Goal: Task Accomplishment & Management: Complete application form

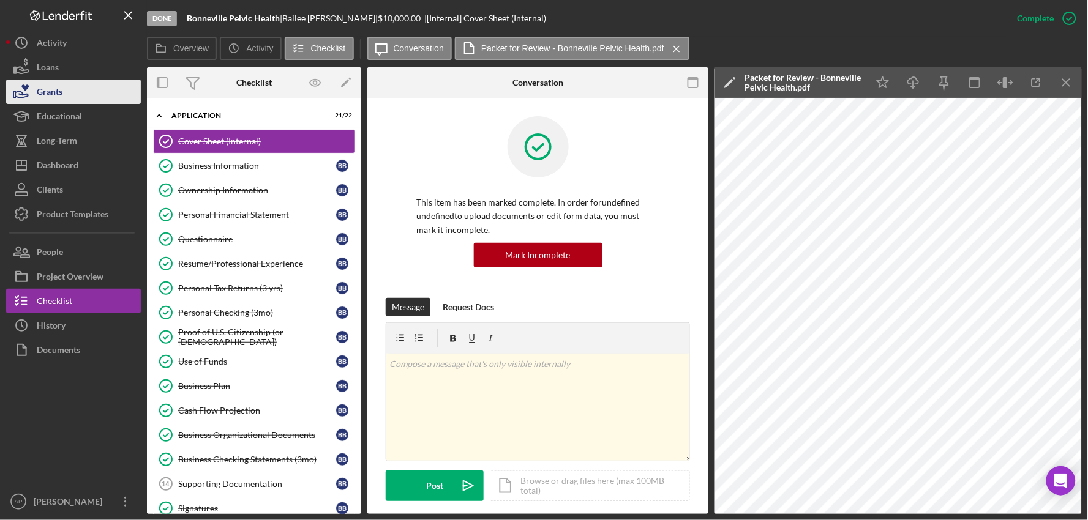
scroll to position [421, 0]
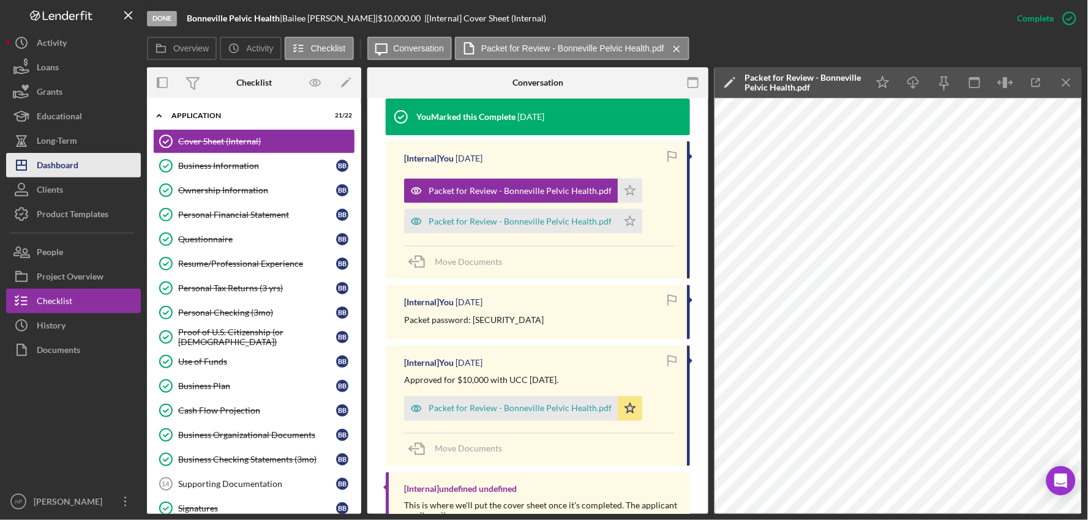
click at [45, 162] on div "Dashboard" at bounding box center [58, 167] width 42 height 28
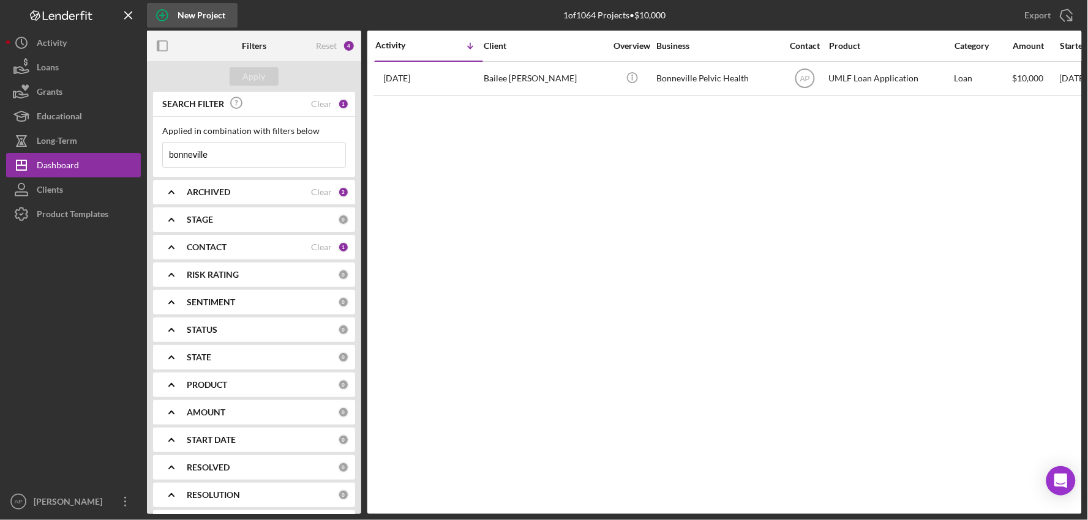
click at [163, 18] on icon "button" at bounding box center [162, 15] width 31 height 31
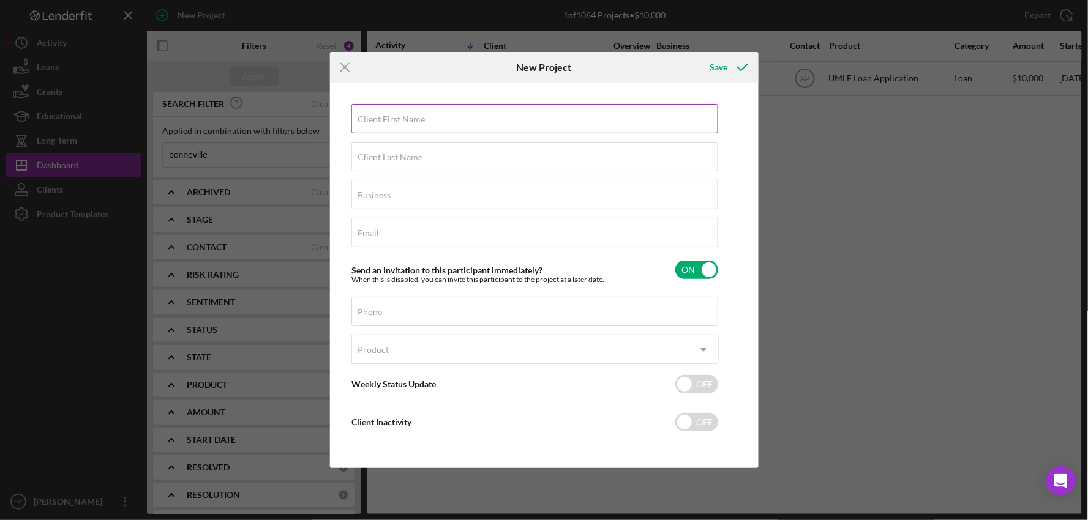
click at [443, 121] on input "Client First Name" at bounding box center [534, 118] width 367 height 29
type input "[PERSON_NAME]"
type input "Auelua"
type input "SeaEva Care, LLC"
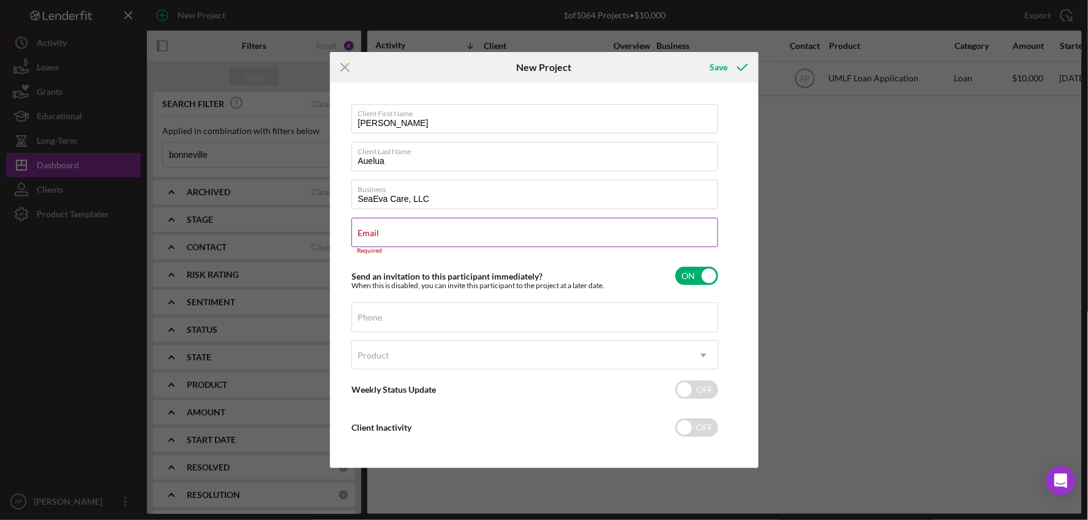
click at [380, 230] on label "Email" at bounding box center [368, 233] width 21 height 10
click at [408, 230] on input "Email" at bounding box center [534, 232] width 367 height 29
paste input "[EMAIL_ADDRESS][DOMAIN_NAME]"
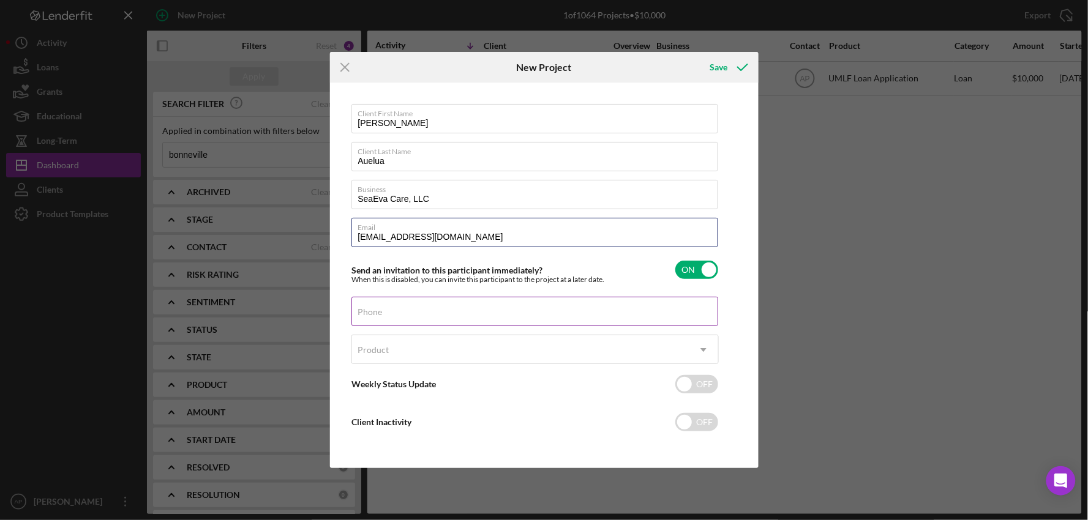
type input "[EMAIL_ADDRESS][DOMAIN_NAME]"
click at [394, 305] on div "Phone" at bounding box center [534, 312] width 367 height 31
click at [375, 316] on label "Phone" at bounding box center [370, 312] width 24 height 10
click at [375, 316] on input "Phone" at bounding box center [534, 311] width 367 height 29
paste input "[PHONE_NUMBER]"
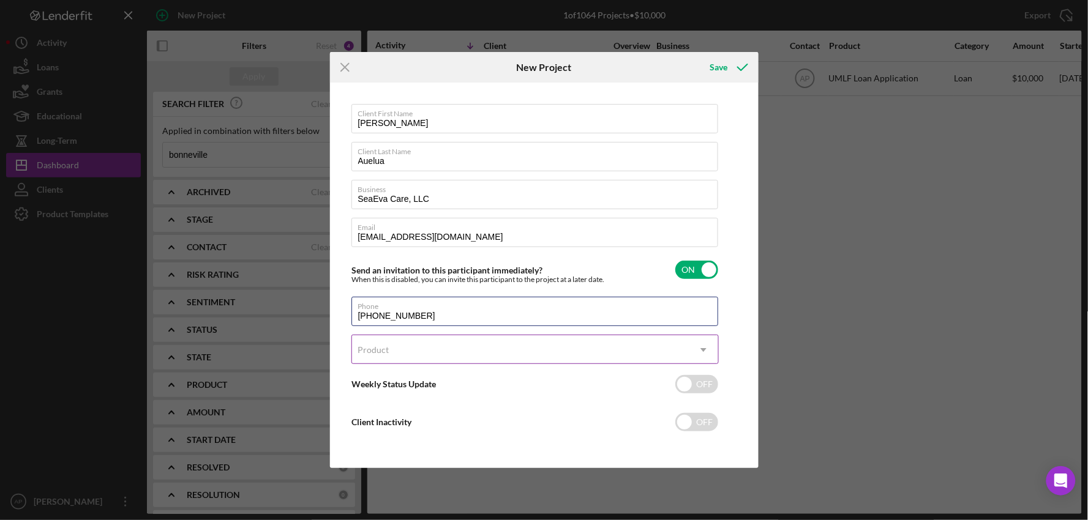
type input "[PHONE_NUMBER]"
click at [375, 348] on div "Product" at bounding box center [373, 350] width 31 height 10
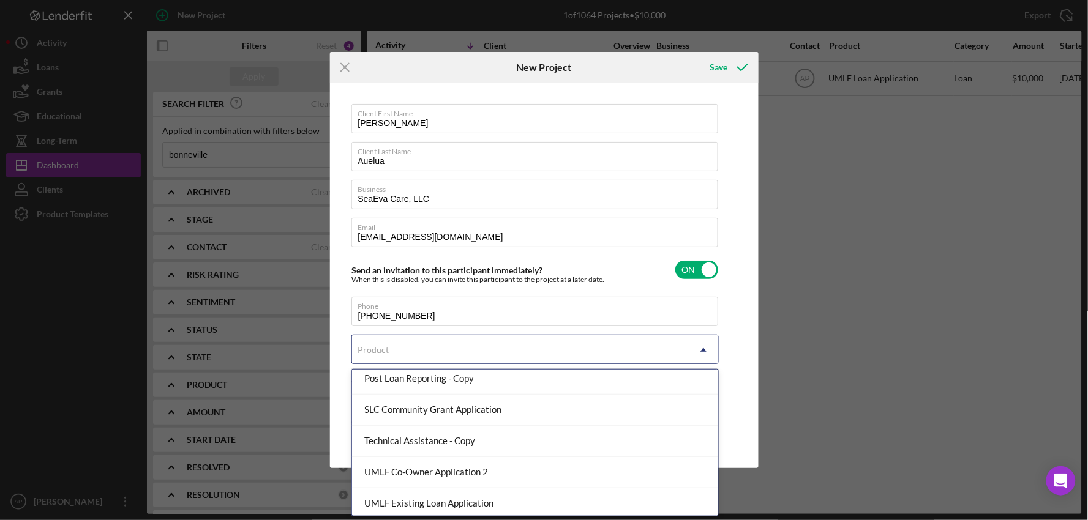
scroll to position [136, 0]
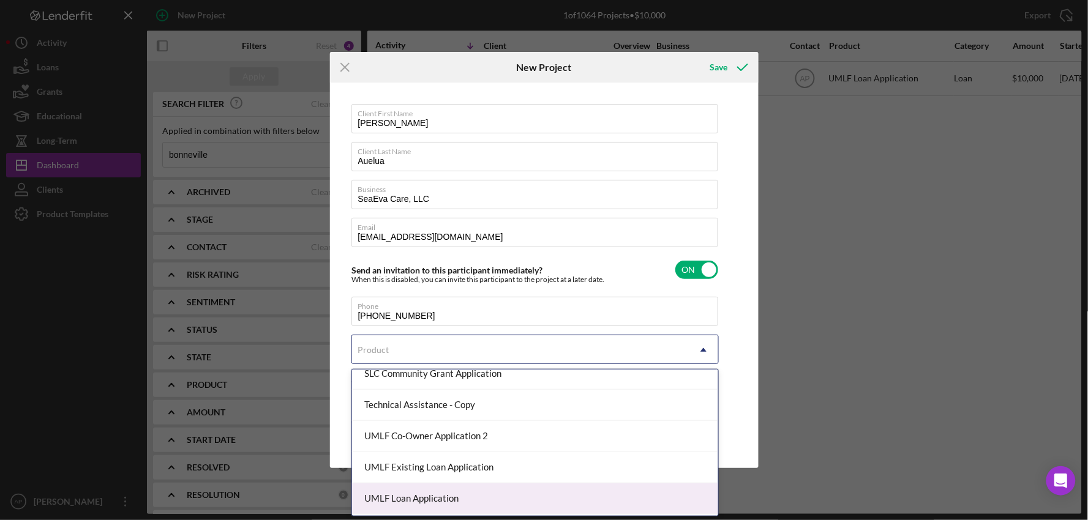
click at [406, 496] on div "UMLF Loan Application" at bounding box center [535, 499] width 366 height 31
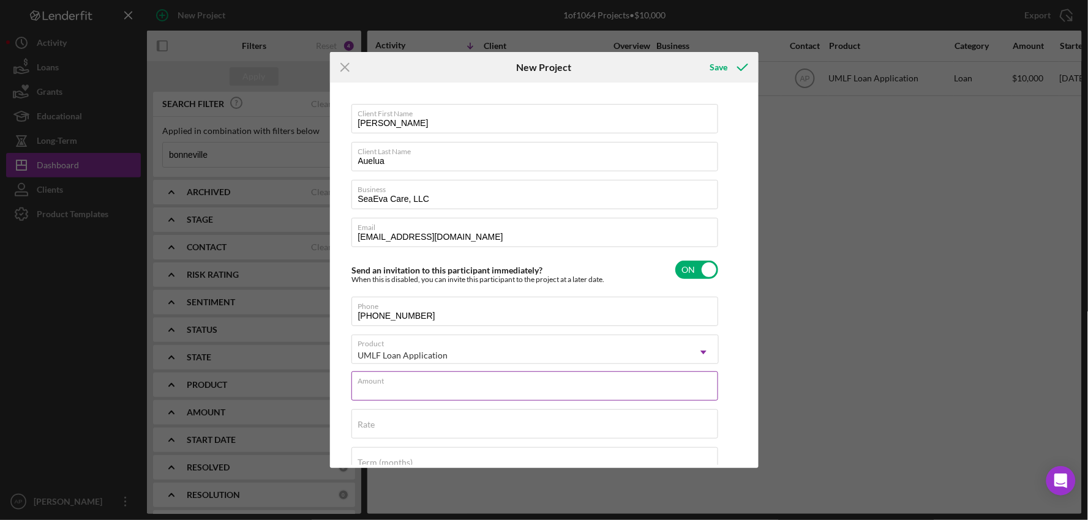
click at [460, 392] on input "Amount" at bounding box center [534, 386] width 367 height 29
type input "$10,000"
click at [714, 78] on div "Save" at bounding box center [719, 67] width 18 height 24
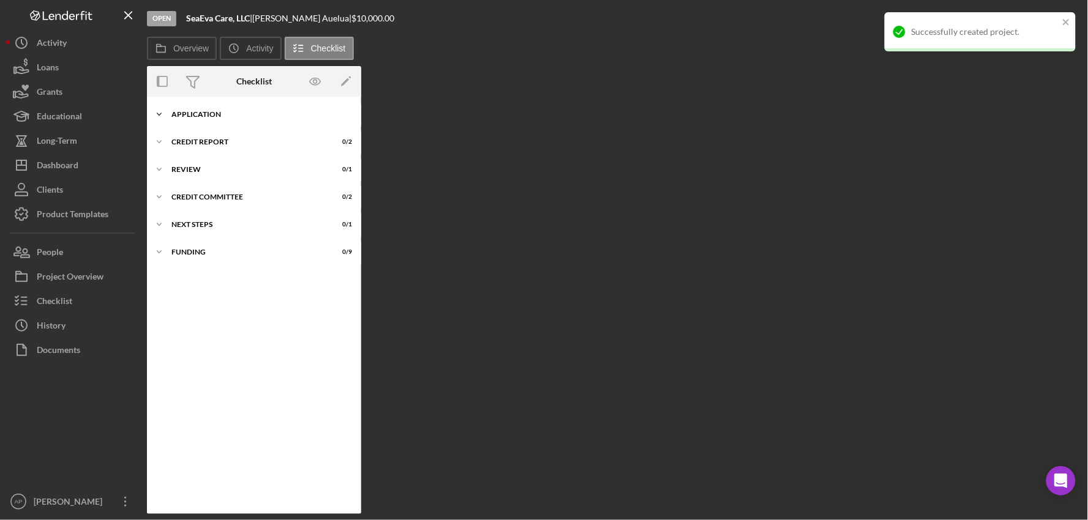
click at [221, 108] on div "Icon/Expander Application 0 / 23" at bounding box center [254, 114] width 214 height 24
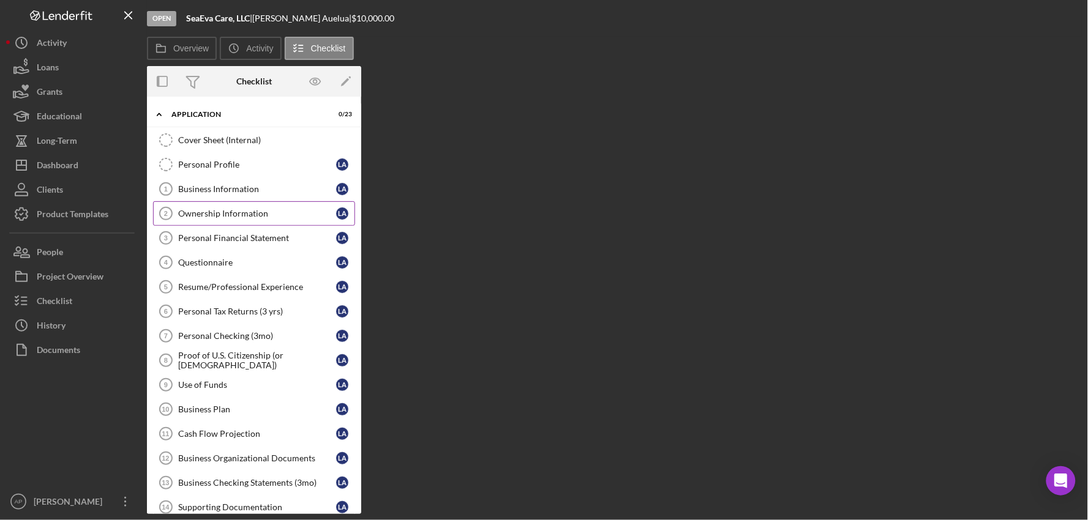
click at [216, 202] on link "Ownership Information 2 Ownership Information L A" at bounding box center [254, 213] width 202 height 24
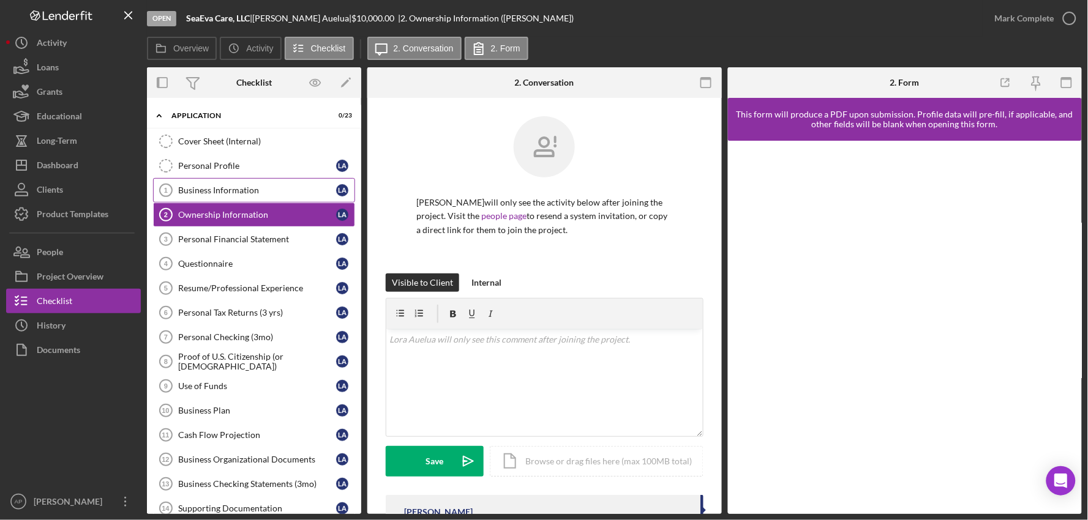
click at [219, 192] on div "Business Information" at bounding box center [257, 190] width 158 height 10
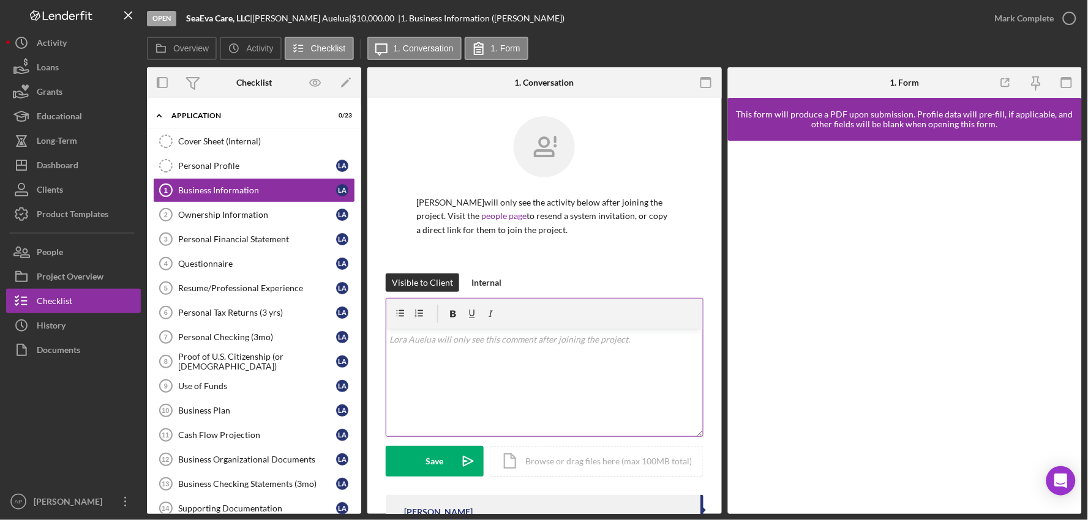
click at [445, 357] on div "v Color teal Color pink Remove color Add row above Add row below Add column bef…" at bounding box center [544, 382] width 316 height 107
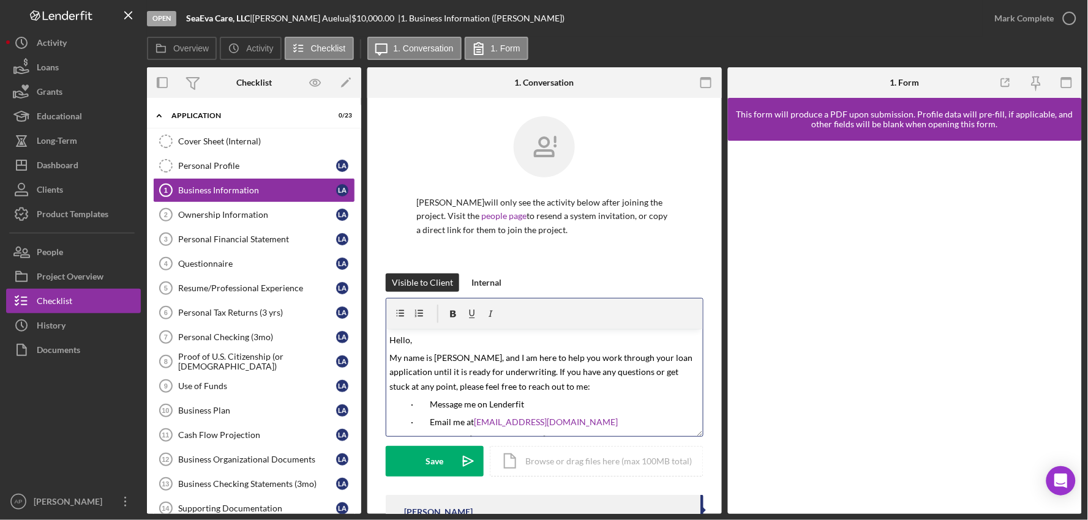
click at [408, 338] on span "Hello," at bounding box center [401, 340] width 23 height 10
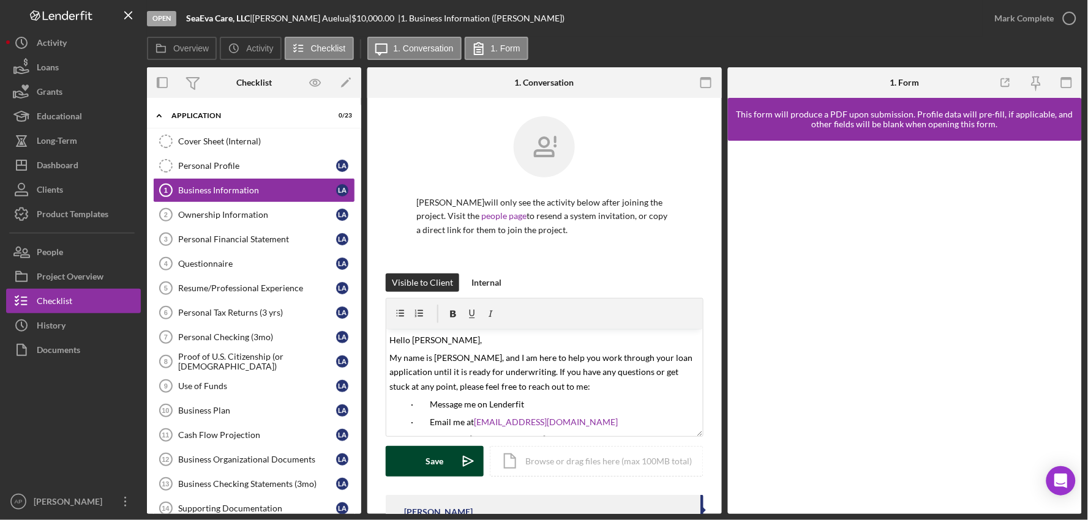
click at [452, 458] on button "Save Icon/icon-invite-send" at bounding box center [435, 461] width 98 height 31
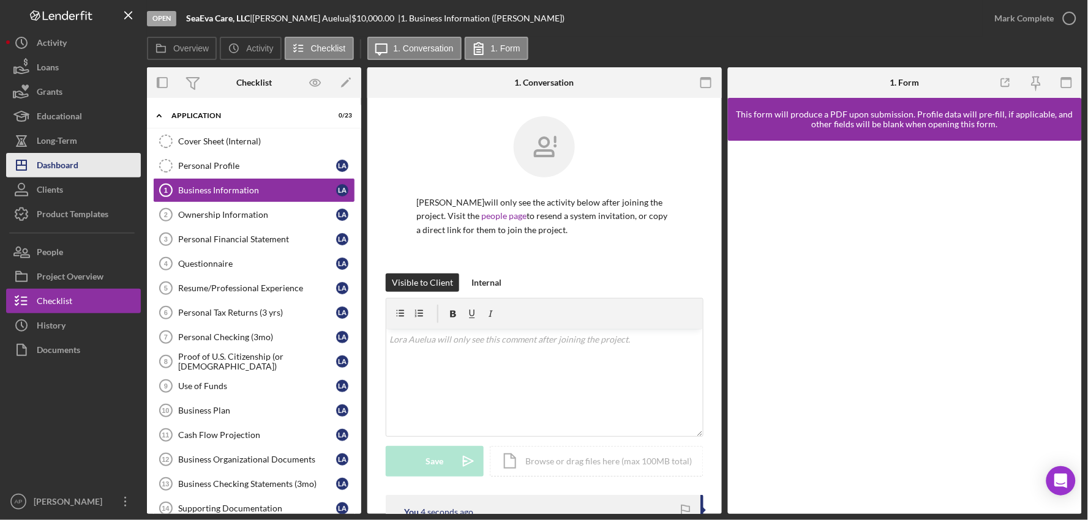
click at [118, 168] on button "Icon/Dashboard Dashboard" at bounding box center [73, 165] width 135 height 24
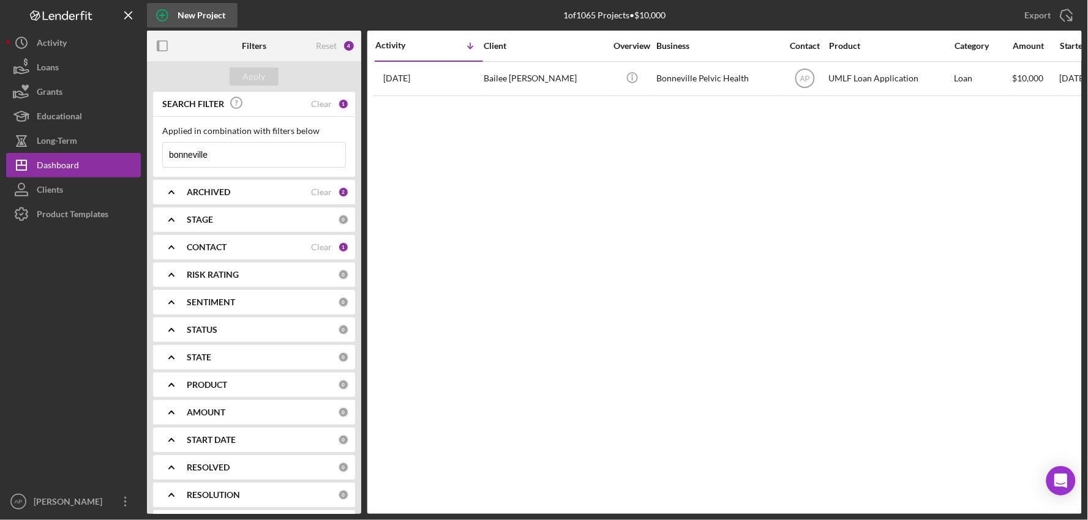
click at [198, 3] on div "New Project" at bounding box center [202, 15] width 48 height 24
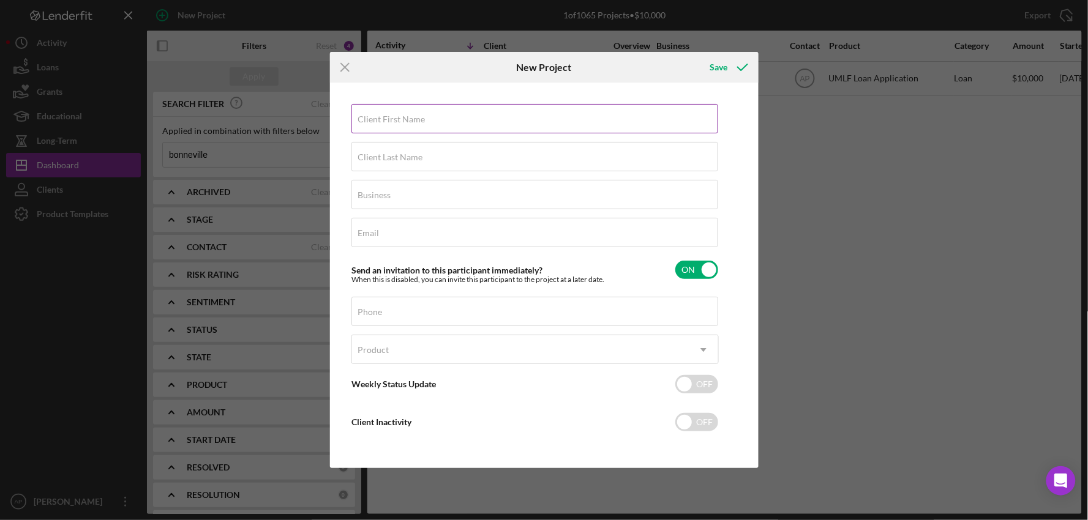
click at [429, 122] on input "Client First Name" at bounding box center [534, 118] width 367 height 29
type input "[GEOGRAPHIC_DATA]"
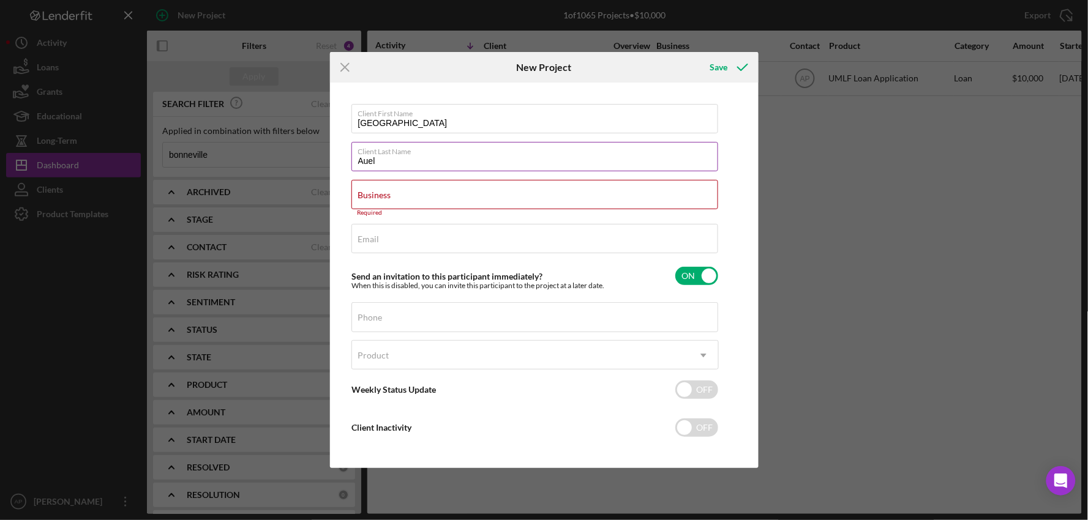
click at [401, 160] on input "Auel" at bounding box center [534, 156] width 367 height 29
type input "Auelua"
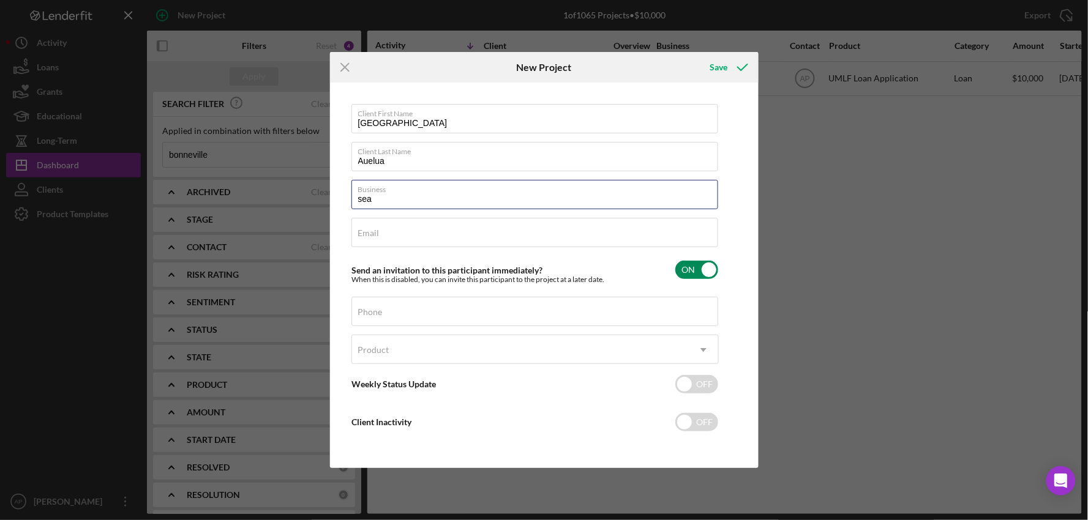
type input "SeaEva Care, LLC"
click at [388, 231] on div "Email Required" at bounding box center [534, 233] width 367 height 31
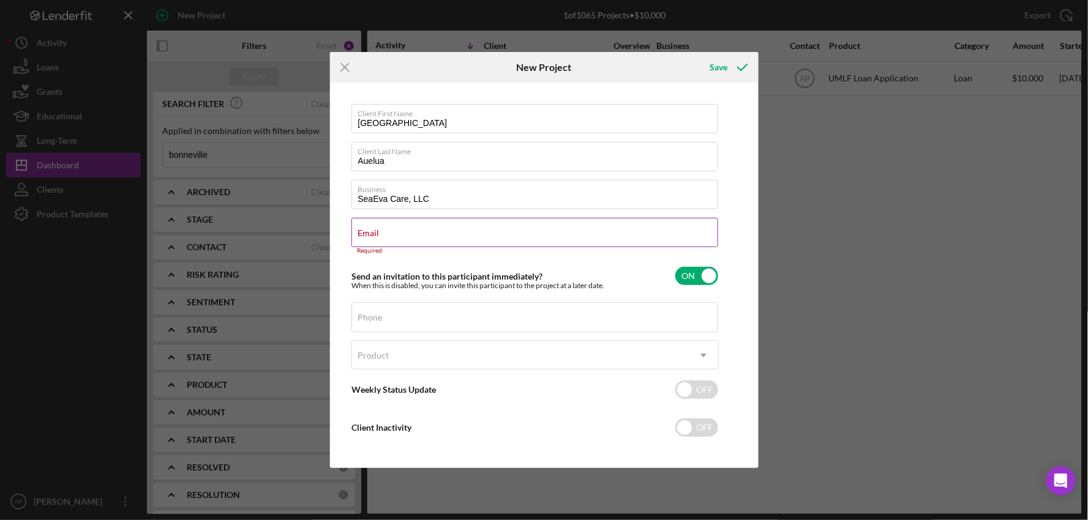
click at [380, 230] on label "Email" at bounding box center [368, 233] width 21 height 10
click at [380, 230] on input "Email" at bounding box center [534, 232] width 367 height 29
paste input "[EMAIL_ADDRESS][DOMAIN_NAME]"
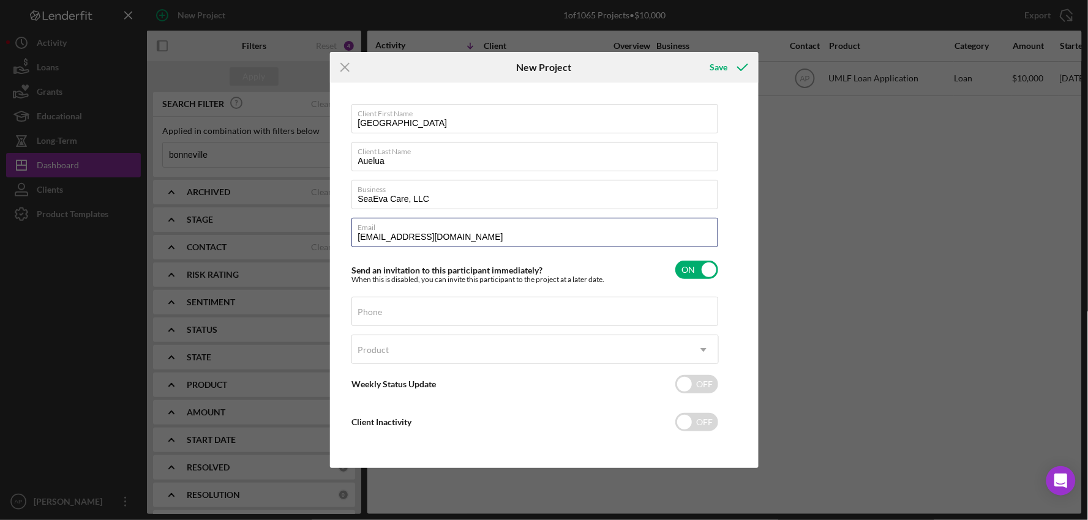
type input "[EMAIL_ADDRESS][DOMAIN_NAME]"
click at [360, 305] on div "Phone" at bounding box center [534, 312] width 367 height 31
paste input "[PHONE_NUMBER]"
type input "[PHONE_NUMBER]"
click at [580, 357] on div "Product" at bounding box center [520, 350] width 337 height 28
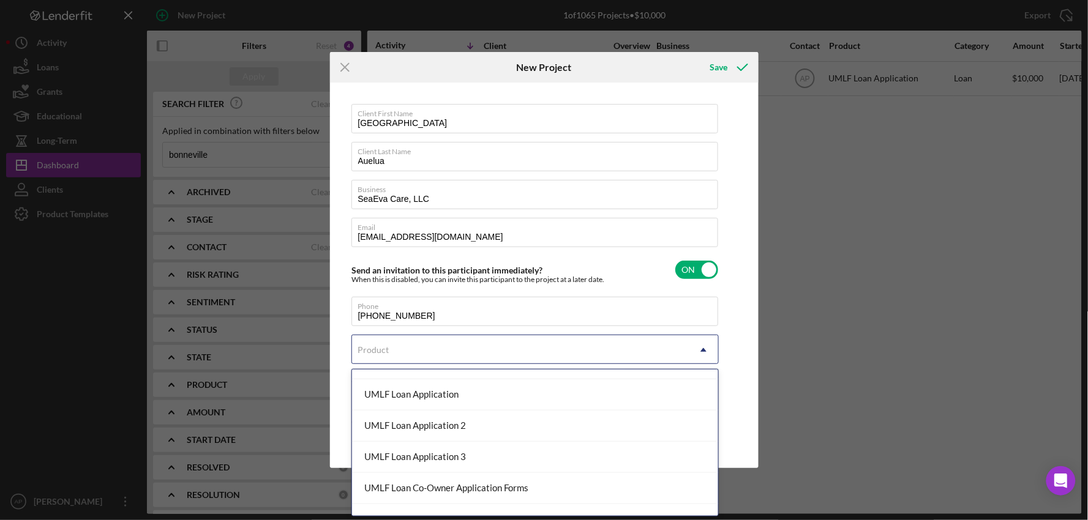
scroll to position [323, 0]
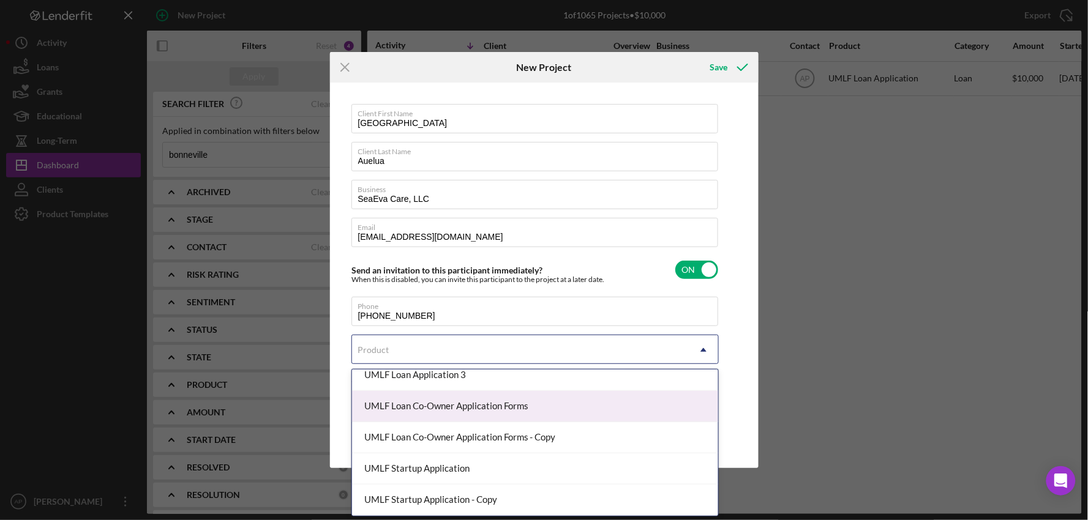
click at [443, 407] on div "UMLF Loan Co-Owner Application Forms" at bounding box center [535, 406] width 366 height 31
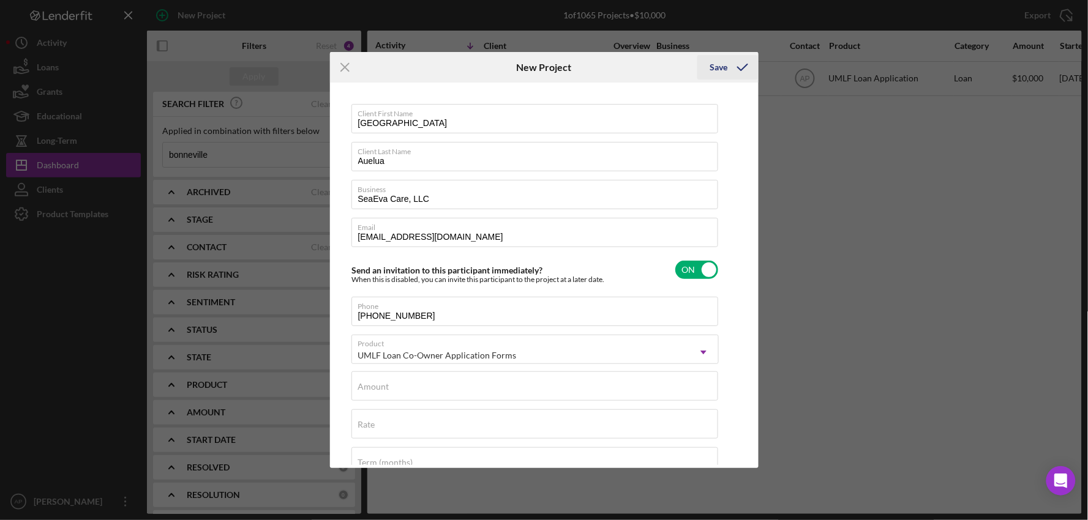
click at [717, 70] on div "Save" at bounding box center [719, 67] width 18 height 24
click at [517, 392] on input "Amount" at bounding box center [534, 386] width 367 height 29
type input "$0"
click at [711, 72] on div "Save" at bounding box center [719, 67] width 18 height 24
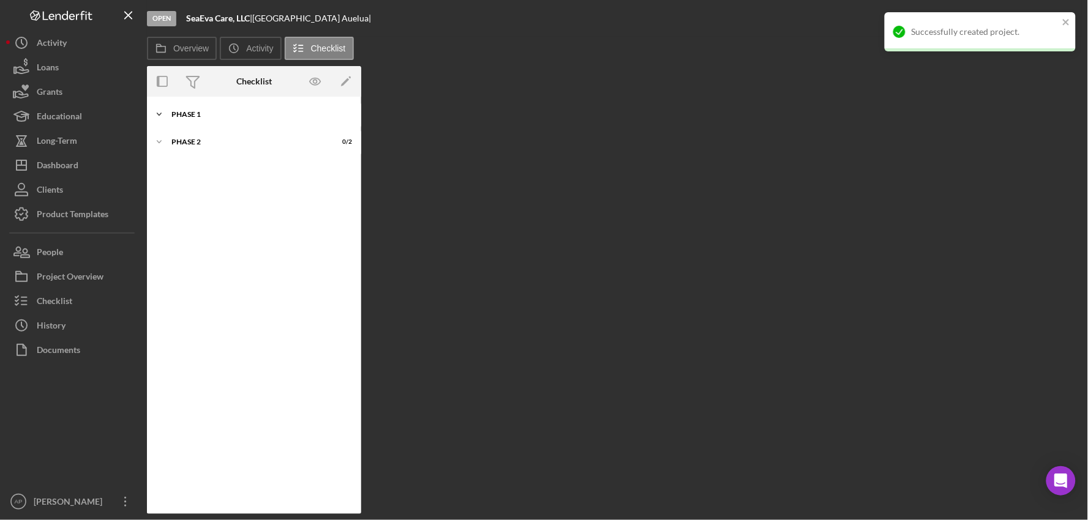
click at [203, 107] on div "Icon/Expander Phase 1 0 / 12" at bounding box center [254, 114] width 214 height 24
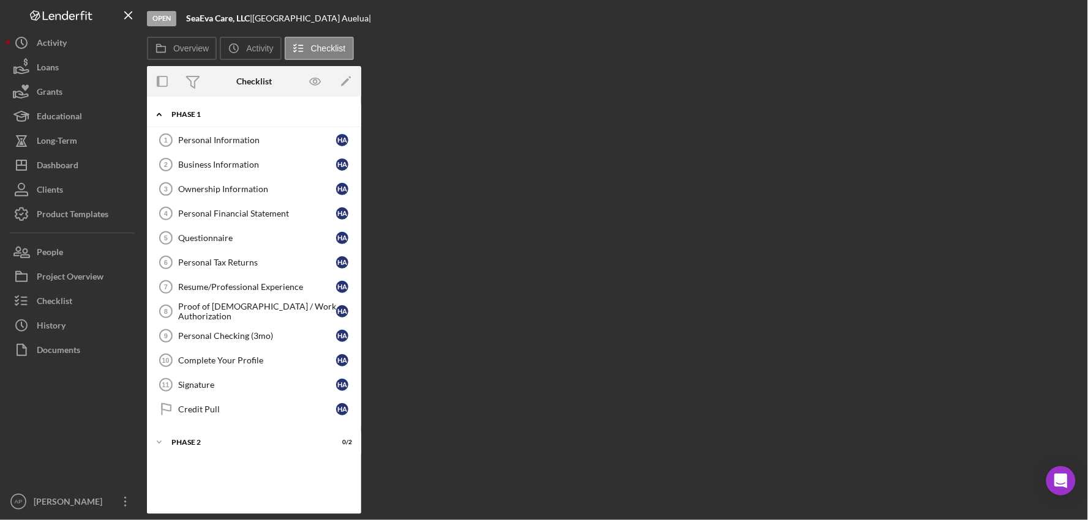
click at [197, 118] on div "Phase 1" at bounding box center [258, 114] width 174 height 7
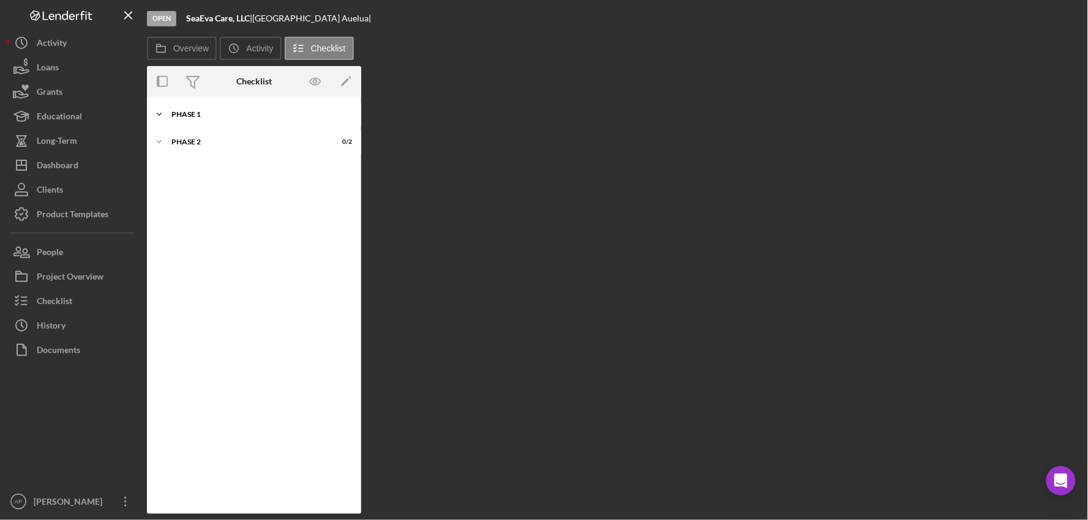
click at [192, 116] on div "Phase 1" at bounding box center [258, 114] width 174 height 7
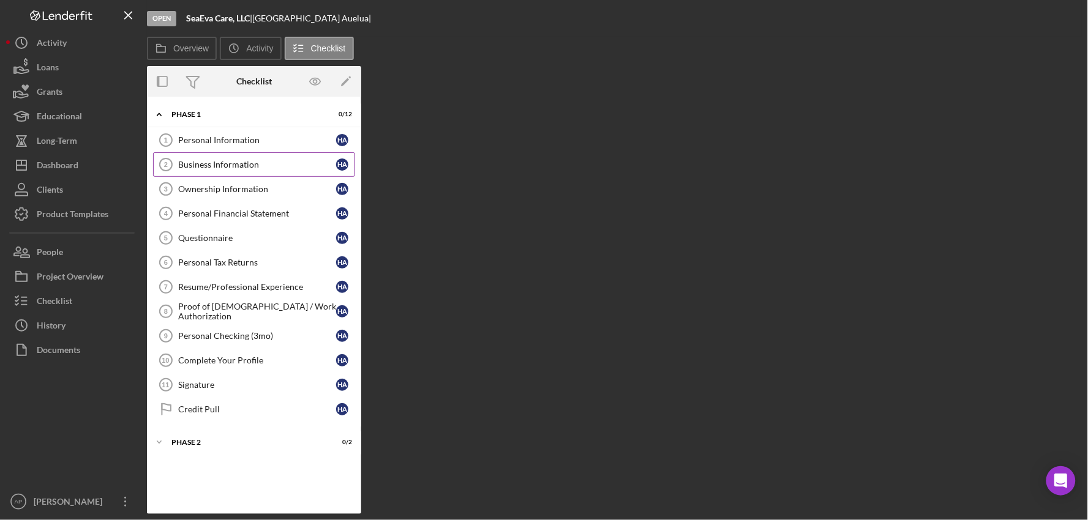
click at [200, 167] on div "Business Information" at bounding box center [257, 165] width 158 height 10
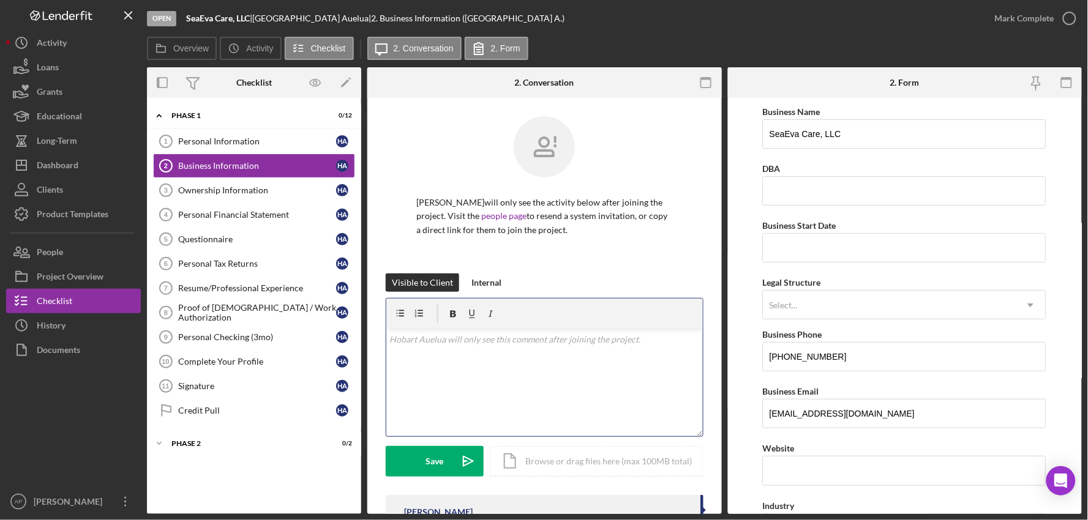
click at [509, 381] on div "v Color teal Color pink Remove color Add row above Add row below Add column bef…" at bounding box center [544, 382] width 316 height 107
drag, startPoint x: 475, startPoint y: 350, endPoint x: 372, endPoint y: 349, distance: 103.5
click at [372, 349] on div "[PERSON_NAME] will only see the activity below after joining the project. Visit…" at bounding box center [544, 335] width 354 height 475
click at [481, 343] on p "[PHONE_NUMBER]" at bounding box center [553, 345] width 291 height 13
drag, startPoint x: 481, startPoint y: 343, endPoint x: 377, endPoint y: 337, distance: 103.6
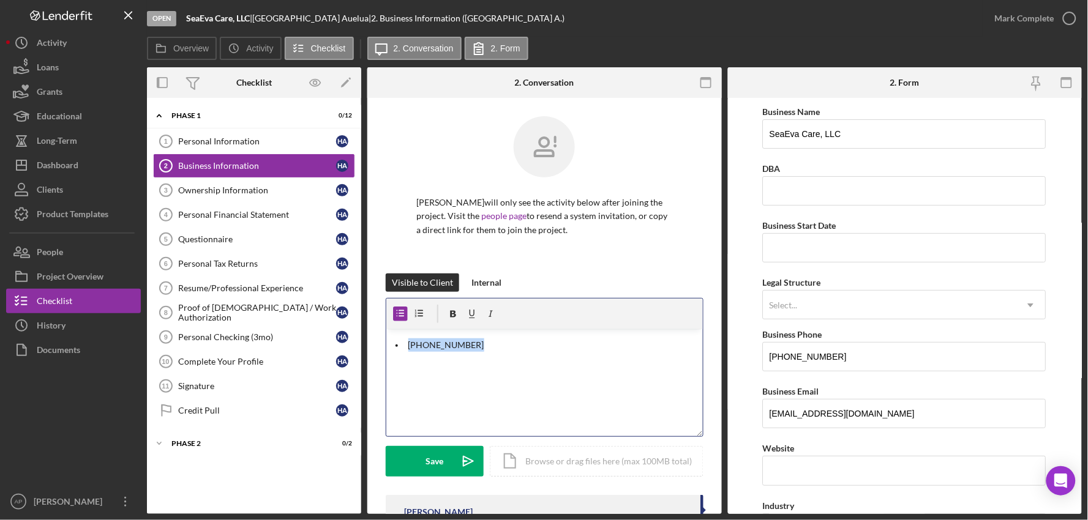
click at [377, 337] on div "[PERSON_NAME] will only see the activity below after joining the project. Visit…" at bounding box center [544, 335] width 354 height 475
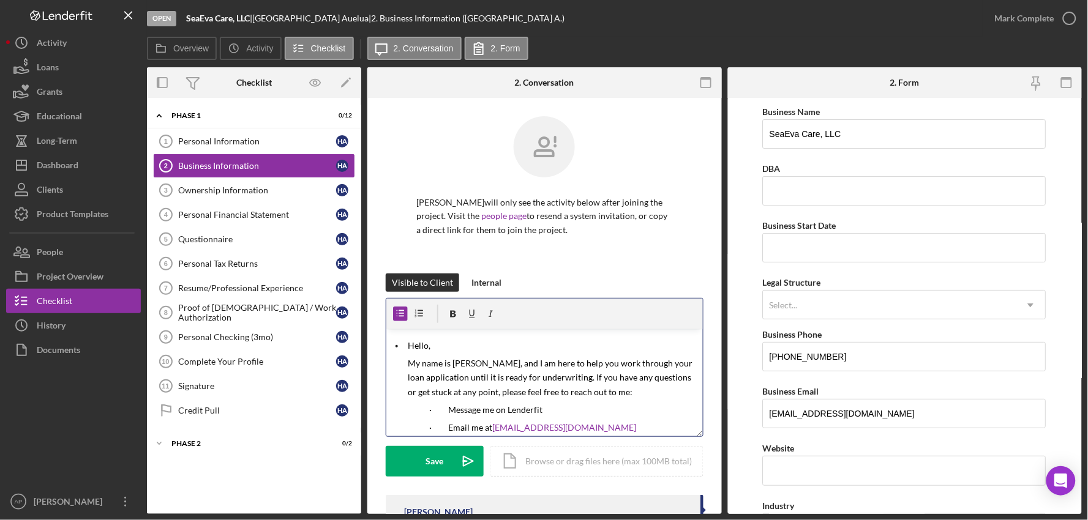
click at [427, 346] on span "Hello," at bounding box center [419, 345] width 23 height 10
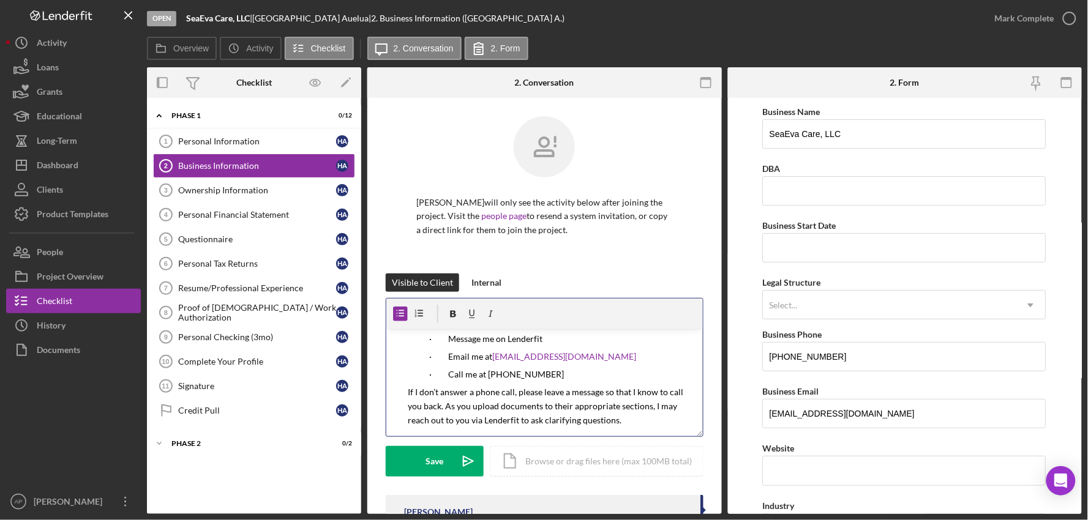
scroll to position [59, 0]
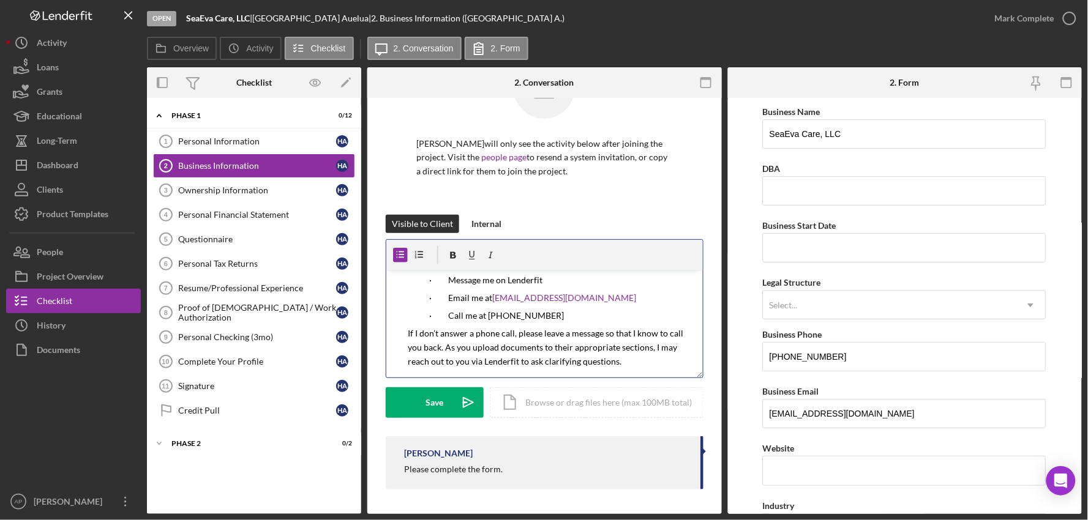
click at [620, 370] on div "v Color teal Color pink Remove color Add row above Add row below Add column bef…" at bounding box center [544, 324] width 316 height 107
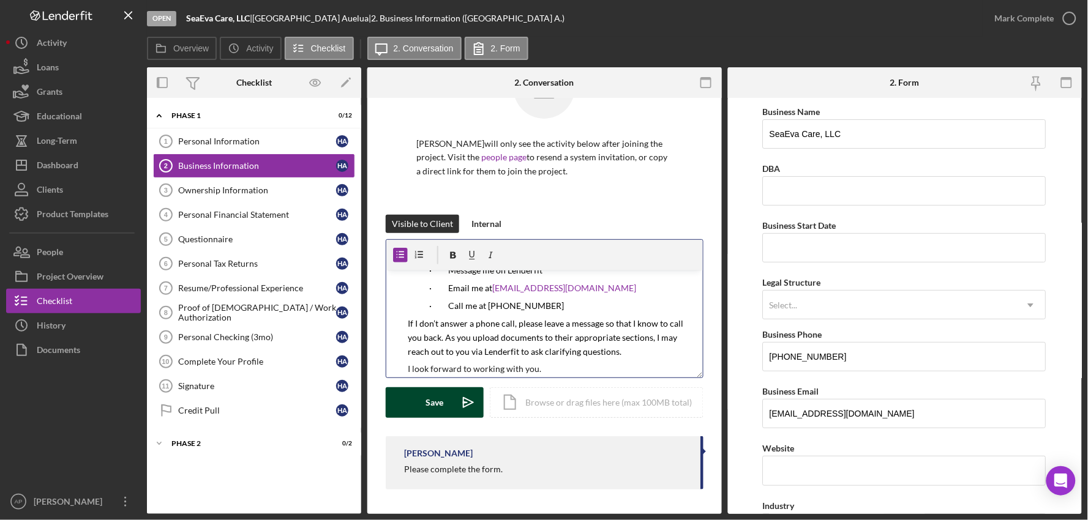
click at [411, 404] on button "Save Icon/icon-invite-send" at bounding box center [435, 403] width 98 height 31
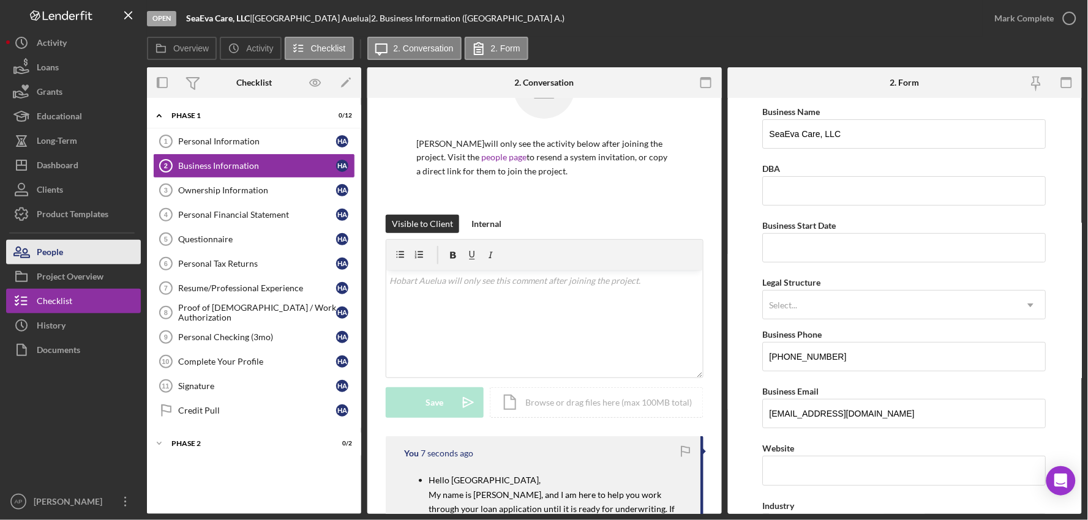
click at [111, 250] on button "People" at bounding box center [73, 252] width 135 height 24
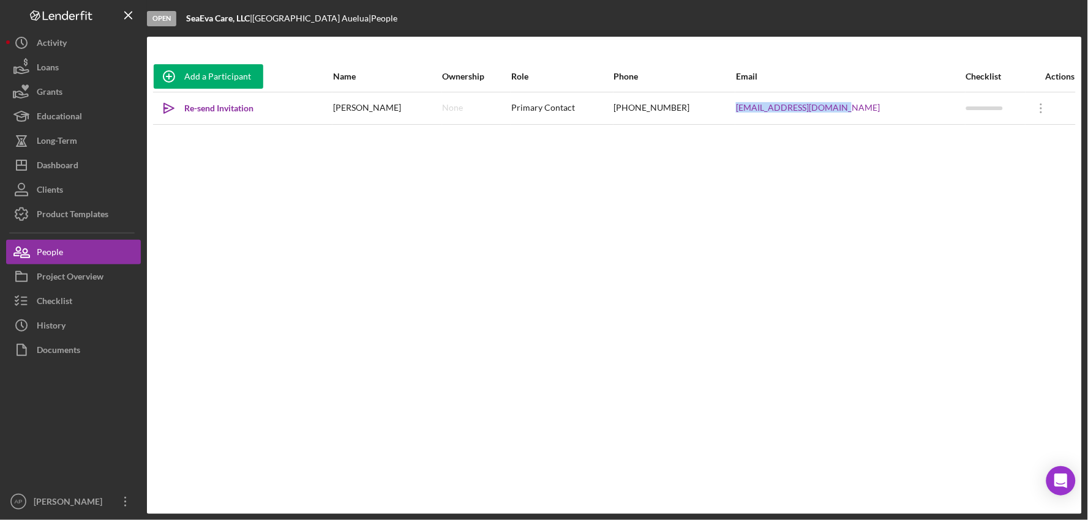
drag, startPoint x: 888, startPoint y: 112, endPoint x: 766, endPoint y: 116, distance: 121.3
click at [766, 116] on tr "Icon/icon-invite-send Re-send Invitation [GEOGRAPHIC_DATA][PERSON_NAME] None Pr…" at bounding box center [614, 108] width 923 height 32
copy tr "[EMAIL_ADDRESS][DOMAIN_NAME]"
click at [64, 162] on div "Dashboard" at bounding box center [58, 167] width 42 height 28
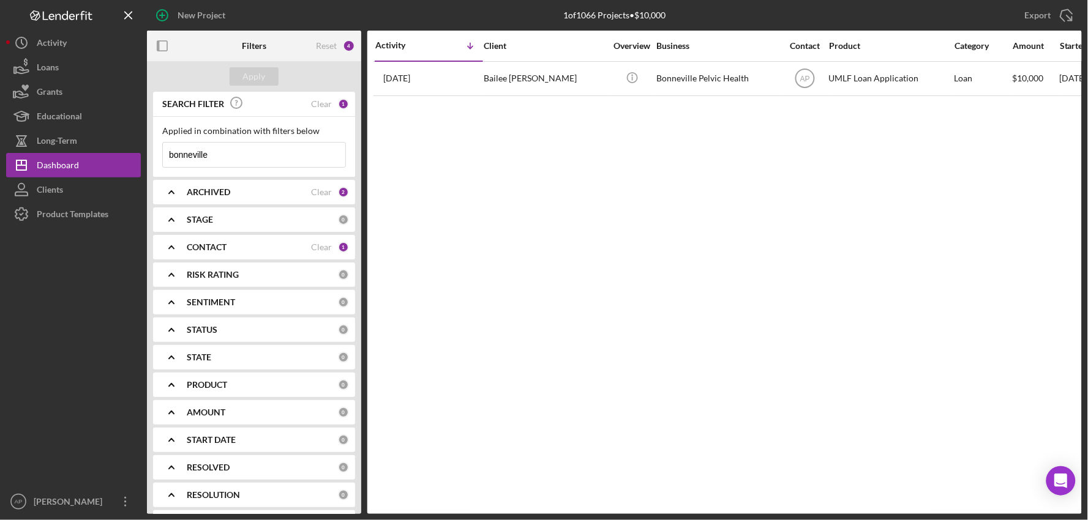
click at [192, 14] on div "New Project" at bounding box center [202, 15] width 48 height 24
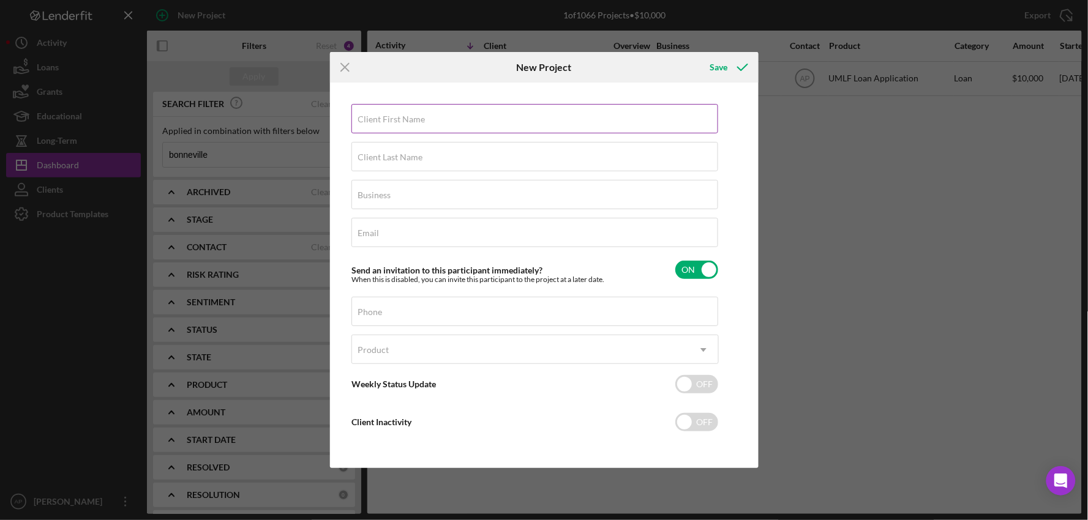
click at [401, 124] on input "Client First Name" at bounding box center [534, 118] width 367 height 29
type input "[PERSON_NAME]"
type input "[US_STATE]"
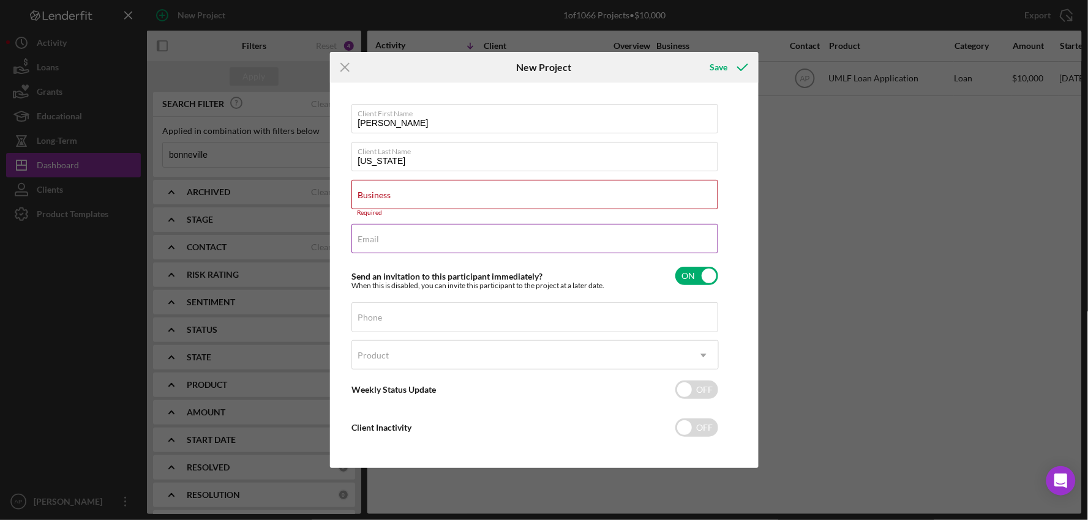
click at [402, 231] on div "Email Required" at bounding box center [534, 239] width 367 height 31
paste input "[PERSON_NAME][EMAIL_ADDRESS][DOMAIN_NAME]"
type input "[PERSON_NAME][EMAIL_ADDRESS][DOMAIN_NAME]"
click at [488, 202] on input "Business" at bounding box center [534, 194] width 367 height 29
paste input "Life Elevated Therapy & Coaching, PLLC"
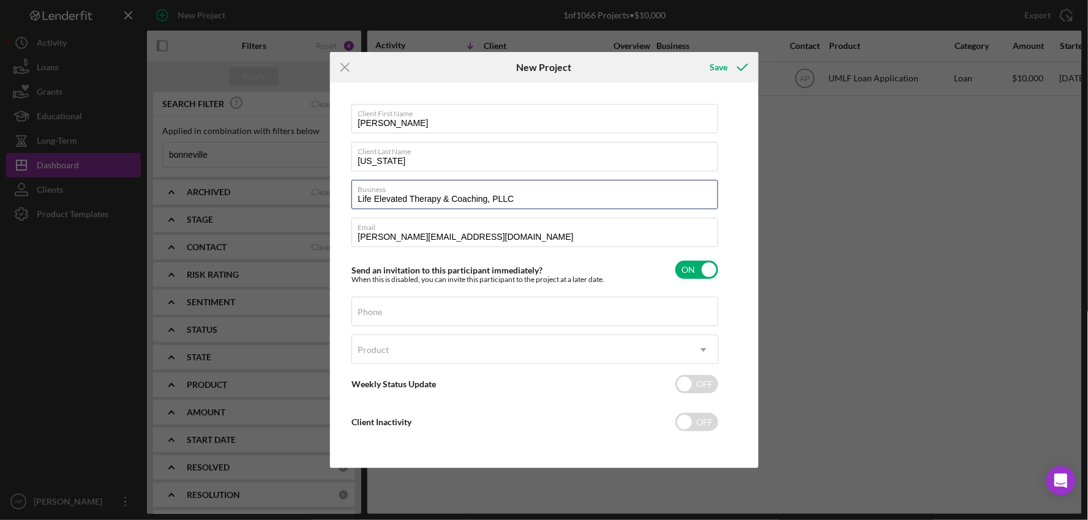
type input "Life Elevated Therapy & Coaching, PLLC"
click at [500, 313] on input "Phone" at bounding box center [534, 311] width 367 height 29
paste input "[PHONE_NUMBER]"
type input "[PHONE_NUMBER]"
click at [442, 348] on div "Product" at bounding box center [520, 350] width 337 height 28
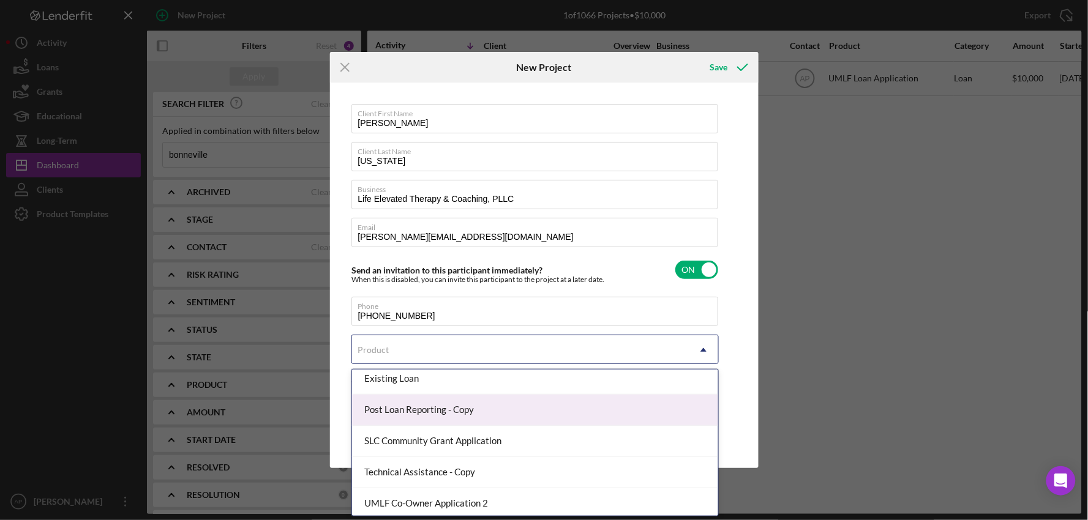
scroll to position [136, 0]
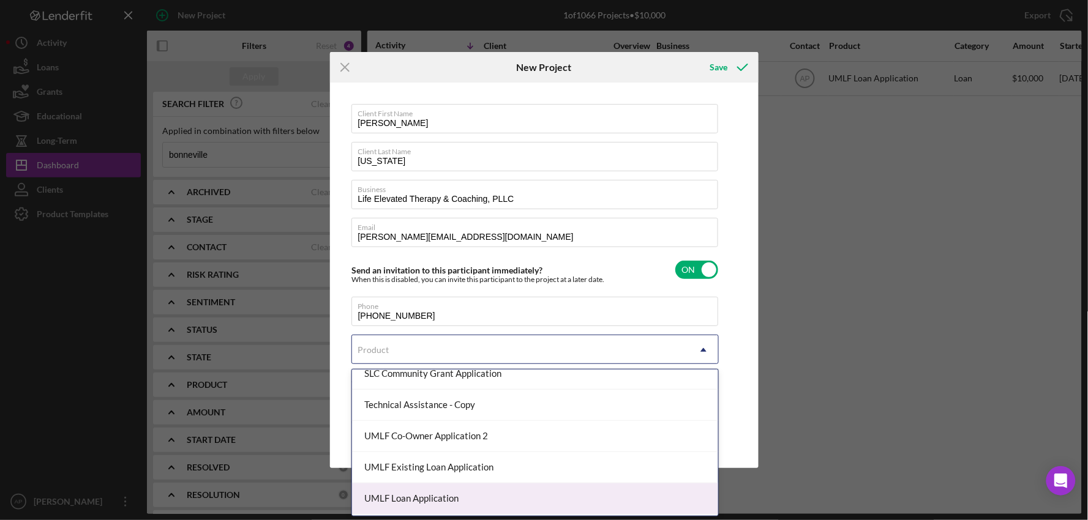
drag, startPoint x: 425, startPoint y: 499, endPoint x: 440, endPoint y: 496, distance: 15.0
click at [424, 499] on div "UMLF Loan Application" at bounding box center [535, 499] width 366 height 31
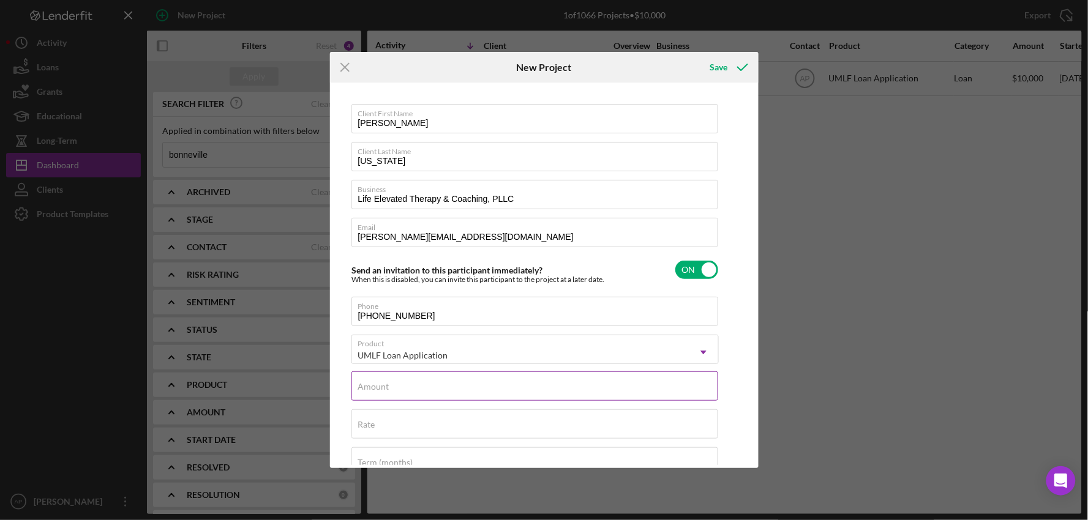
click at [472, 384] on div "Amount" at bounding box center [534, 387] width 367 height 31
type input "$10,000"
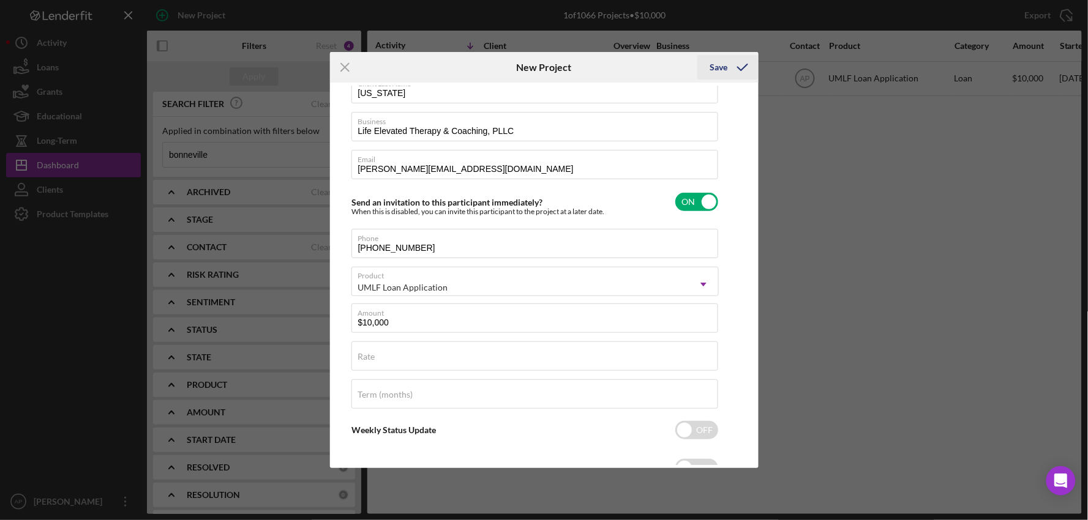
click at [713, 71] on div "Save" at bounding box center [719, 67] width 18 height 24
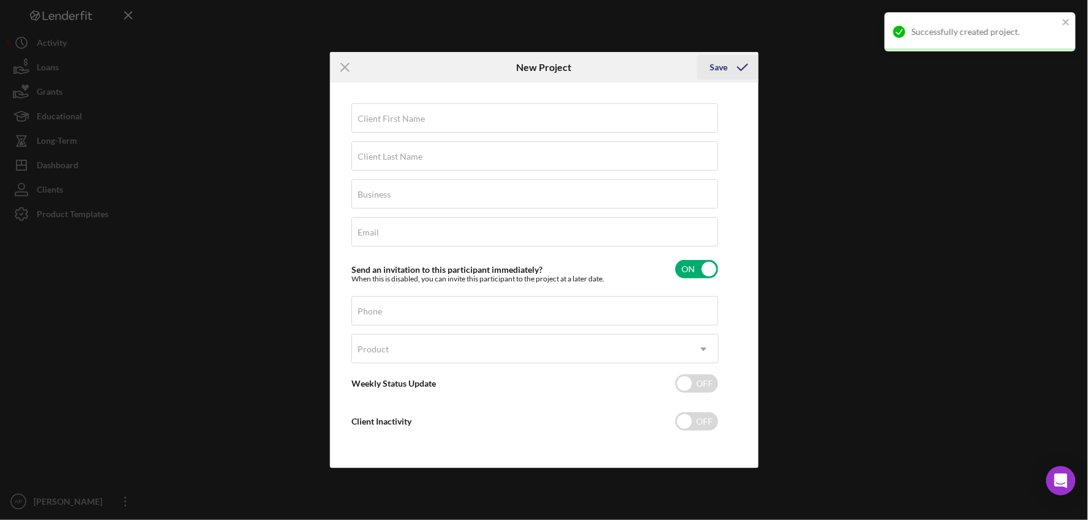
scroll to position [1, 0]
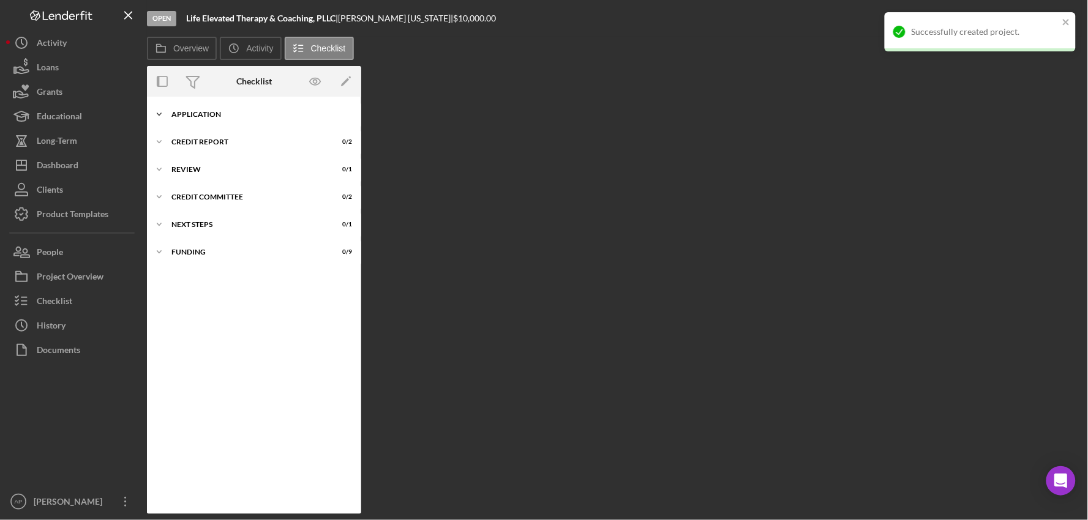
click at [188, 119] on div "Icon/Expander Application 0 / 23" at bounding box center [254, 114] width 214 height 24
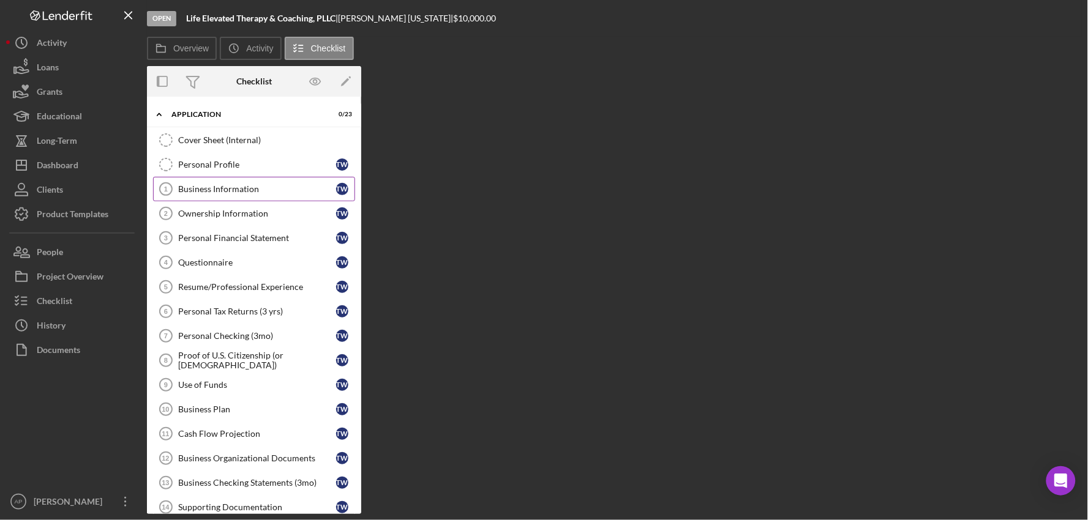
click at [187, 187] on div "Business Information" at bounding box center [257, 189] width 158 height 10
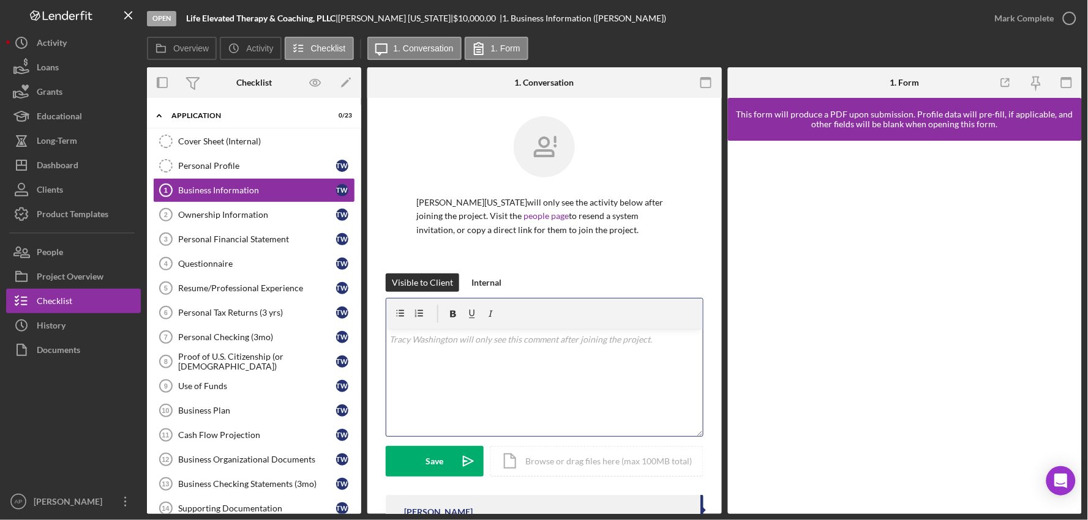
click at [462, 362] on div "v Color teal Color pink Remove color Add row above Add row below Add column bef…" at bounding box center [544, 382] width 316 height 107
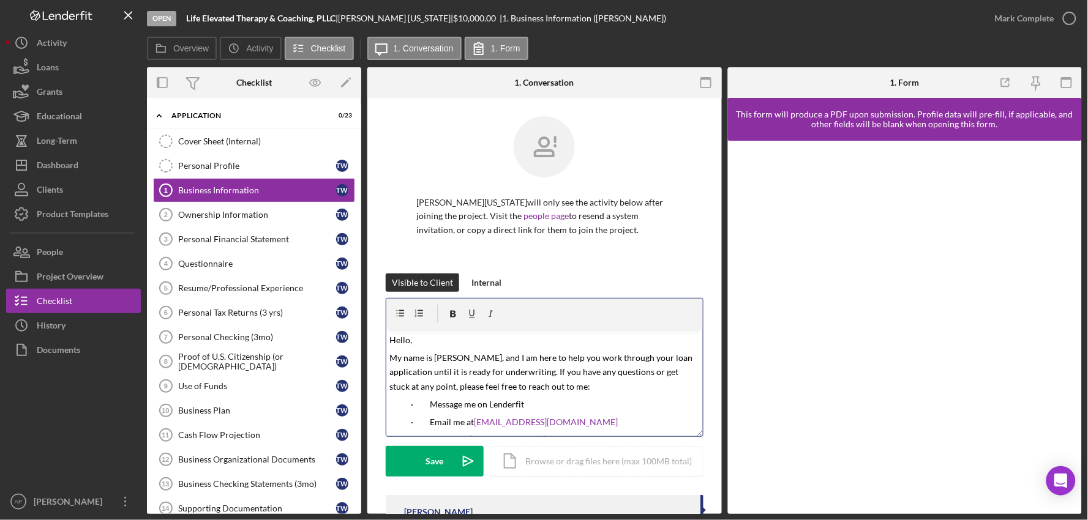
click at [408, 339] on span "Hello," at bounding box center [401, 340] width 23 height 10
click at [623, 460] on div "Icon/Document Browse or drag files here (max 100MB total) Tap to choose files o…" at bounding box center [597, 461] width 214 height 31
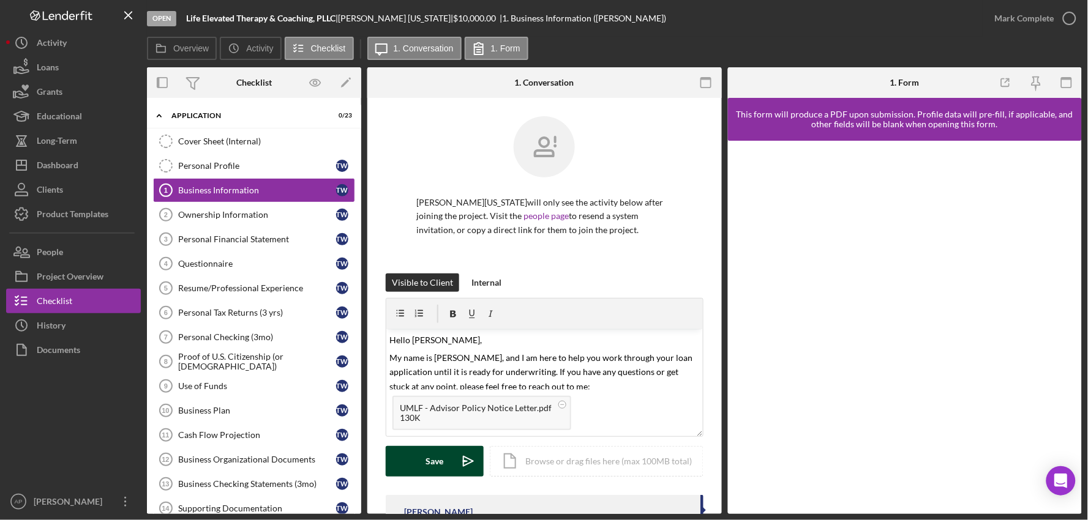
click at [438, 470] on div "Save" at bounding box center [435, 461] width 18 height 31
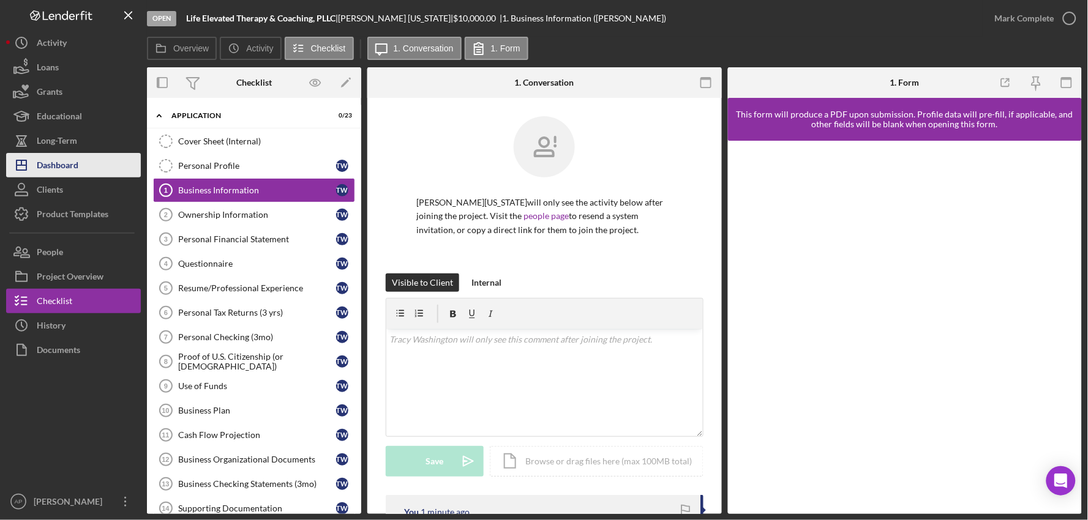
click at [114, 168] on button "Icon/Dashboard Dashboard" at bounding box center [73, 165] width 135 height 24
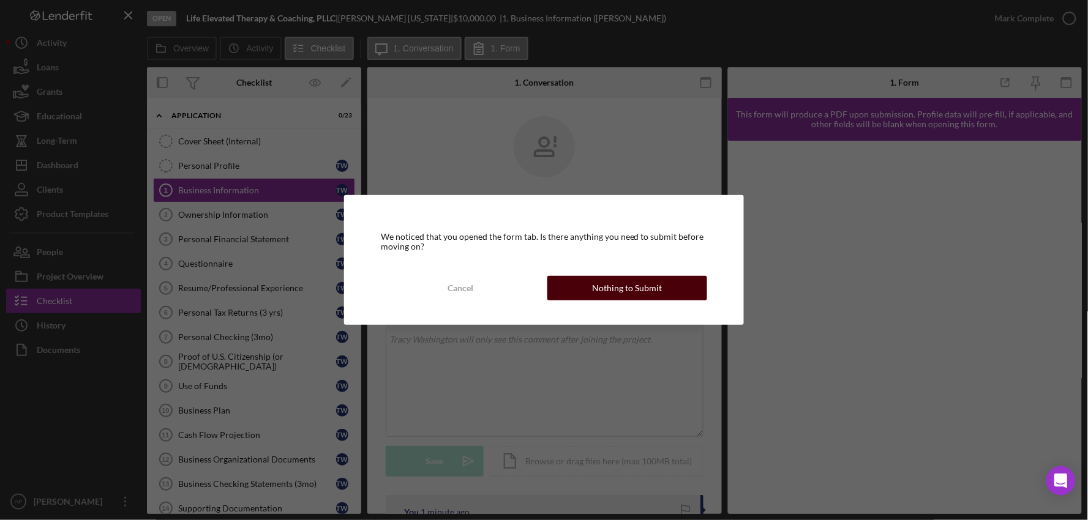
click at [606, 291] on div "Nothing to Submit" at bounding box center [627, 288] width 70 height 24
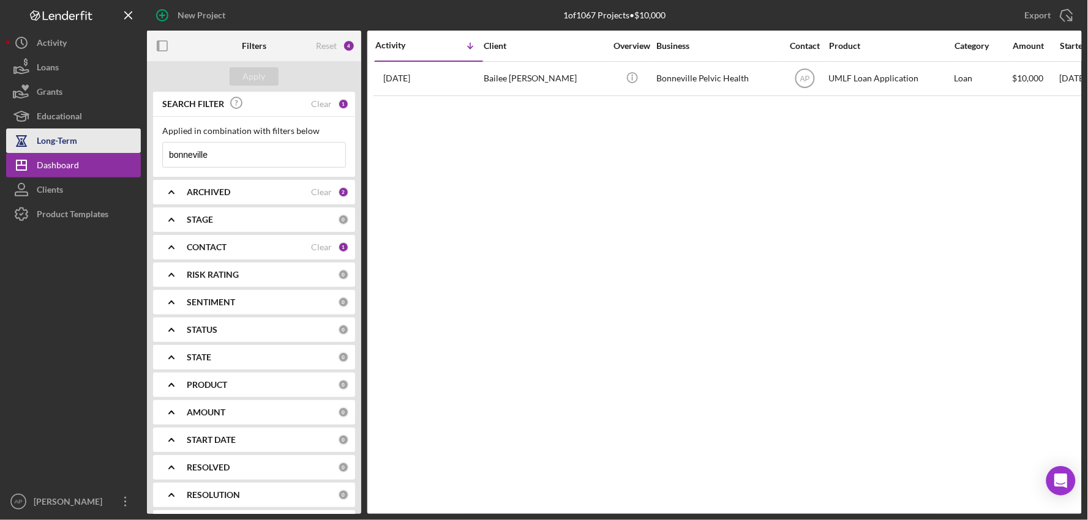
drag, startPoint x: 239, startPoint y: 159, endPoint x: 137, endPoint y: 150, distance: 102.6
click at [137, 150] on div "New Project 1 of 1067 Projects • $10,000 bonneville Export Icon/Export Filters …" at bounding box center [544, 257] width 1076 height 514
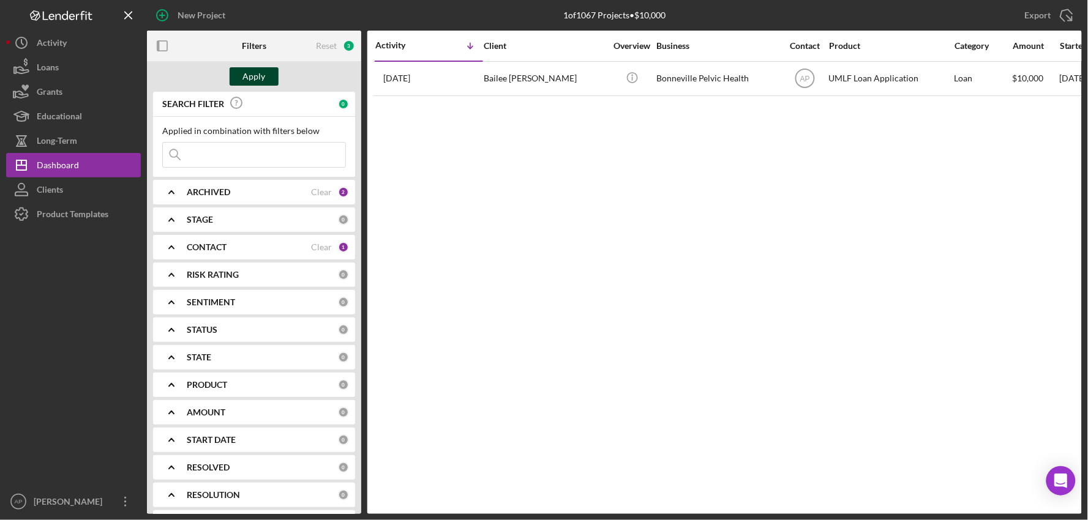
drag, startPoint x: 235, startPoint y: 86, endPoint x: 239, endPoint y: 81, distance: 6.5
click at [235, 86] on div "Apply" at bounding box center [254, 76] width 214 height 31
click at [242, 76] on button "Apply" at bounding box center [254, 76] width 49 height 18
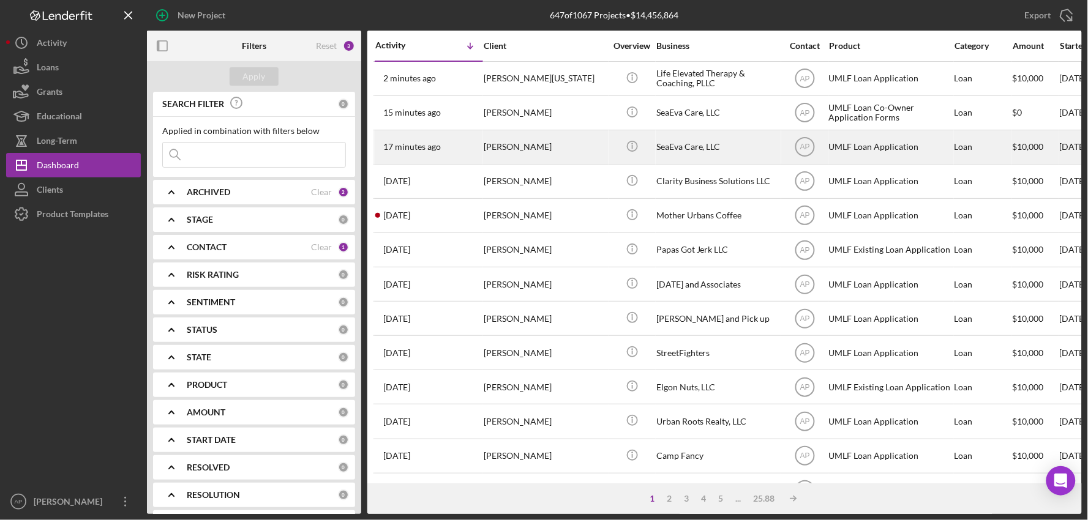
click at [555, 137] on div "[PERSON_NAME]" at bounding box center [545, 147] width 122 height 32
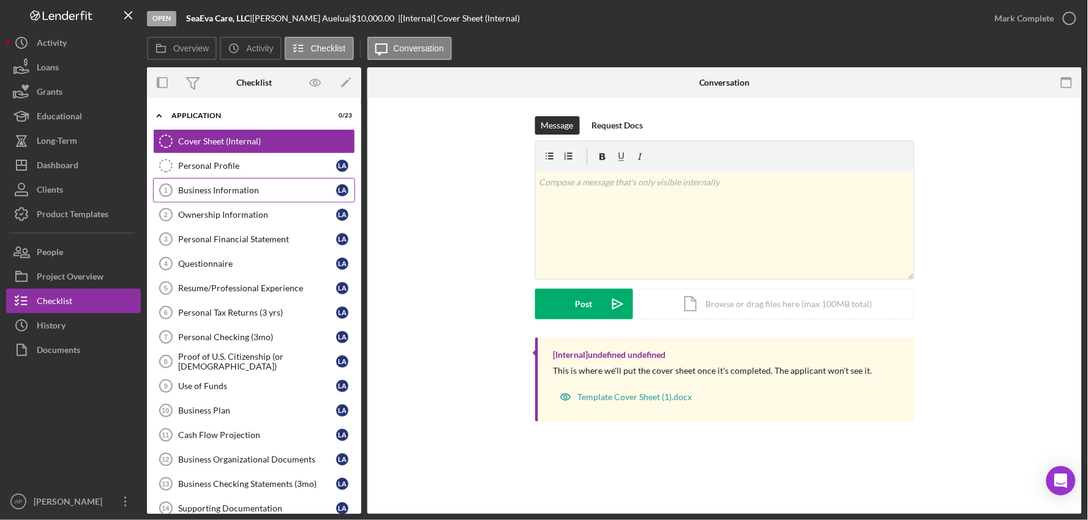
click at [231, 181] on link "Business Information 1 Business Information L A" at bounding box center [254, 190] width 202 height 24
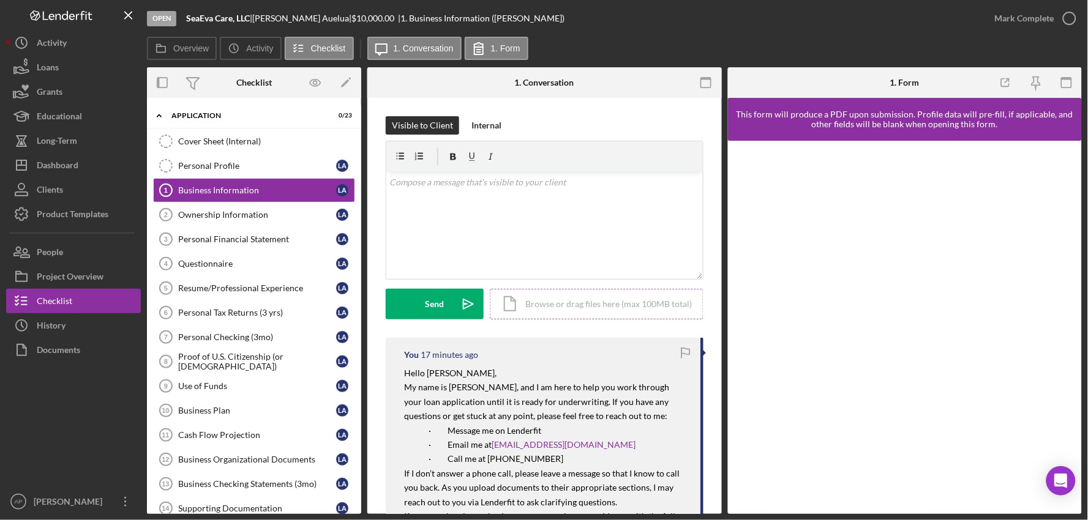
click at [590, 314] on div "Icon/Document Browse or drag files here (max 100MB total) Tap to choose files o…" at bounding box center [597, 304] width 214 height 31
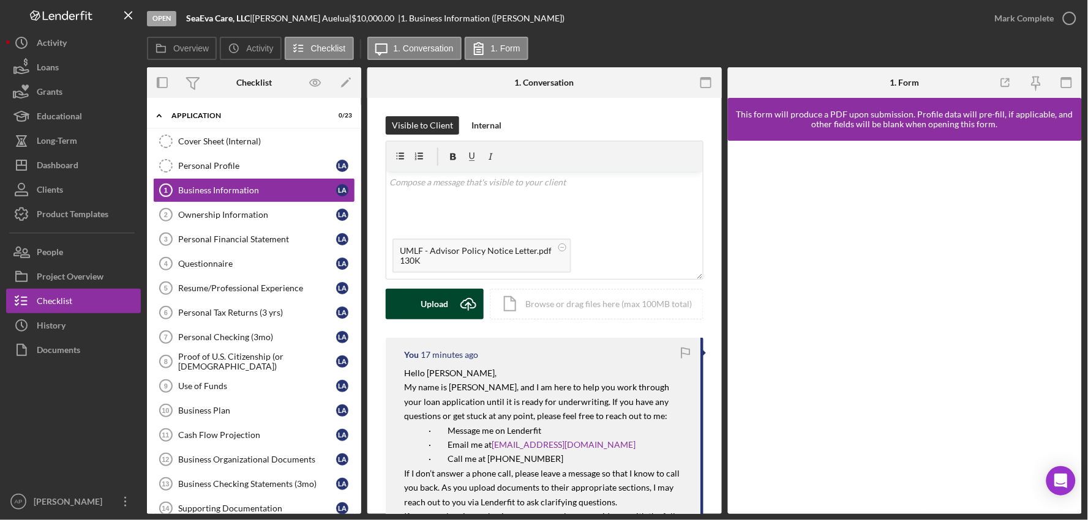
click at [432, 298] on div "Upload" at bounding box center [435, 304] width 28 height 31
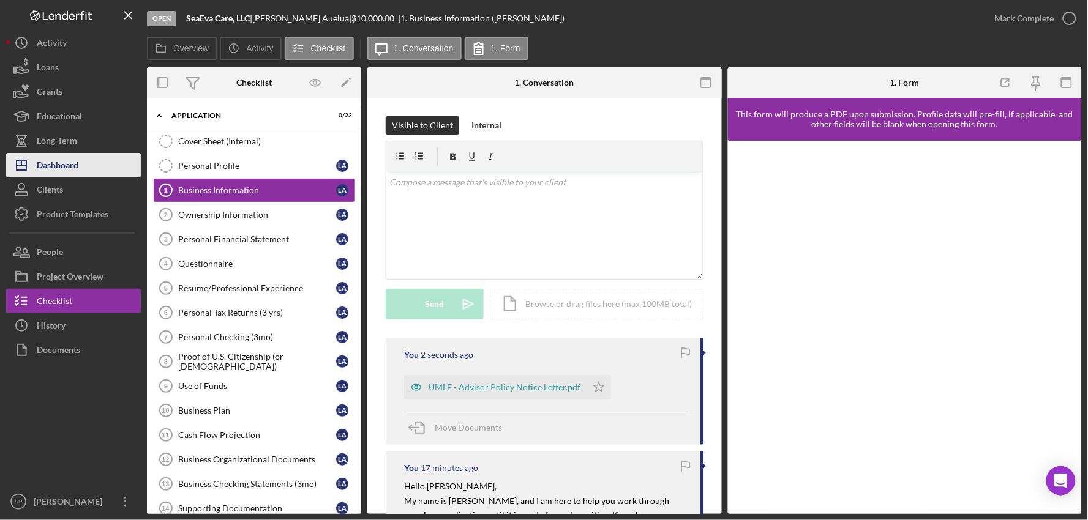
click at [70, 165] on div "Dashboard" at bounding box center [58, 167] width 42 height 28
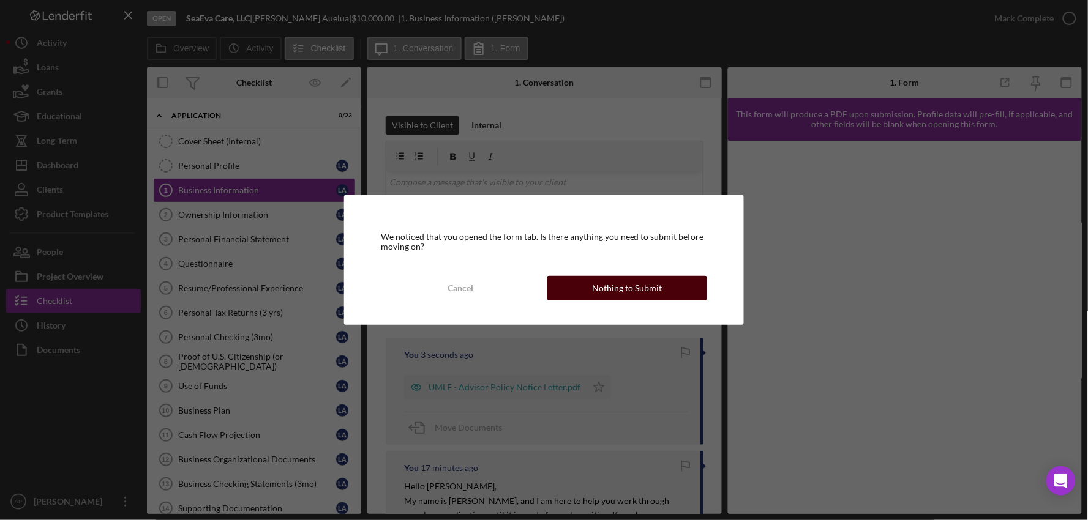
click at [644, 299] on div "Nothing to Submit" at bounding box center [627, 288] width 70 height 24
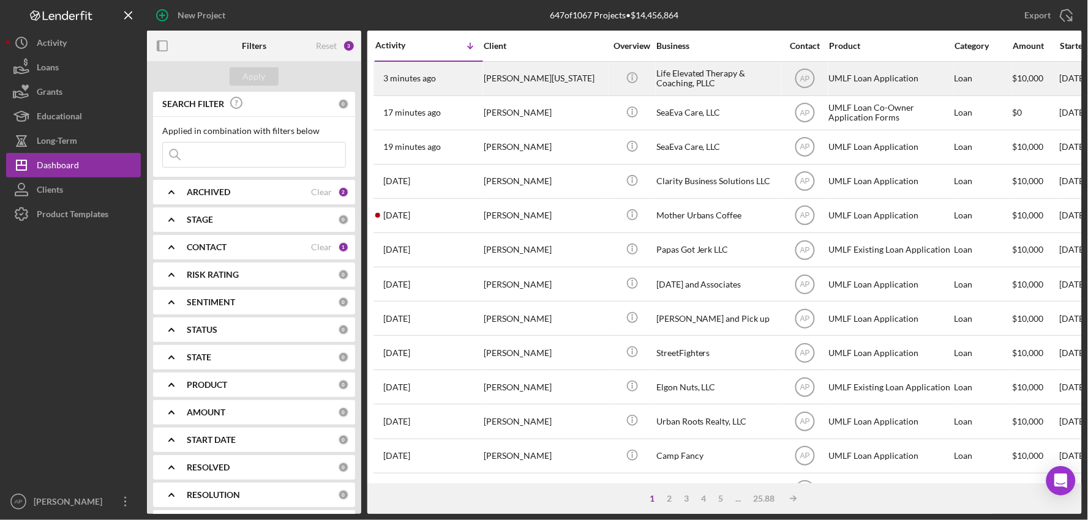
click at [531, 88] on div "[PERSON_NAME][US_STATE]" at bounding box center [545, 78] width 122 height 32
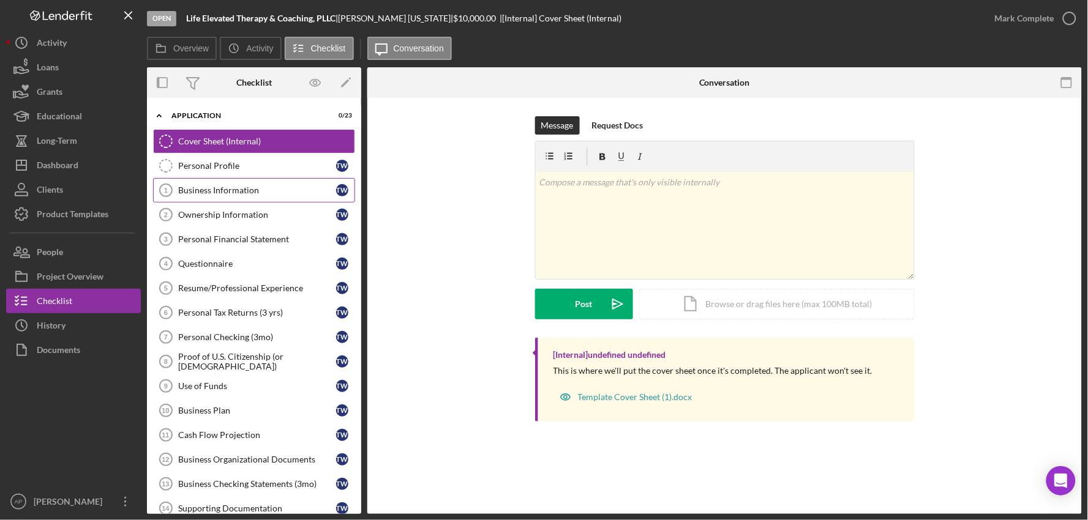
click at [203, 197] on link "Business Information 1 Business Information T W" at bounding box center [254, 190] width 202 height 24
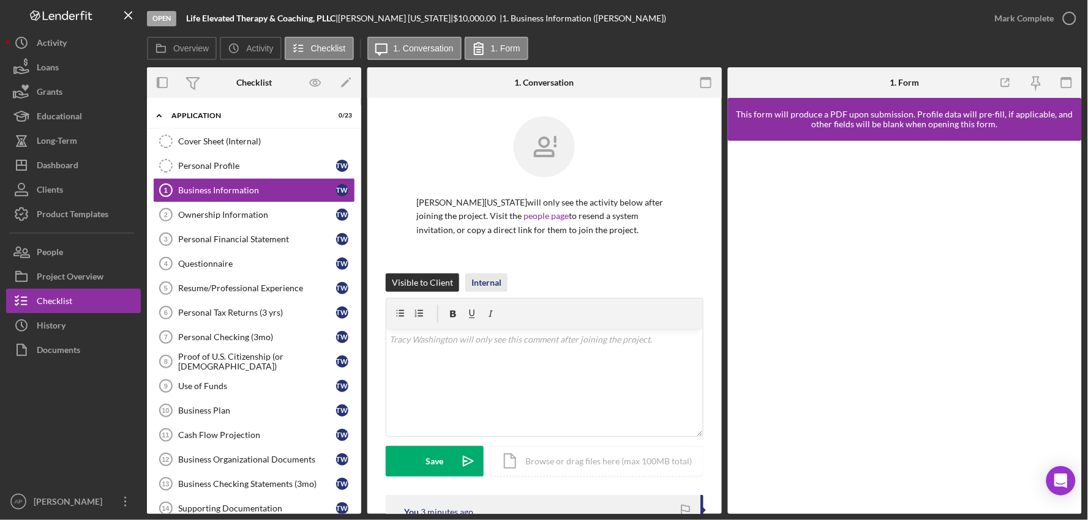
click at [480, 283] on div "Internal" at bounding box center [486, 283] width 30 height 18
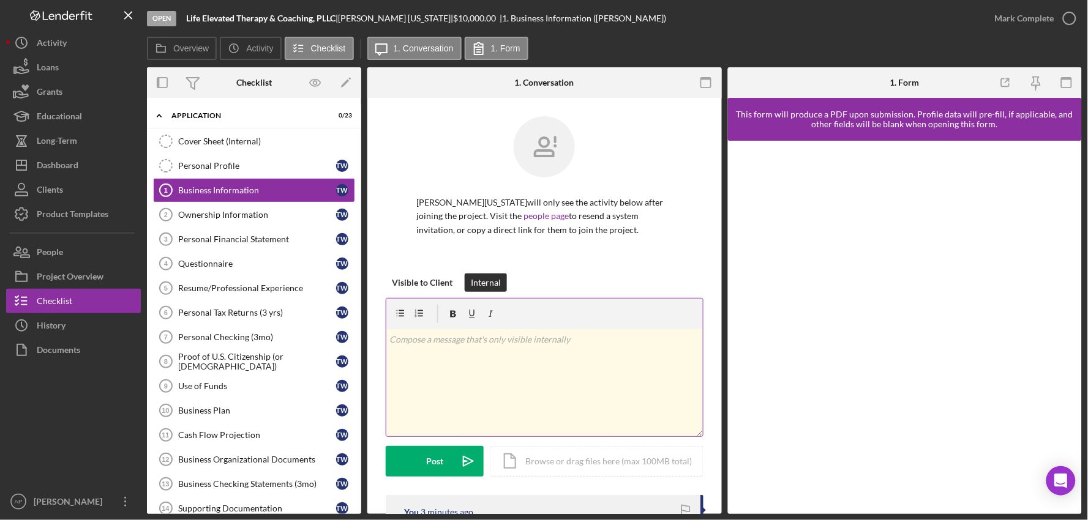
click at [467, 344] on p at bounding box center [544, 339] width 309 height 13
click at [435, 455] on div "Post" at bounding box center [434, 461] width 17 height 31
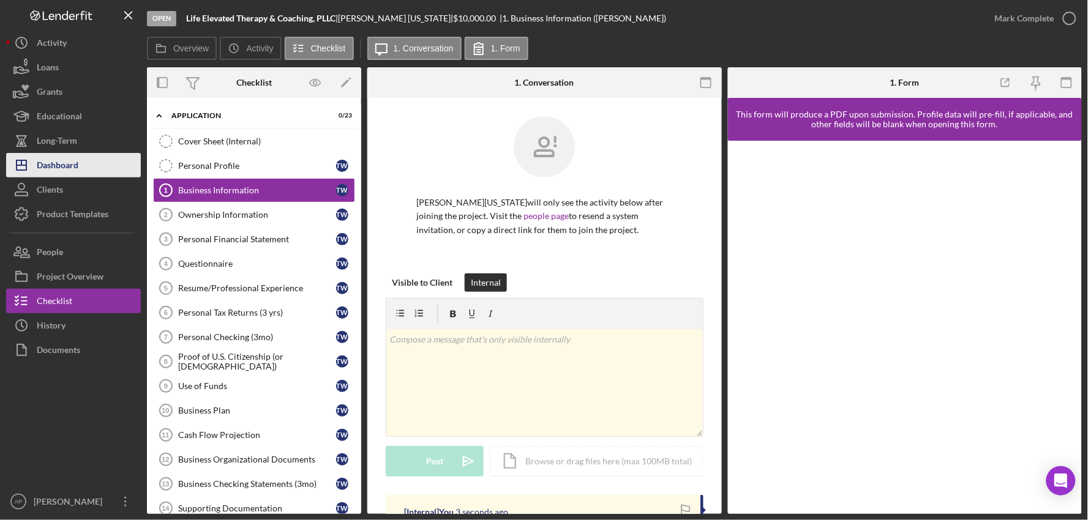
click at [89, 154] on button "Icon/Dashboard Dashboard" at bounding box center [73, 165] width 135 height 24
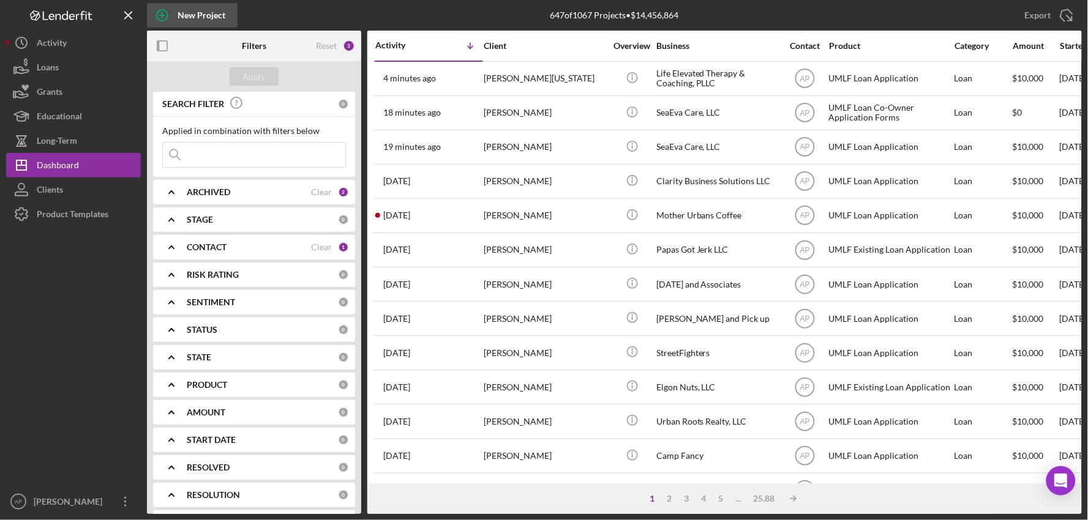
click at [190, 13] on div "New Project" at bounding box center [202, 15] width 48 height 24
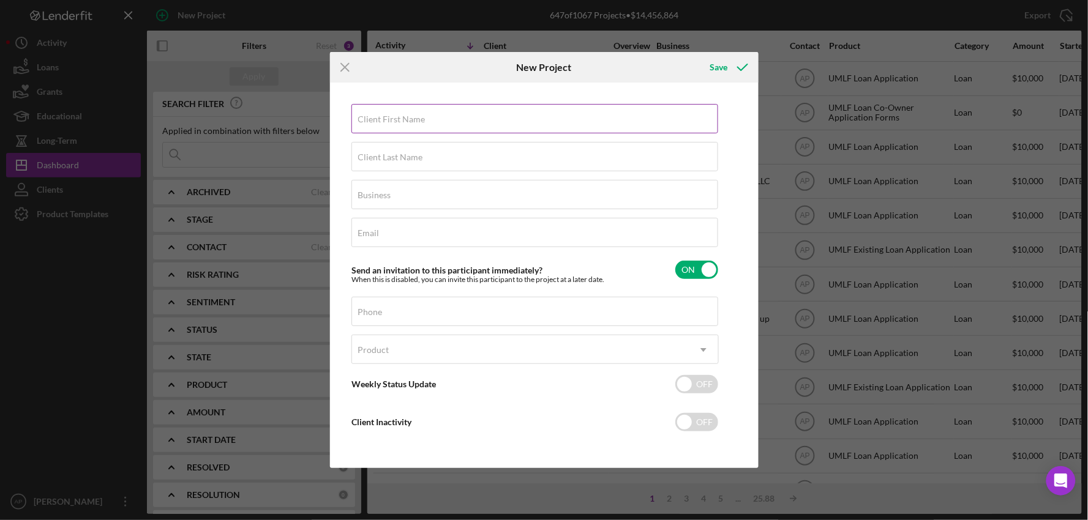
click at [418, 127] on input "Client First Name" at bounding box center [534, 118] width 367 height 29
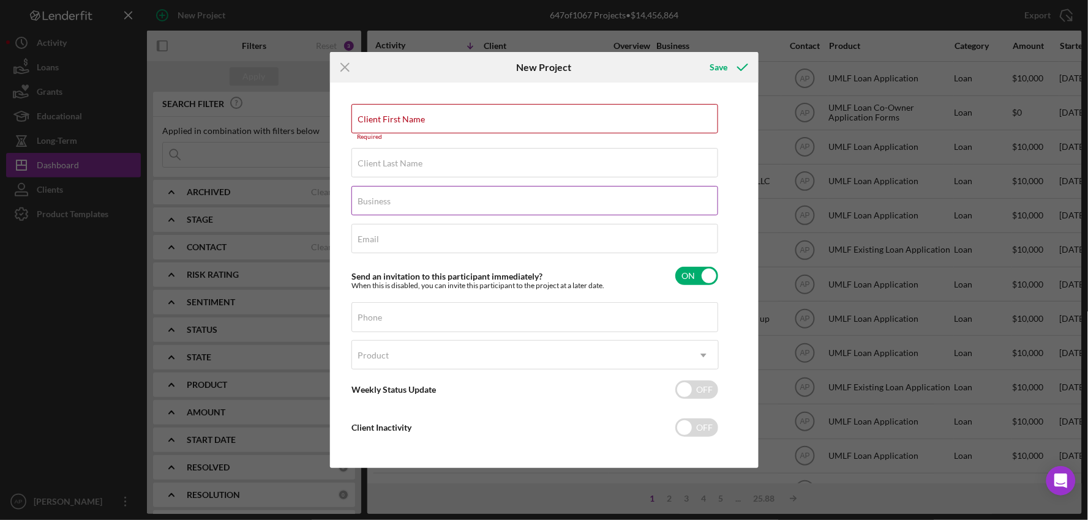
click at [376, 202] on label "Business" at bounding box center [374, 202] width 33 height 10
click at [376, 202] on input "Business" at bounding box center [534, 200] width 367 height 29
paste input "[EMAIL_ADDRESS][DOMAIN_NAME]"
type input "[EMAIL_ADDRESS][DOMAIN_NAME]"
click at [408, 241] on div "Email Required" at bounding box center [534, 239] width 367 height 31
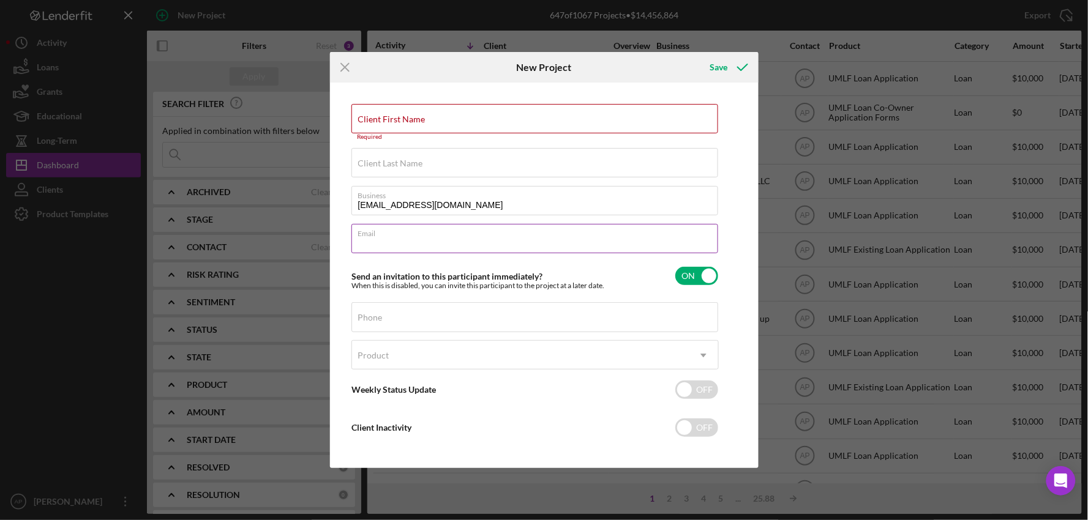
paste input "[PHONE_NUMBER]"
type input "[PHONE_NUMBER]"
click at [388, 325] on div "Phone" at bounding box center [534, 317] width 367 height 31
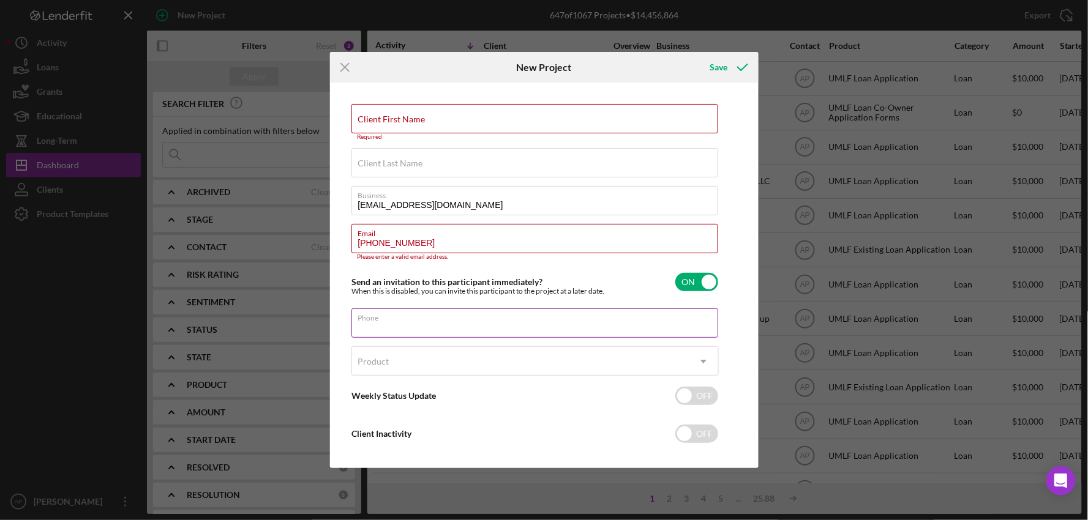
paste input "[PHONE_NUMBER]"
type input "[PHONE_NUMBER]"
drag, startPoint x: 453, startPoint y: 208, endPoint x: 342, endPoint y: 203, distance: 111.6
click at [342, 203] on div "Client First Name Required Client Last Name Required Business [EMAIL_ADDRESS][D…" at bounding box center [544, 276] width 422 height 380
drag, startPoint x: 452, startPoint y: 245, endPoint x: 340, endPoint y: 235, distance: 111.9
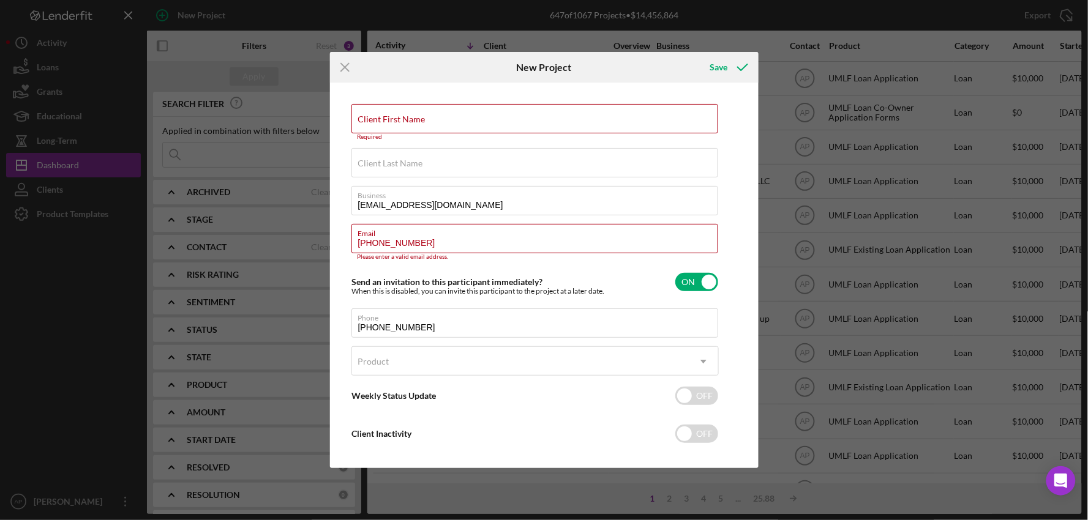
click at [340, 235] on div "Client First Name Required Client Last Name Required Business [EMAIL_ADDRESS][D…" at bounding box center [544, 276] width 422 height 380
paste input "[EMAIL_ADDRESS][DOMAIN_NAME]"
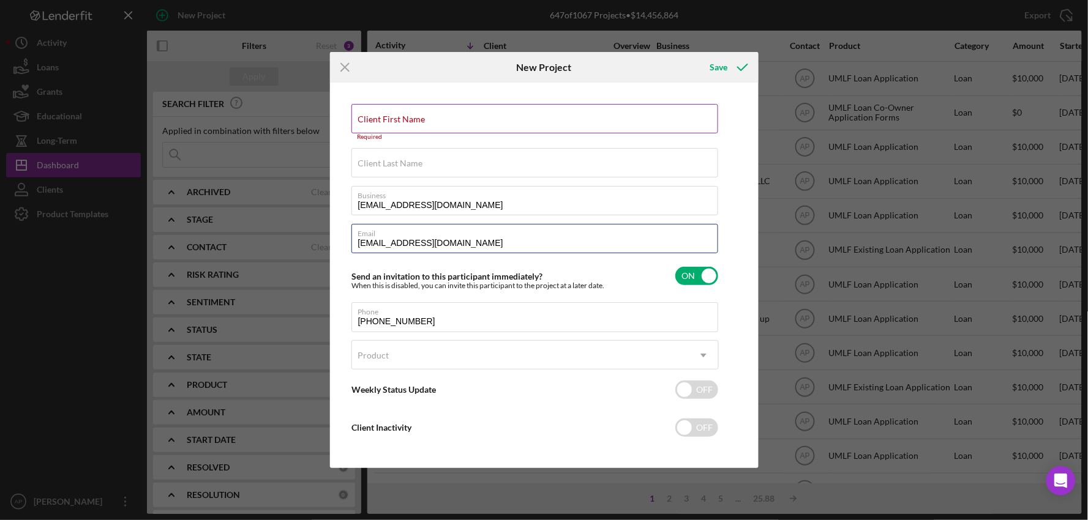
type input "[EMAIL_ADDRESS][DOMAIN_NAME]"
click at [431, 118] on div "Client First Name Required" at bounding box center [534, 122] width 367 height 37
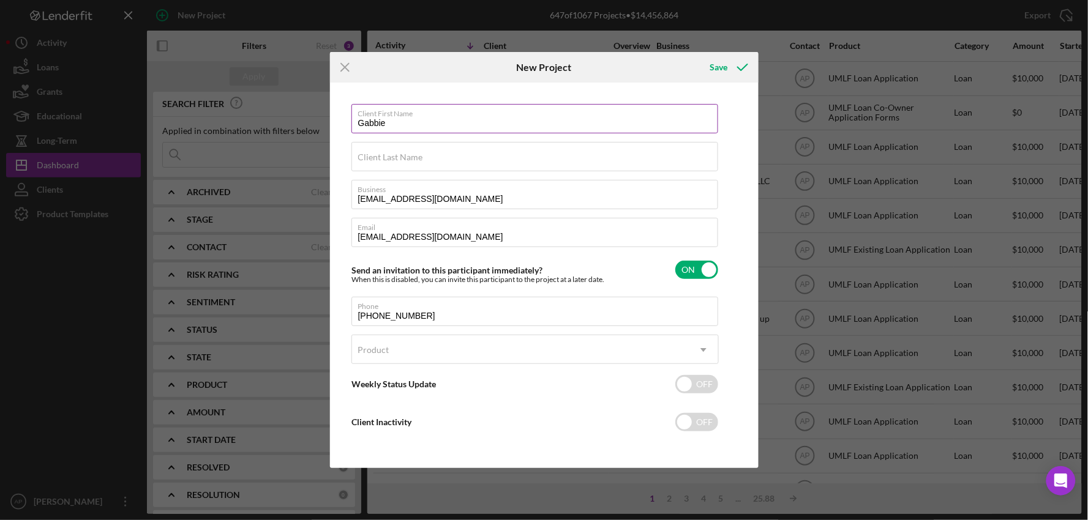
type input "Gabbie"
type input "Riot"
drag, startPoint x: 397, startPoint y: 124, endPoint x: 325, endPoint y: 122, distance: 71.6
click at [325, 122] on div "Icon/Menu Close New Project Save Client First Name Gabbie Client Last Name Riot…" at bounding box center [544, 260] width 1088 height 520
type input "[PERSON_NAME]"
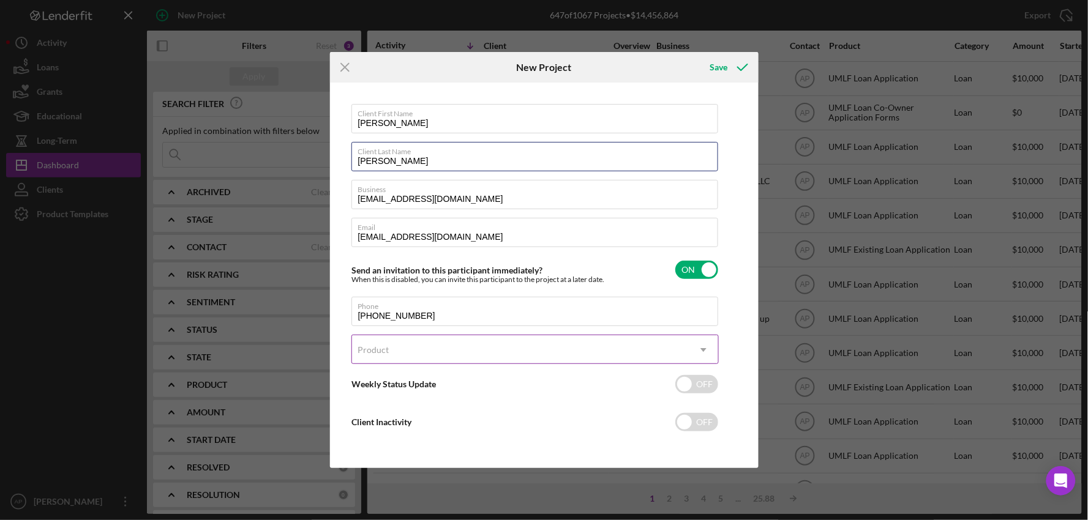
type input "[PERSON_NAME]"
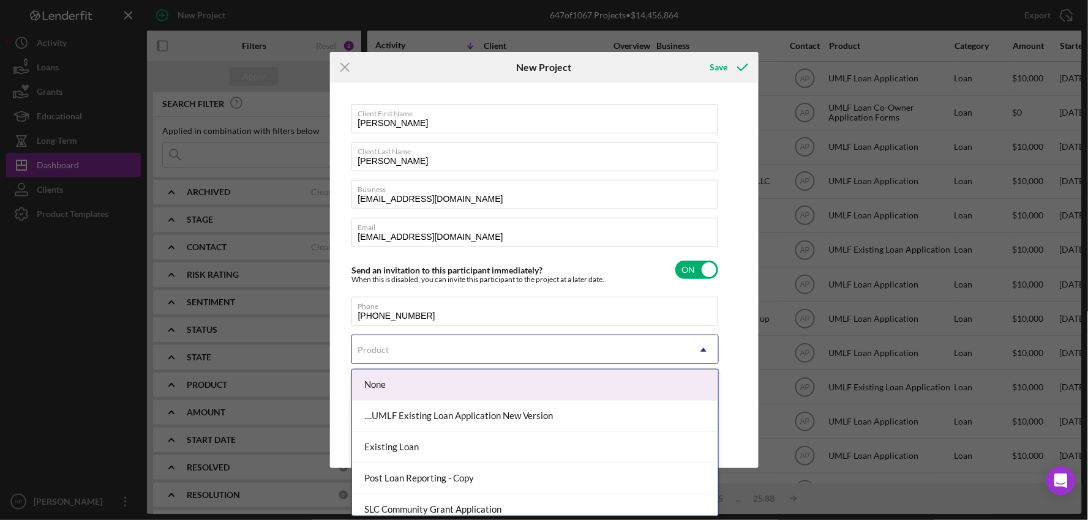
click at [389, 350] on div "Product" at bounding box center [374, 350] width 34 height 10
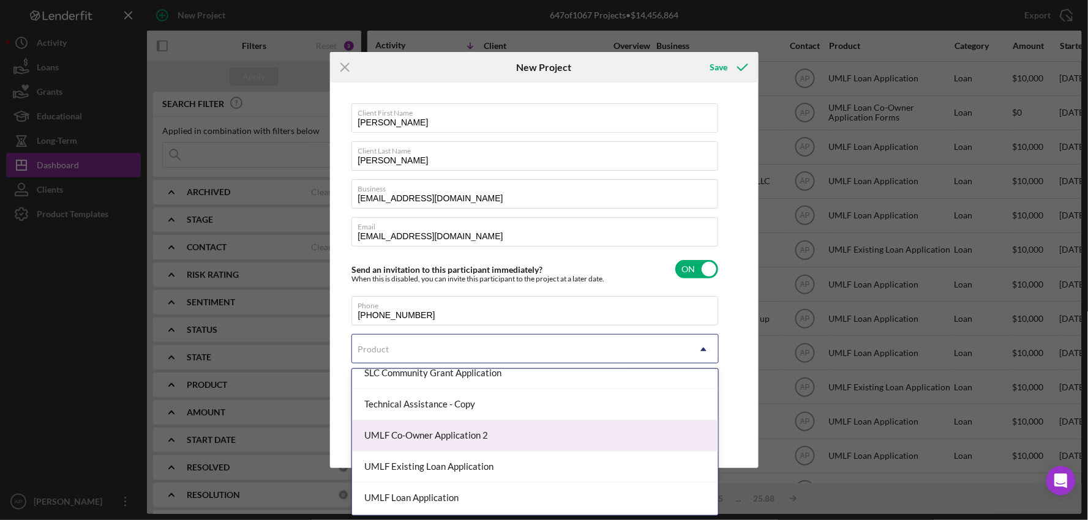
scroll to position [204, 0]
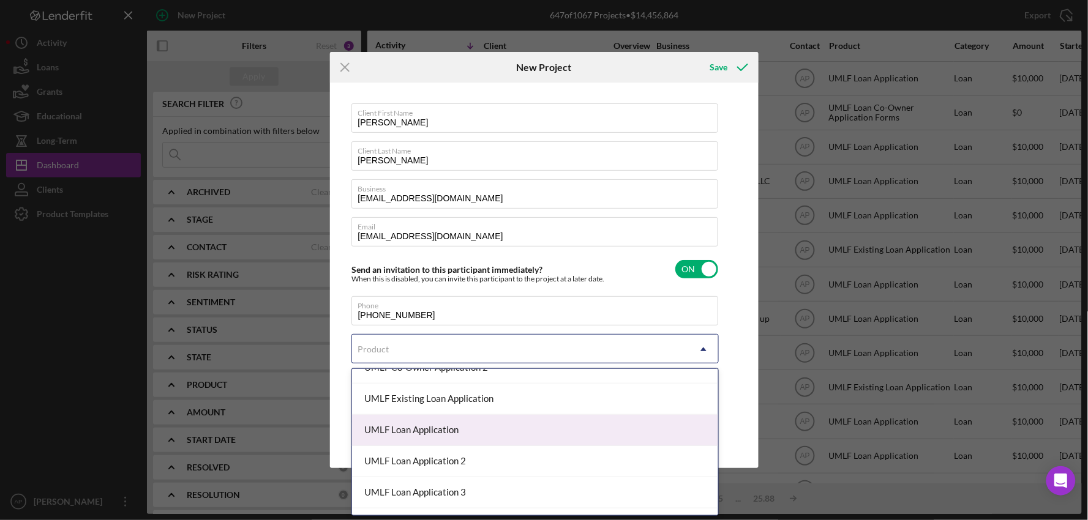
click at [476, 432] on div "UMLF Loan Application" at bounding box center [535, 430] width 366 height 31
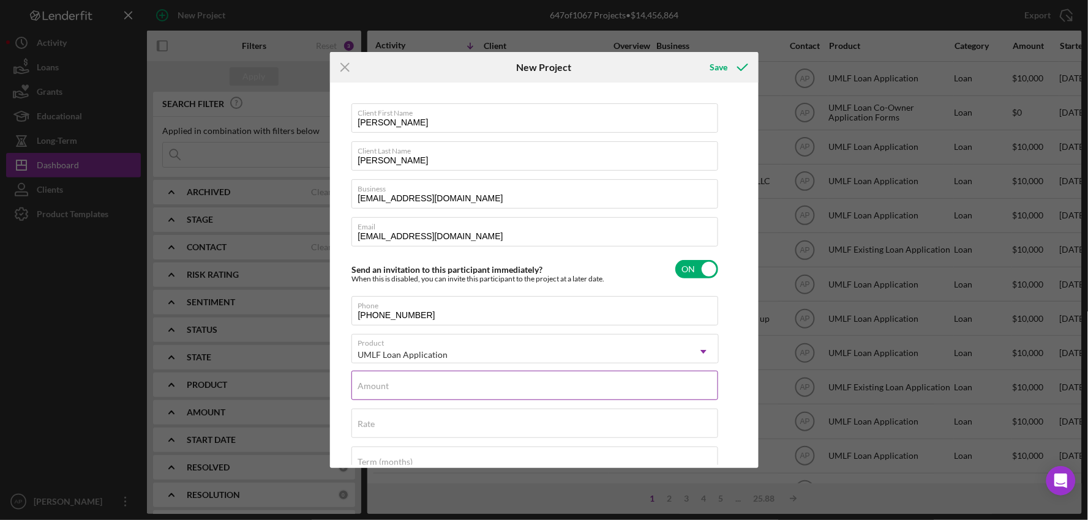
click at [390, 395] on input "Amount" at bounding box center [534, 385] width 367 height 29
type input "$10,000"
click at [722, 78] on div "Save" at bounding box center [719, 67] width 18 height 24
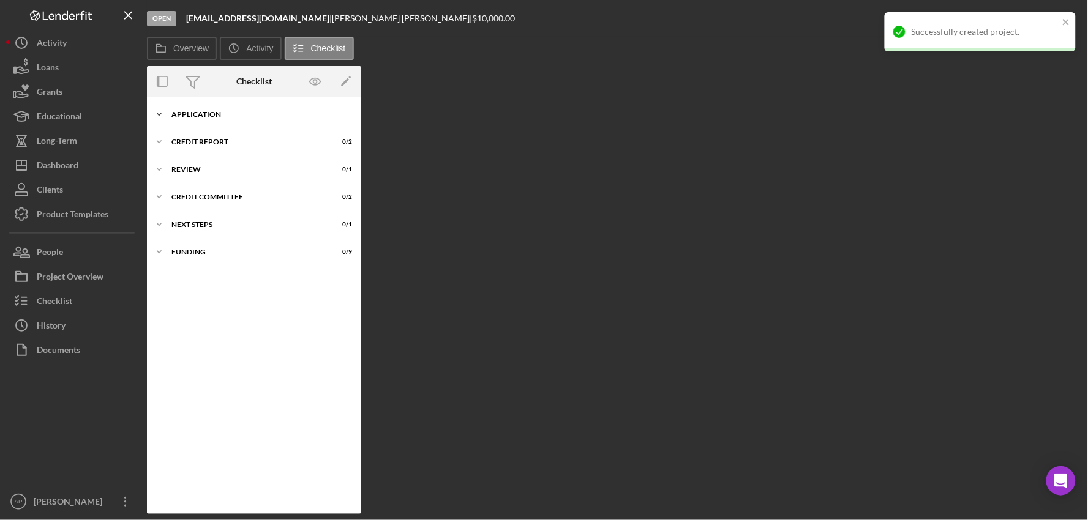
click at [204, 111] on div "Application" at bounding box center [258, 114] width 174 height 7
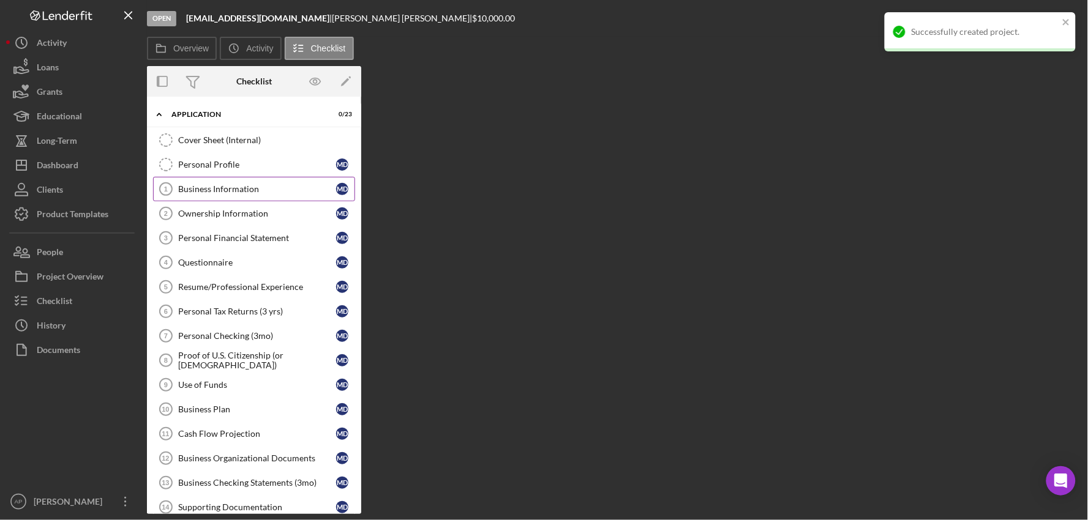
click at [185, 185] on div "Business Information" at bounding box center [257, 189] width 158 height 10
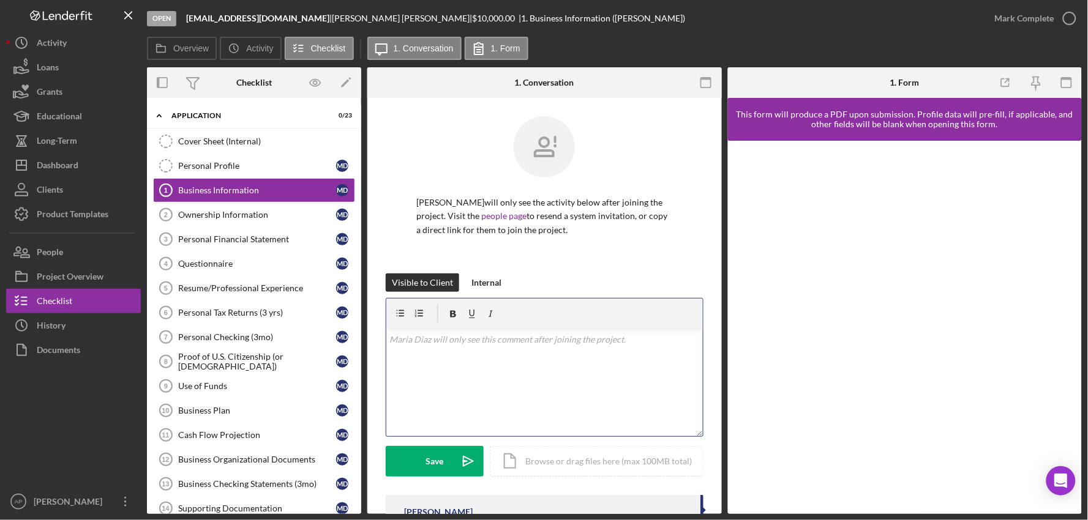
click at [427, 354] on div "v Color teal Color pink Remove color Add row above Add row below Add column bef…" at bounding box center [544, 382] width 316 height 107
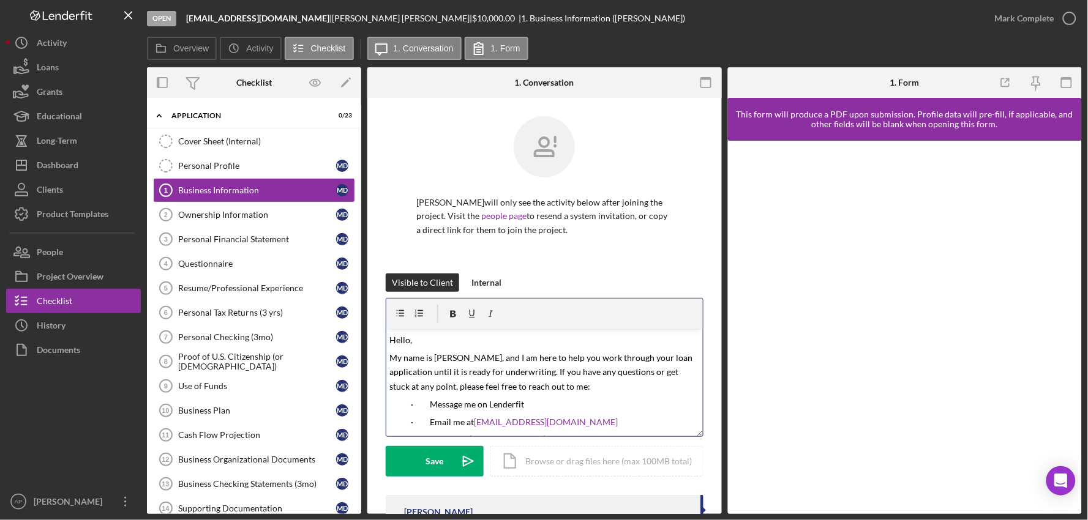
click at [407, 340] on span "Hello," at bounding box center [401, 340] width 23 height 10
click at [570, 469] on div "Icon/Document Browse or drag files here (max 100MB total) Tap to choose files o…" at bounding box center [597, 461] width 214 height 31
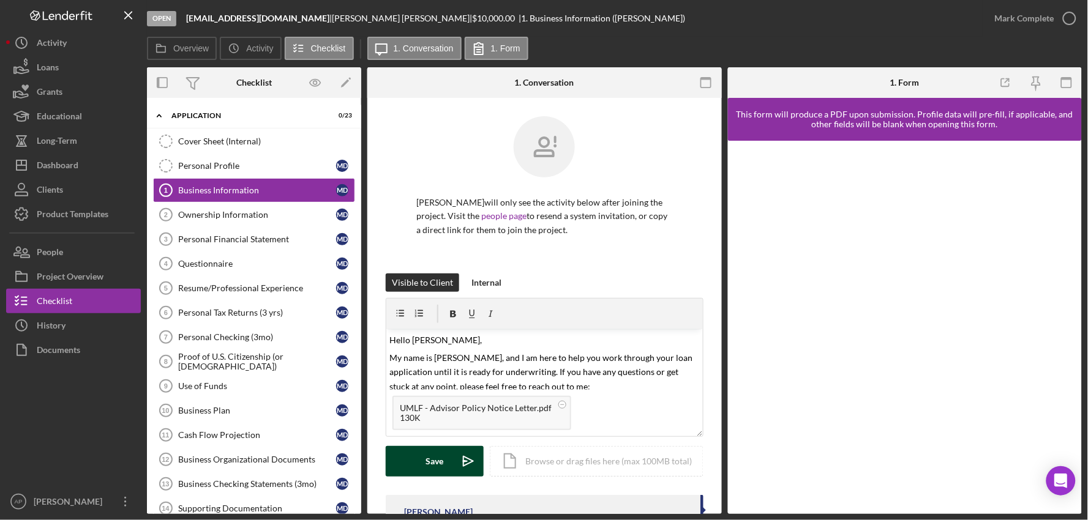
click at [448, 454] on button "Save Icon/icon-invite-send" at bounding box center [435, 461] width 98 height 31
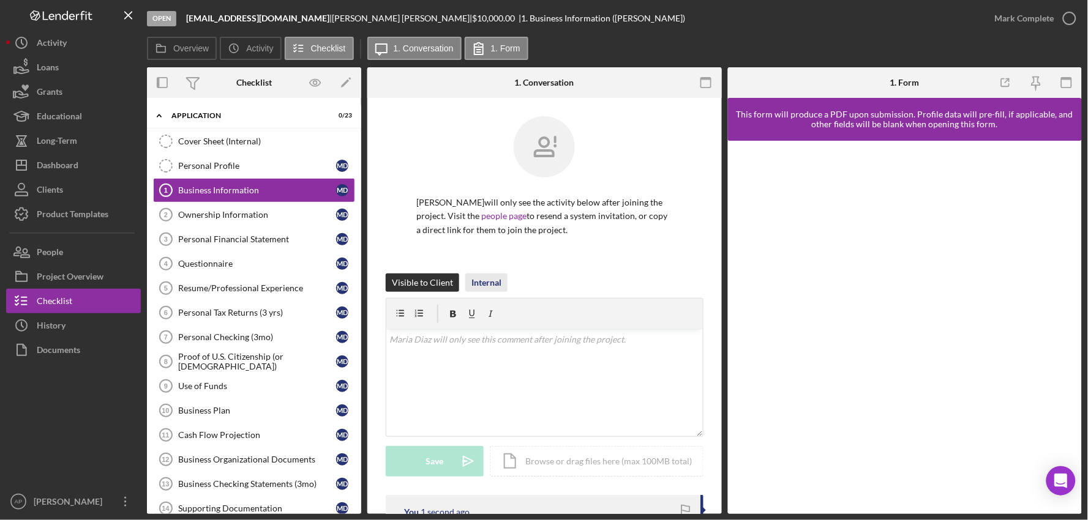
click at [479, 283] on div "Internal" at bounding box center [486, 283] width 30 height 18
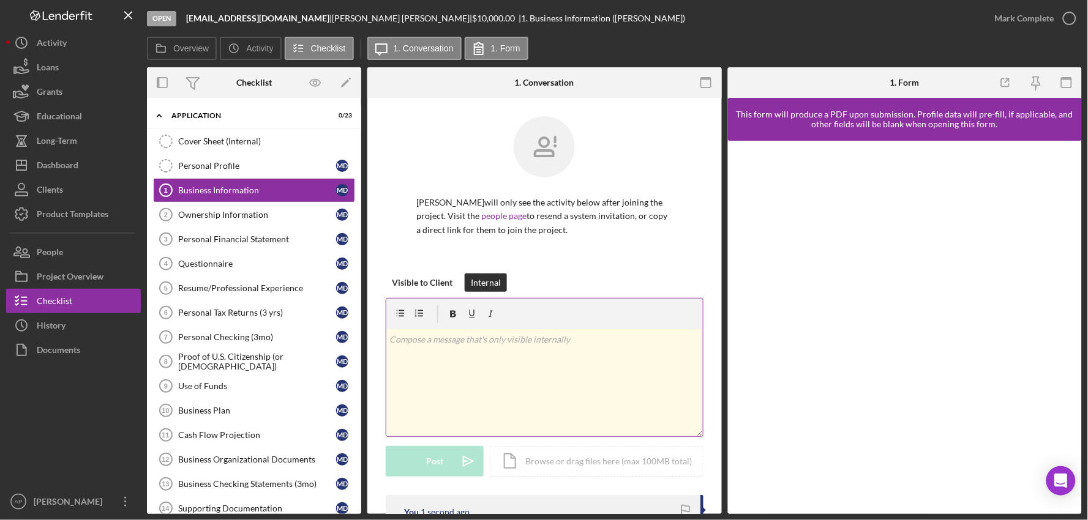
click at [452, 353] on div "v Color teal Color pink Remove color Add row above Add row below Add column bef…" at bounding box center [544, 382] width 316 height 107
click at [446, 468] on button "Post Icon/icon-invite-send" at bounding box center [435, 461] width 98 height 31
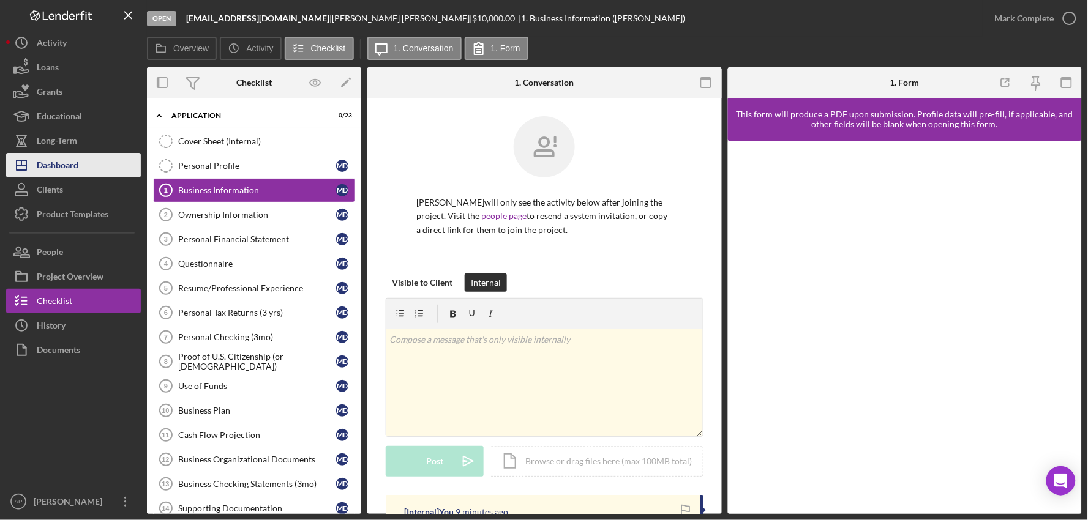
click at [75, 166] on div "Dashboard" at bounding box center [58, 167] width 42 height 28
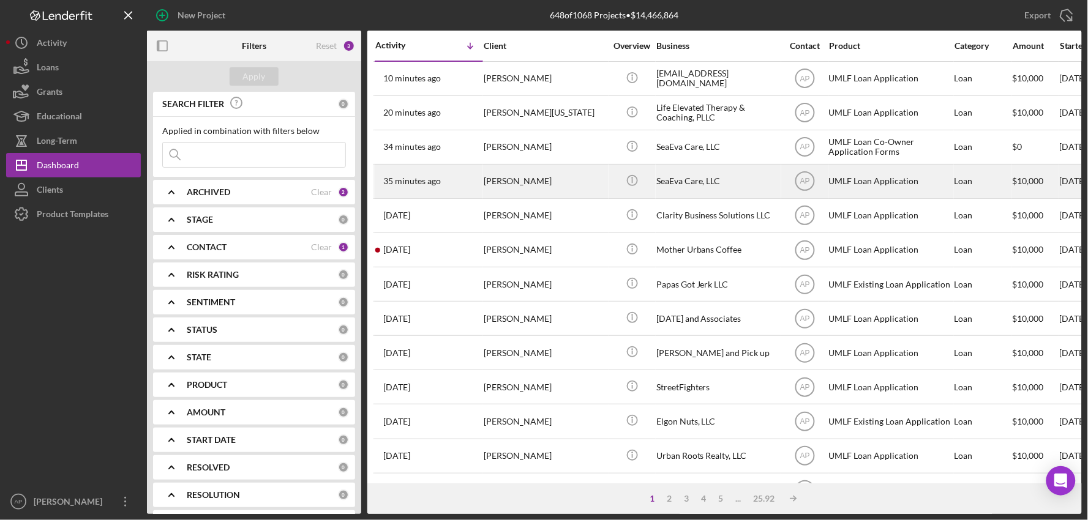
click at [523, 192] on div "[PERSON_NAME]" at bounding box center [545, 181] width 122 height 32
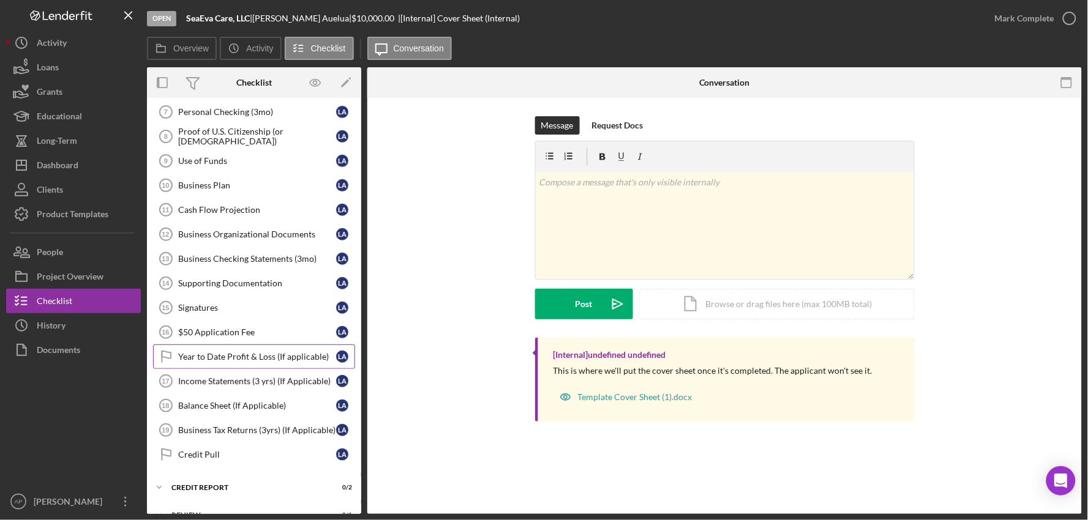
scroll to position [331, 0]
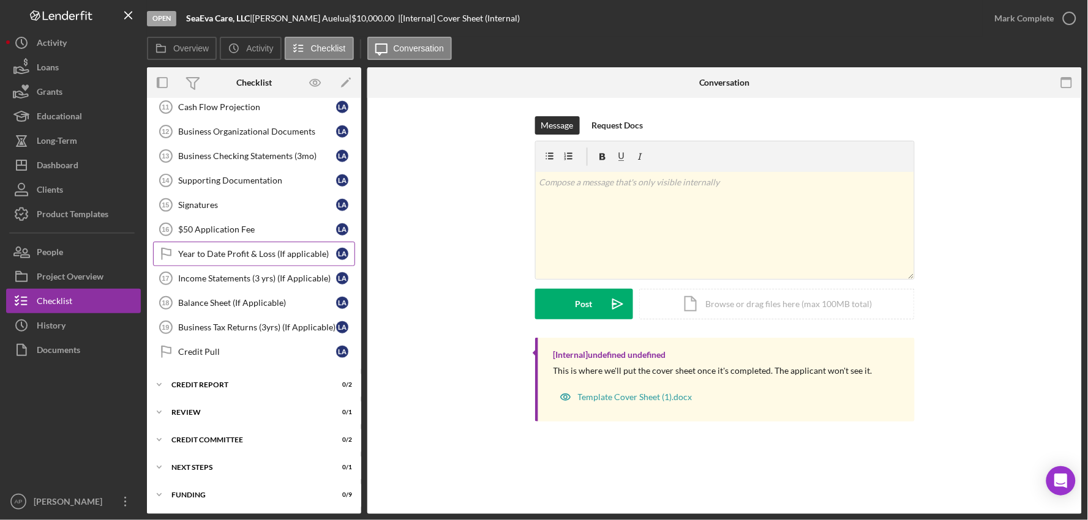
click at [187, 256] on div "Year to Date Profit & Loss (If applicable)" at bounding box center [257, 254] width 158 height 10
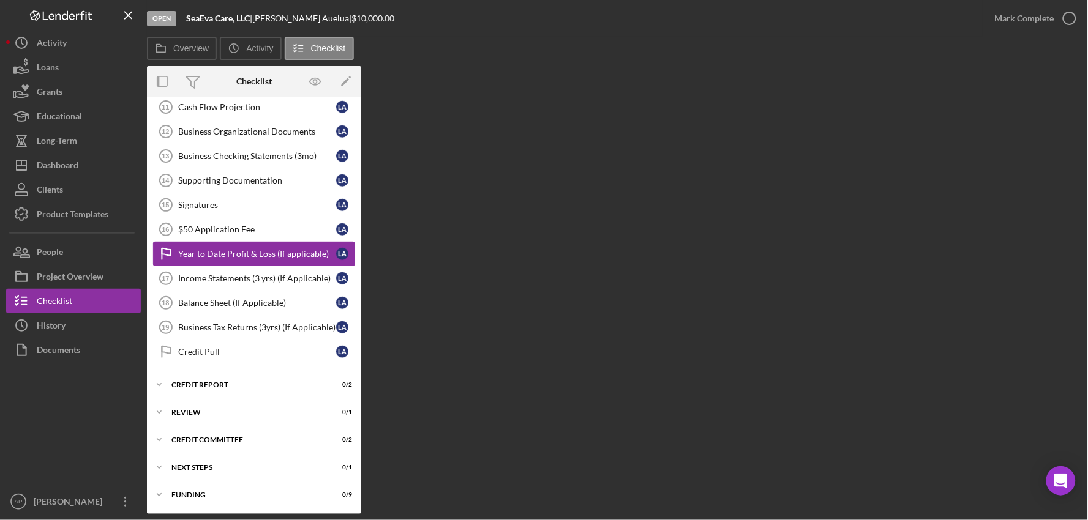
scroll to position [331, 0]
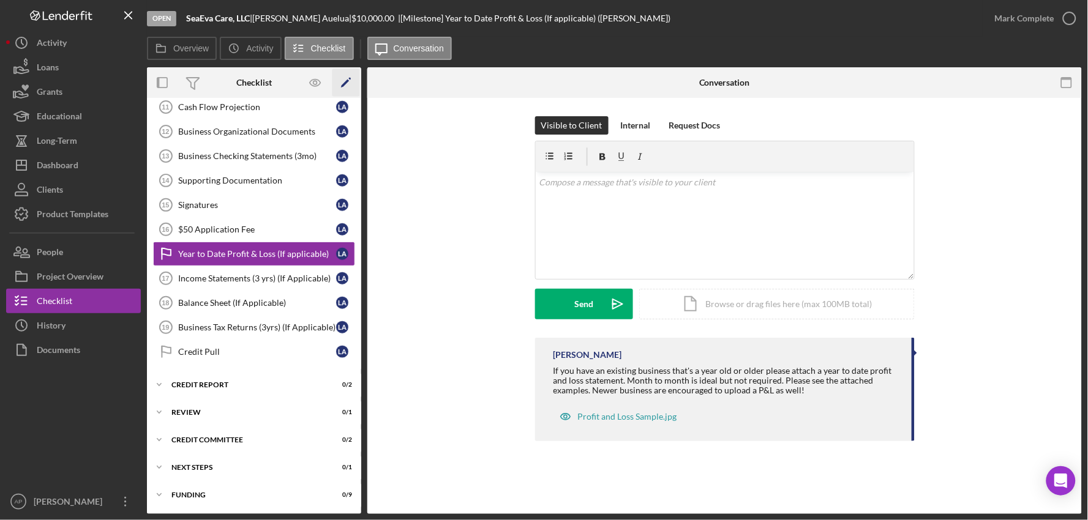
click at [347, 76] on icon "Icon/Edit" at bounding box center [346, 83] width 28 height 28
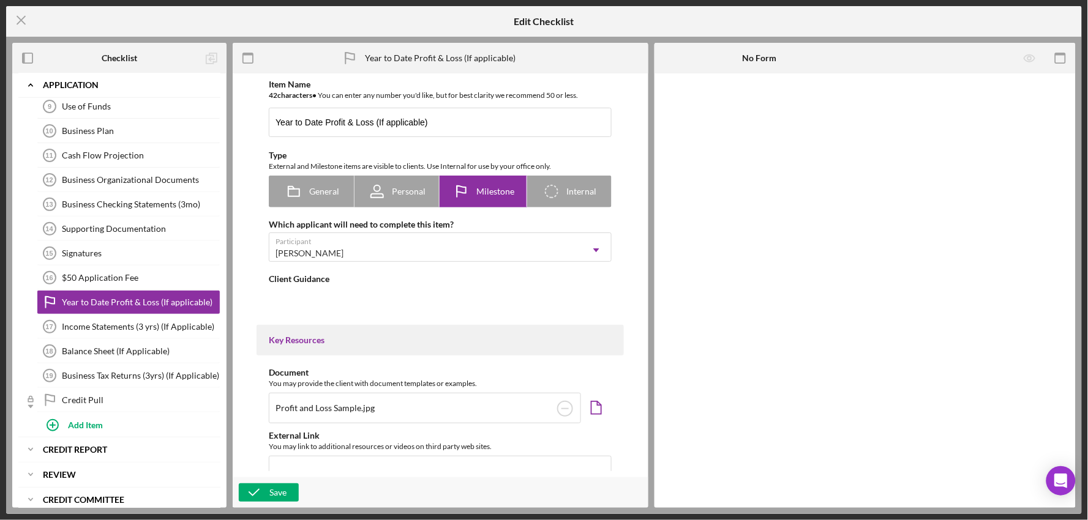
scroll to position [263, 0]
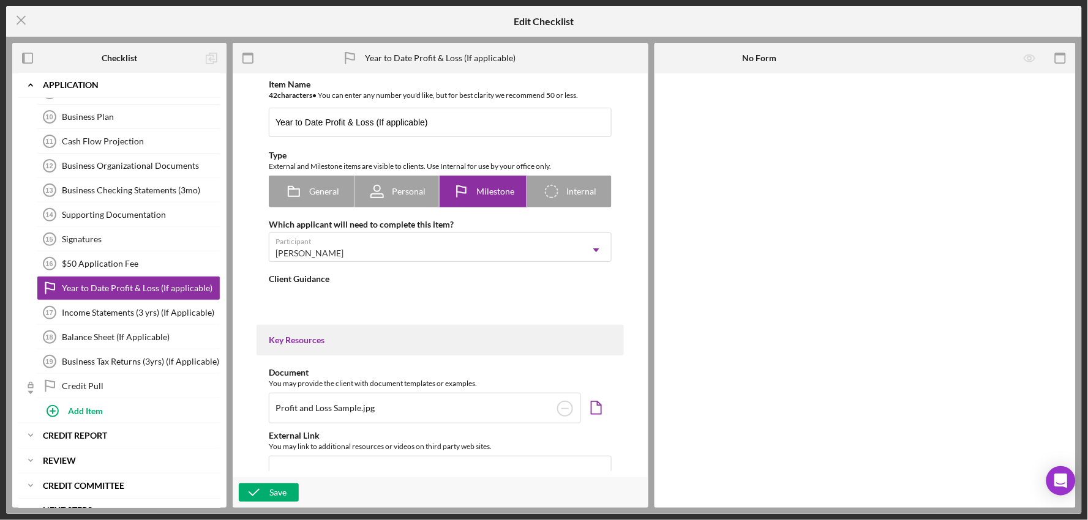
type textarea "<div>If you have an existing business that's a year old or older please attach …"
type textarea "<div>Now that this is in, please be aware that we'll ultimately need up to max …"
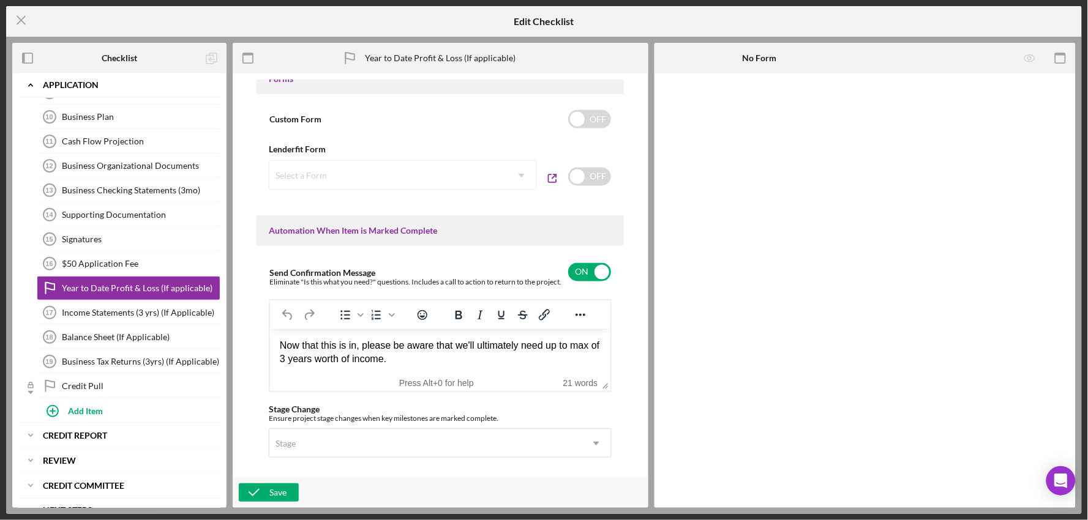
scroll to position [910, 0]
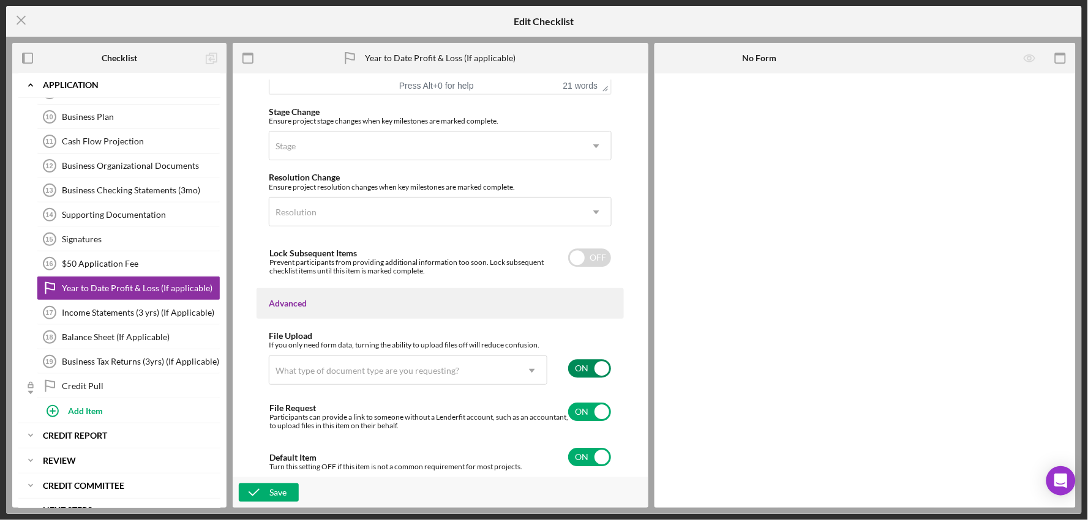
click at [580, 366] on input "checkbox" at bounding box center [589, 368] width 43 height 18
checkbox input "false"
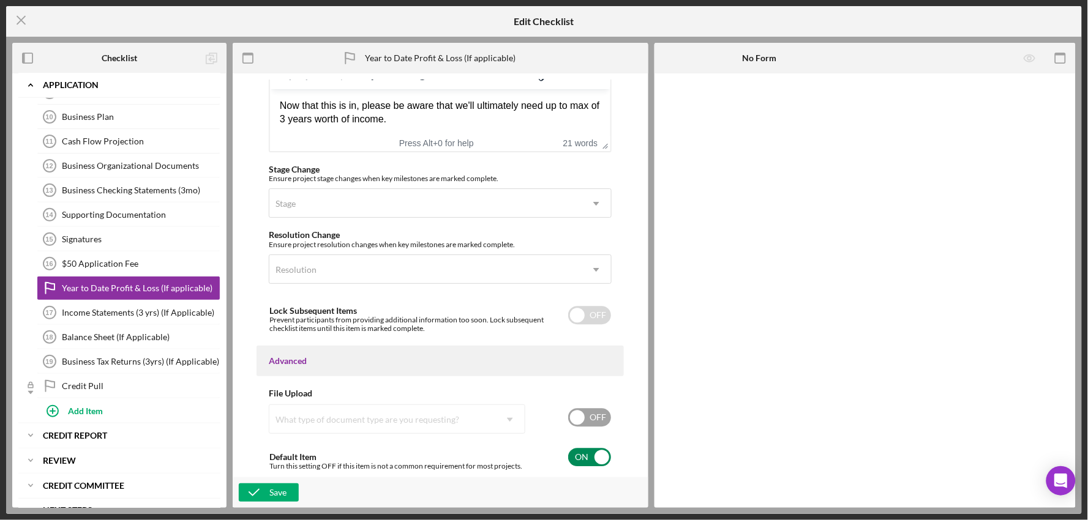
click at [568, 452] on input "checkbox" at bounding box center [589, 457] width 43 height 18
checkbox input "false"
click at [282, 492] on div "Save" at bounding box center [277, 493] width 17 height 18
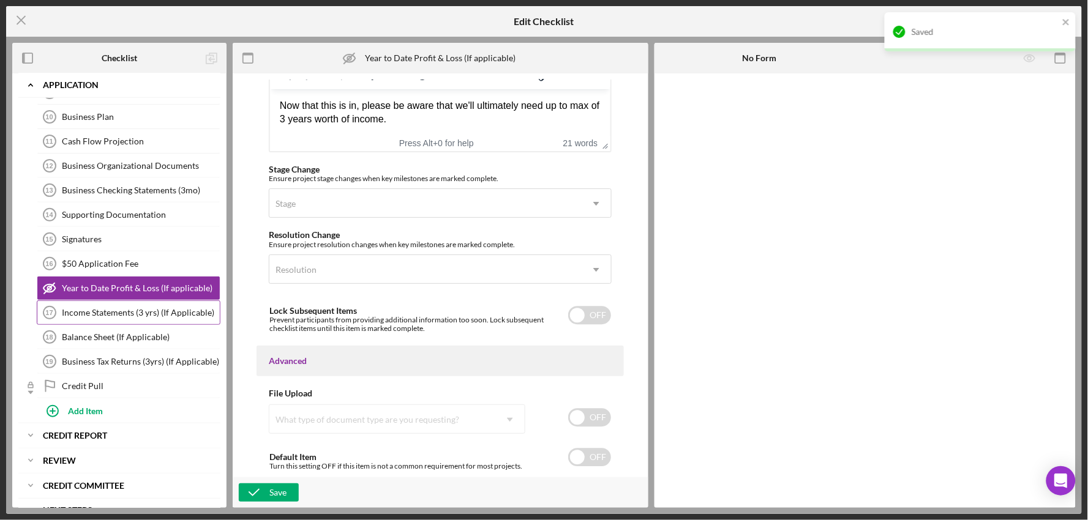
click at [130, 313] on div "Income Statements (3 yrs) (If Applicable)" at bounding box center [141, 313] width 158 height 10
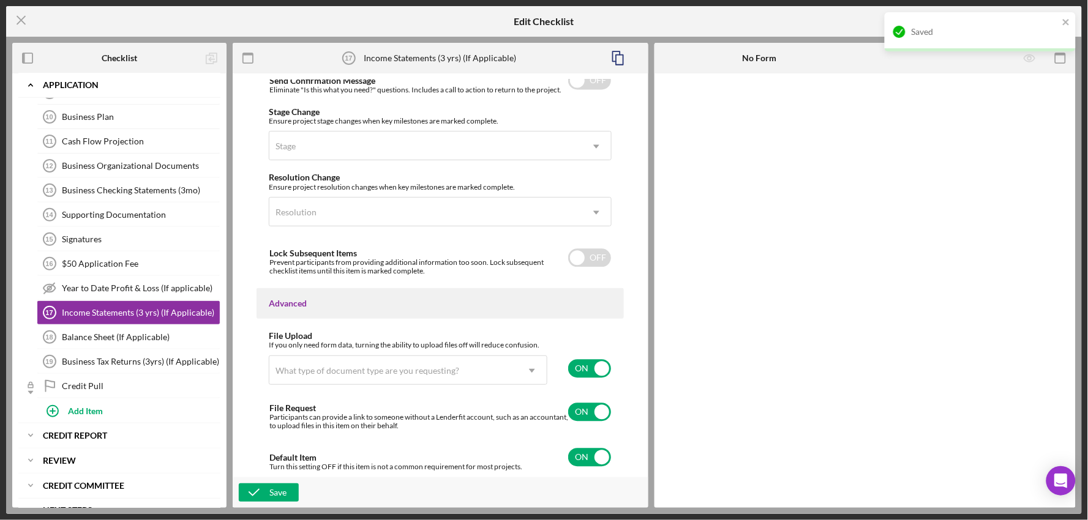
click at [590, 362] on input "checkbox" at bounding box center [589, 368] width 43 height 18
checkbox input "false"
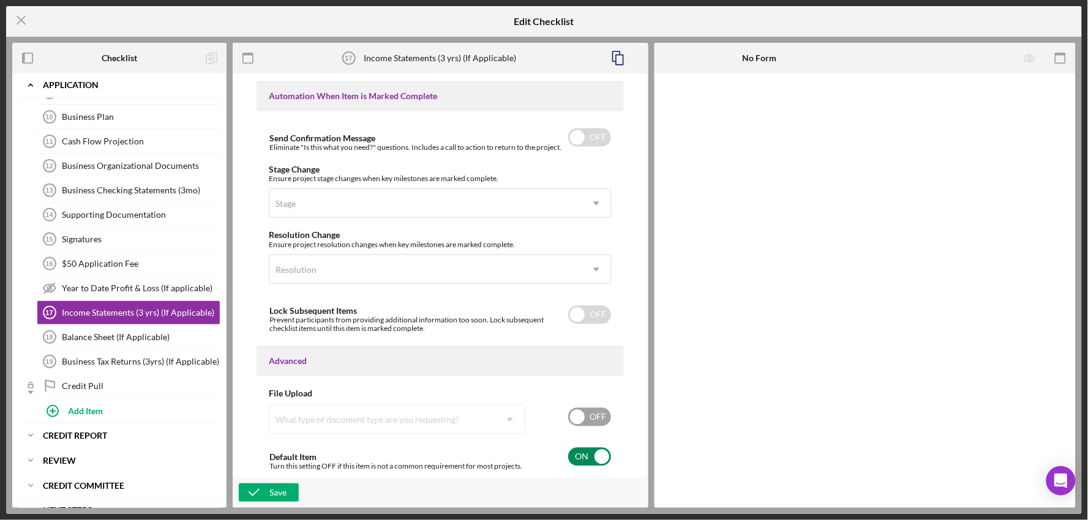
scroll to position [764, 0]
click at [583, 463] on input "checkbox" at bounding box center [589, 457] width 43 height 18
checkbox input "false"
drag, startPoint x: 274, startPoint y: 493, endPoint x: 269, endPoint y: 478, distance: 15.5
click at [275, 493] on div "Save" at bounding box center [277, 493] width 17 height 18
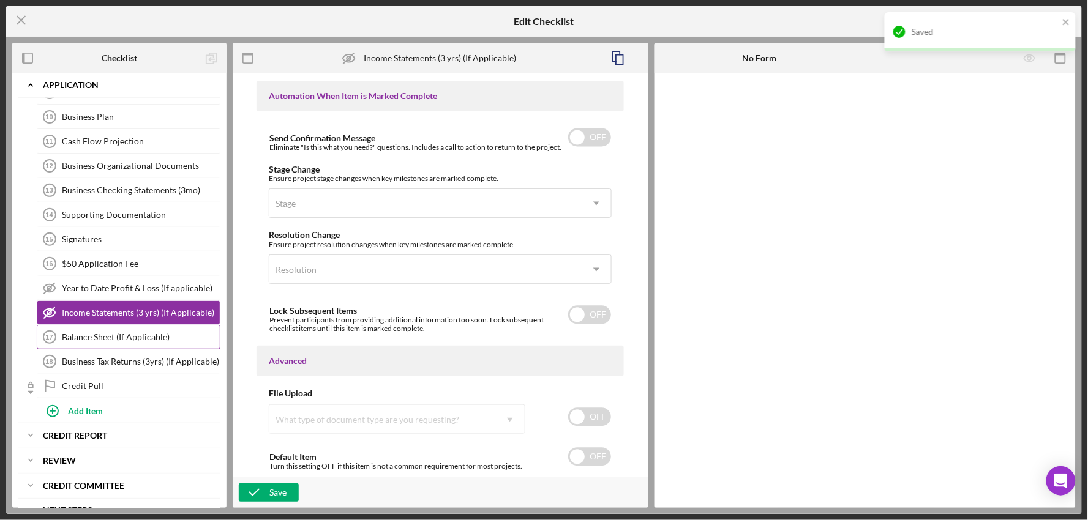
click at [151, 347] on link "Balance Sheet (If Applicable) 17 Balance Sheet (If Applicable)" at bounding box center [129, 337] width 184 height 24
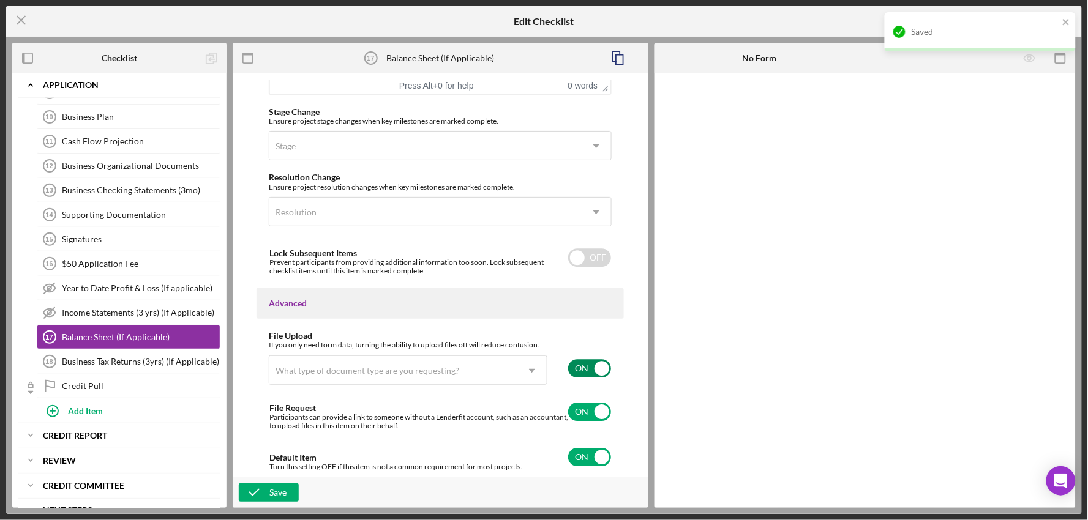
click at [569, 356] on div "ON" at bounding box center [586, 369] width 52 height 26
checkbox input "false"
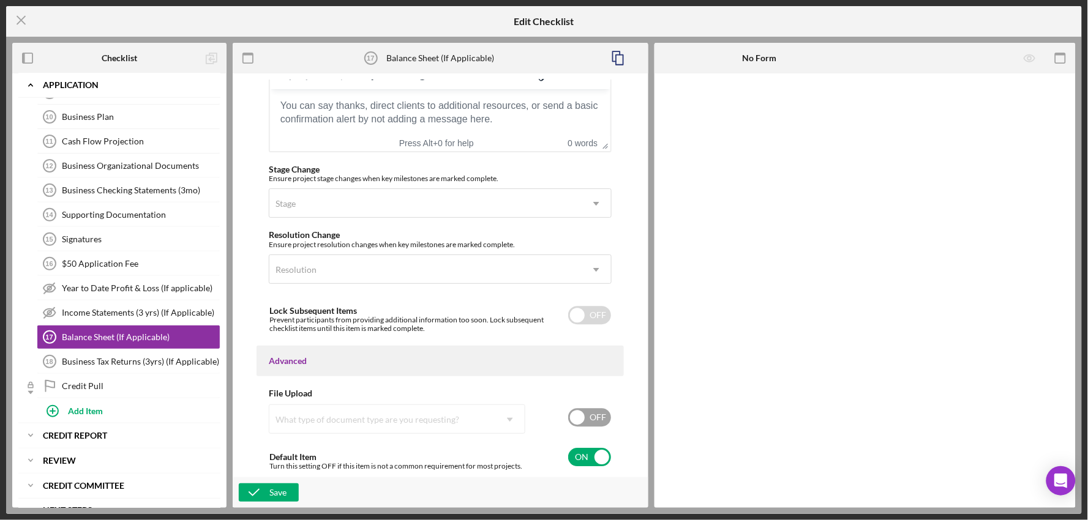
scroll to position [870, 0]
click at [579, 463] on input "checkbox" at bounding box center [589, 457] width 43 height 18
checkbox input "false"
click at [285, 491] on div "Save" at bounding box center [277, 493] width 17 height 18
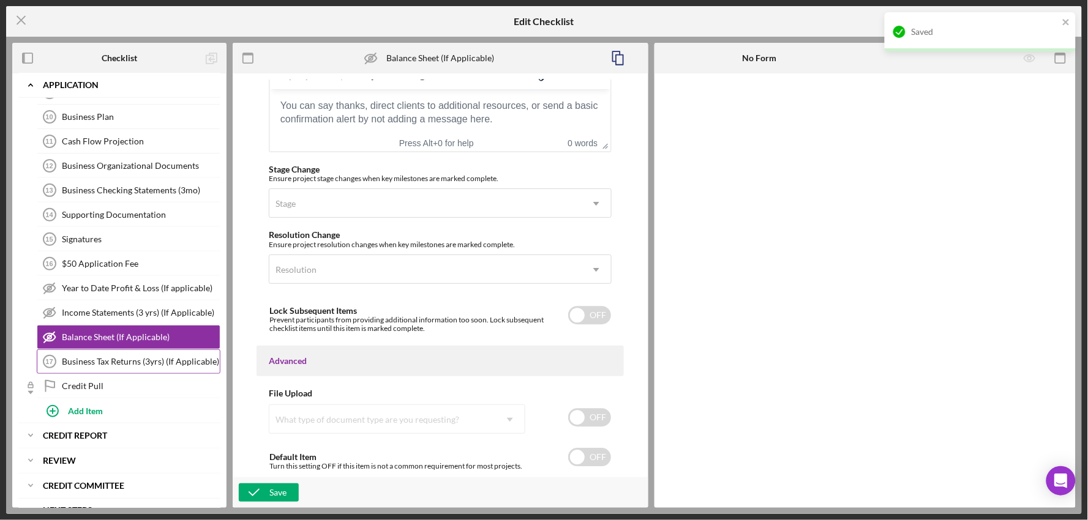
click at [138, 367] on div "Business Tax Returns (3yrs) (If Applicable)" at bounding box center [141, 362] width 158 height 10
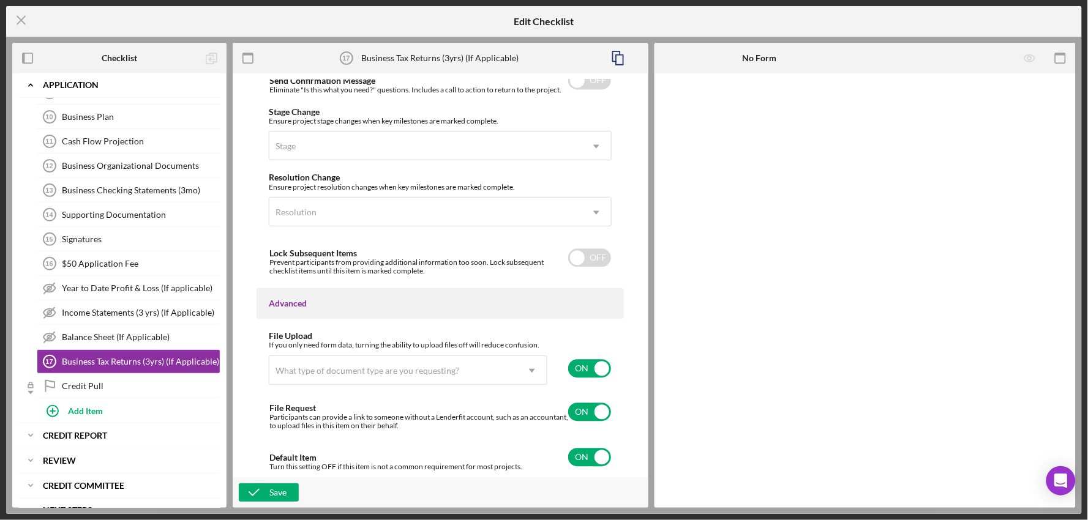
drag, startPoint x: 576, startPoint y: 372, endPoint x: 579, endPoint y: 381, distance: 9.5
click at [575, 372] on input "checkbox" at bounding box center [589, 368] width 43 height 18
checkbox input "false"
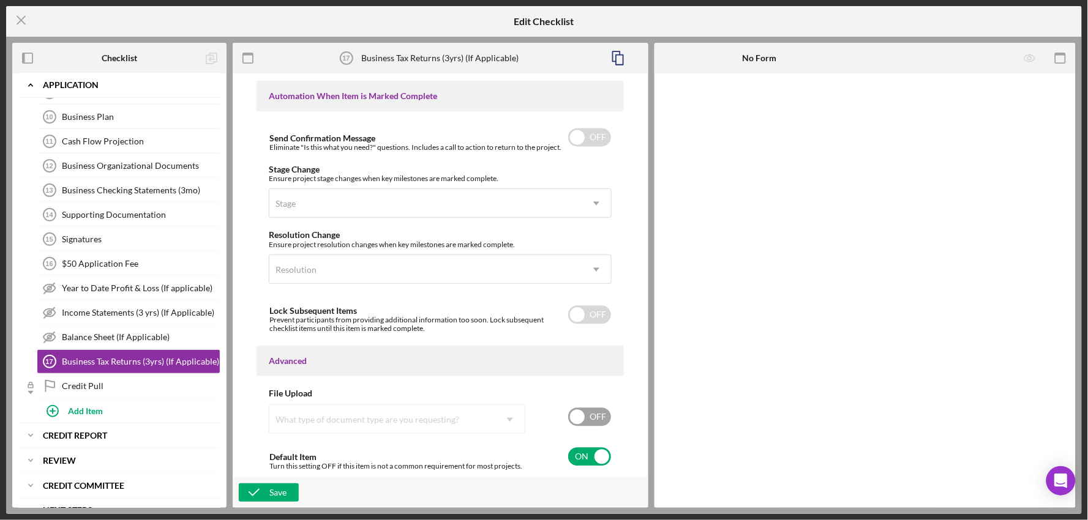
scroll to position [764, 0]
click at [584, 455] on input "checkbox" at bounding box center [589, 457] width 43 height 18
checkbox input "false"
click at [272, 490] on div "Save" at bounding box center [277, 493] width 17 height 18
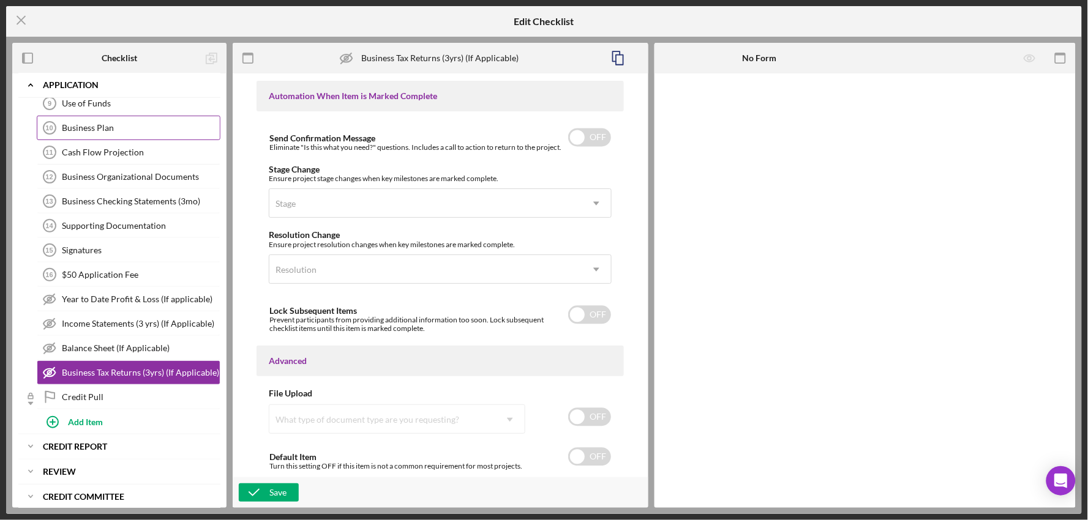
scroll to position [0, 0]
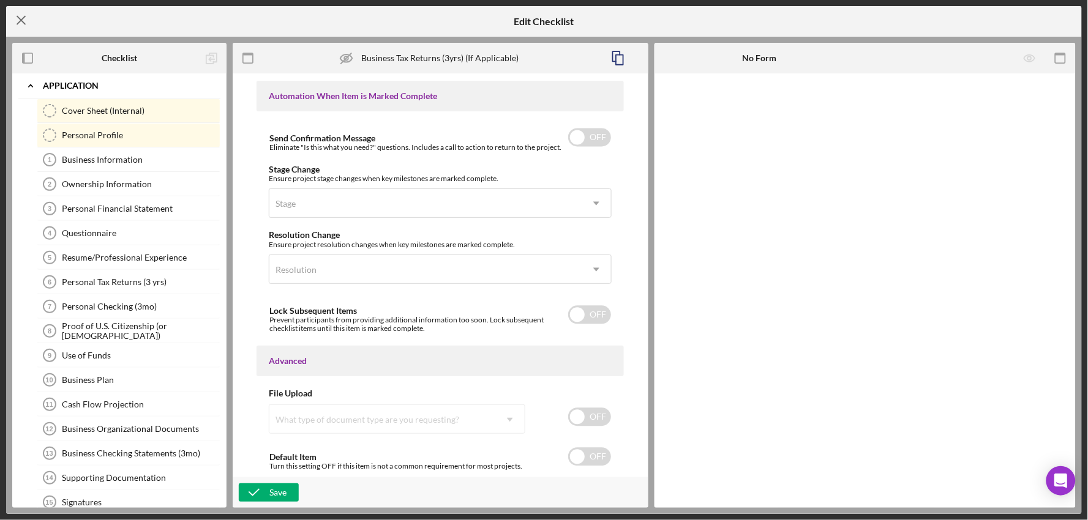
click at [13, 20] on icon "Icon/Menu Close" at bounding box center [21, 20] width 31 height 31
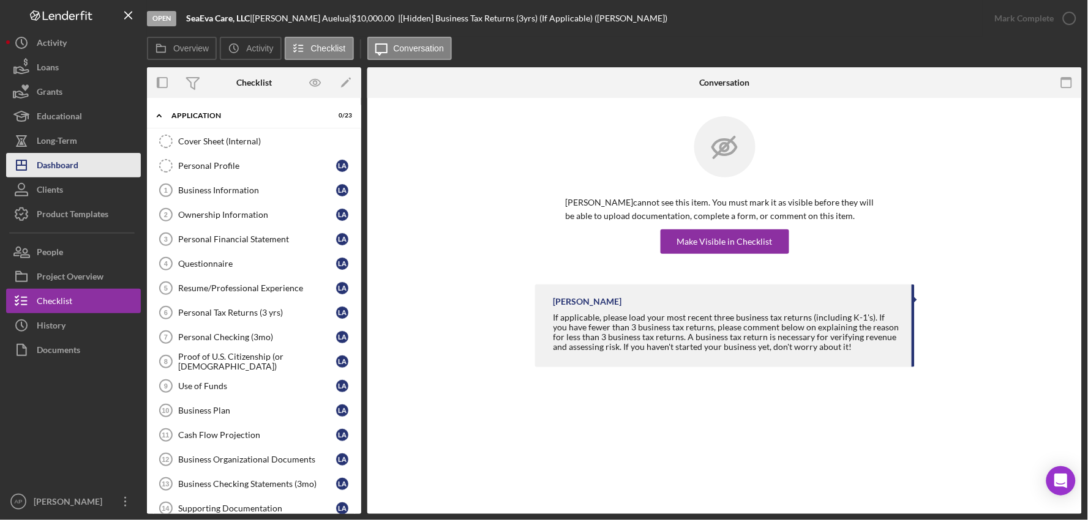
click at [78, 162] on button "Icon/Dashboard Dashboard" at bounding box center [73, 165] width 135 height 24
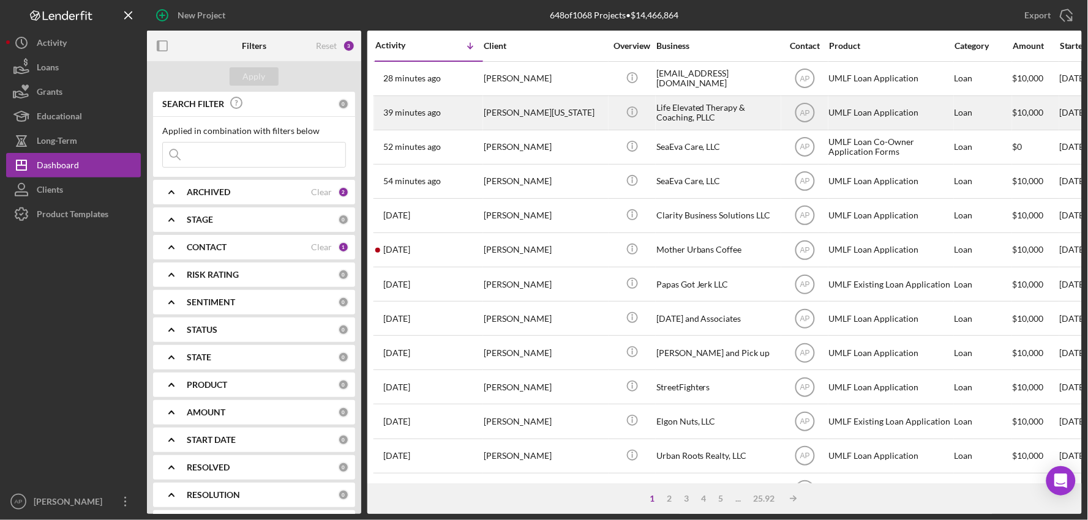
click at [541, 99] on div "[PERSON_NAME][US_STATE]" at bounding box center [545, 113] width 122 height 32
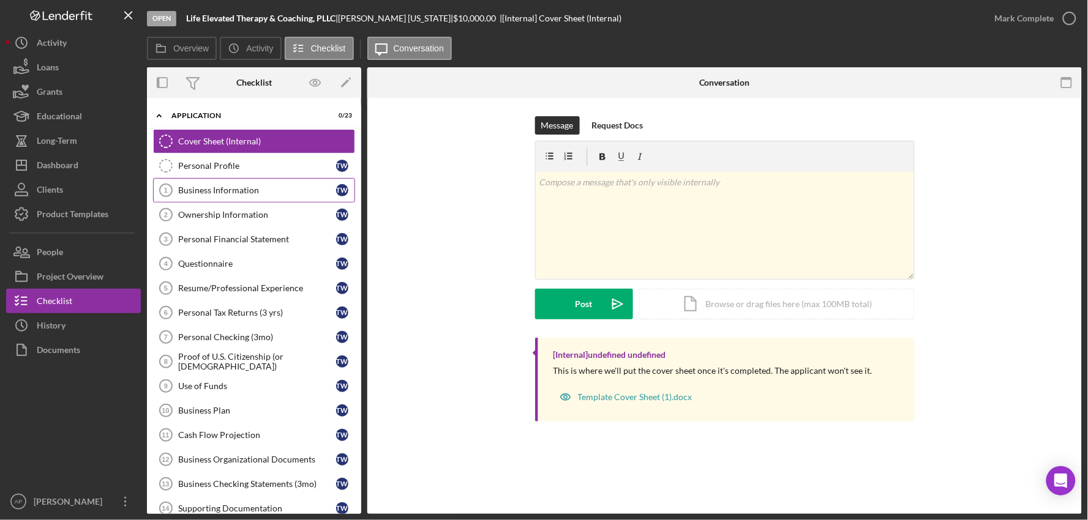
click at [247, 195] on div "Business Information" at bounding box center [257, 190] width 158 height 10
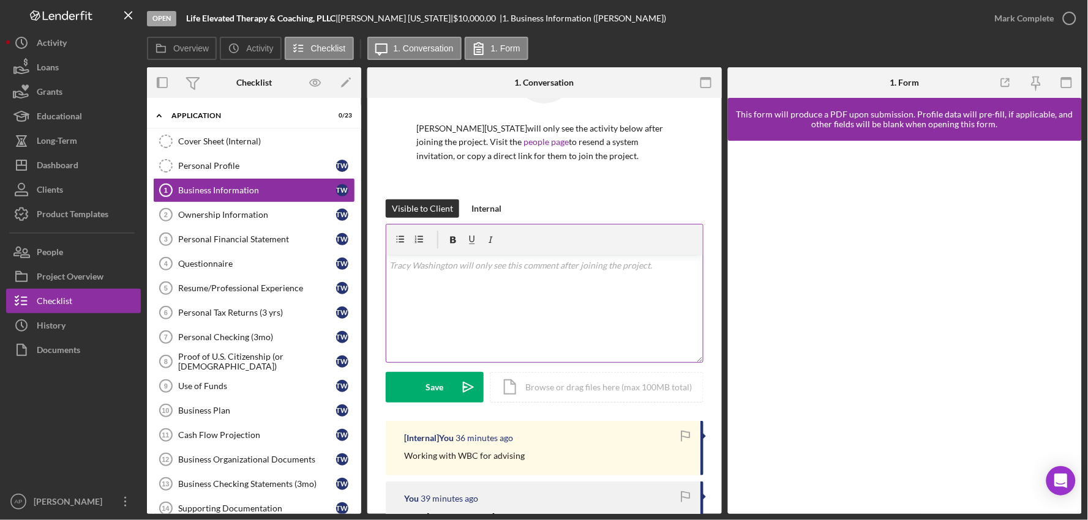
scroll to position [68, 0]
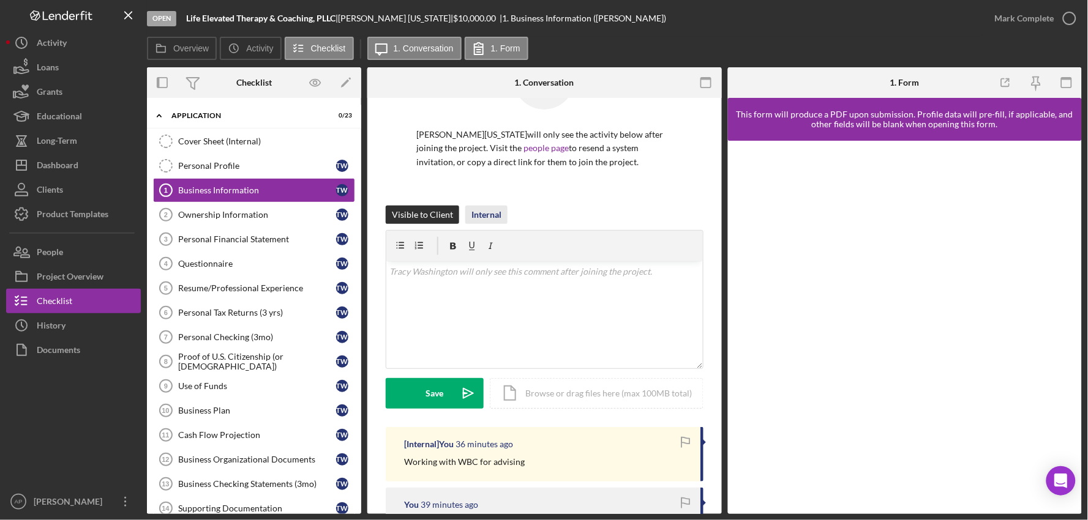
click at [486, 211] on div "Internal" at bounding box center [486, 215] width 30 height 18
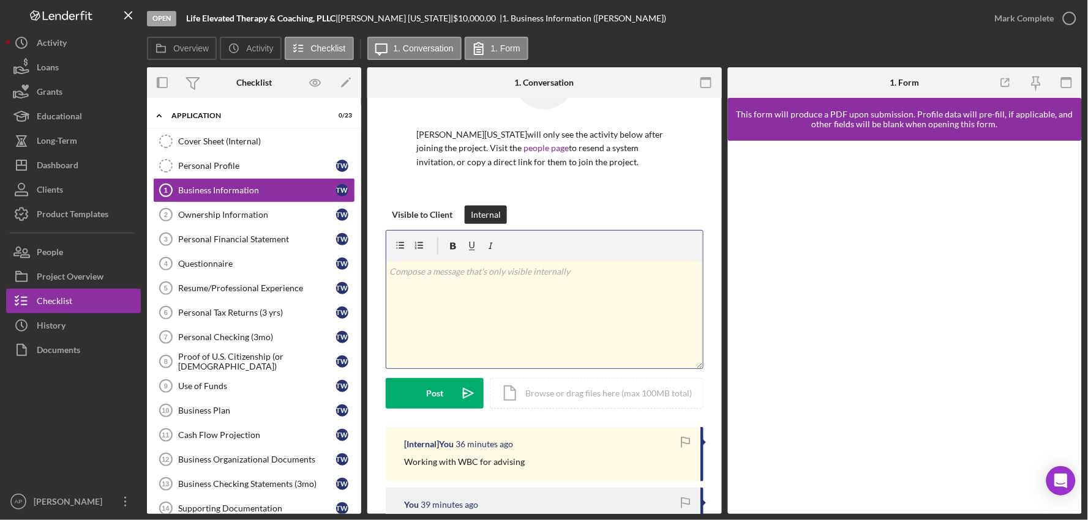
click at [462, 288] on div "v Color teal Color pink Remove color Add row above Add row below Add column bef…" at bounding box center [544, 314] width 316 height 107
click at [422, 393] on button "Post Icon/icon-invite-send" at bounding box center [435, 393] width 98 height 31
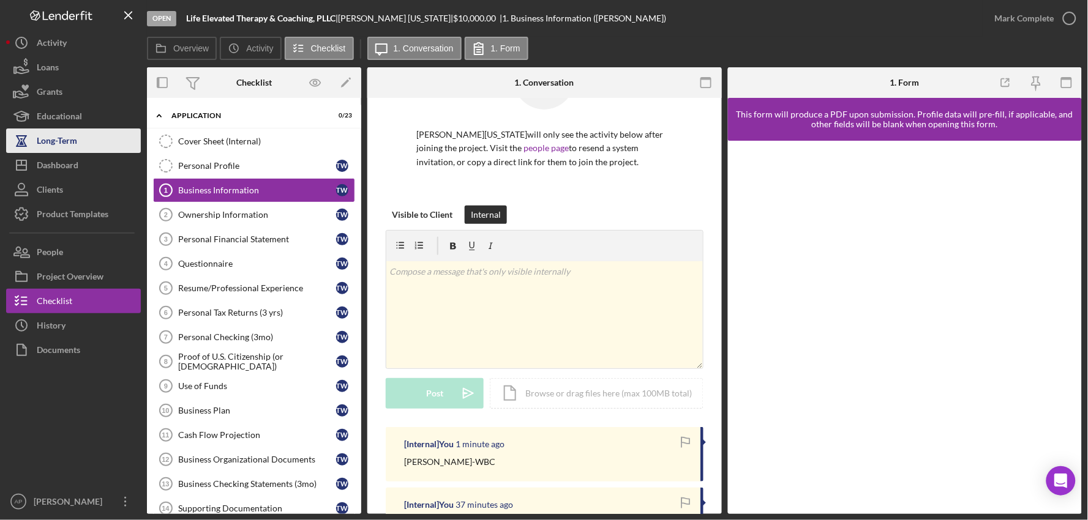
click at [77, 152] on button "Long-Term" at bounding box center [73, 141] width 135 height 24
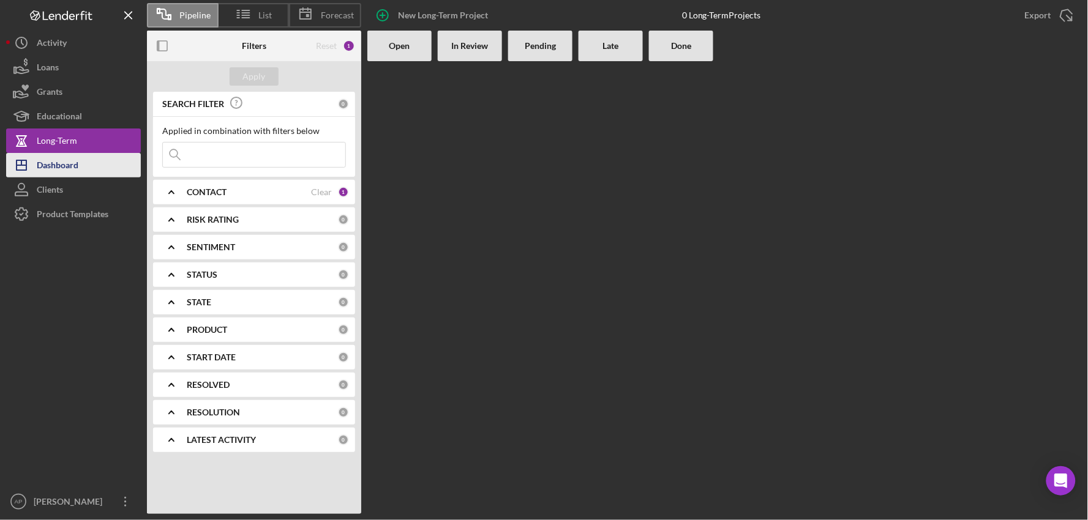
click at [75, 170] on div "Dashboard" at bounding box center [58, 167] width 42 height 28
